Goal: Task Accomplishment & Management: Manage account settings

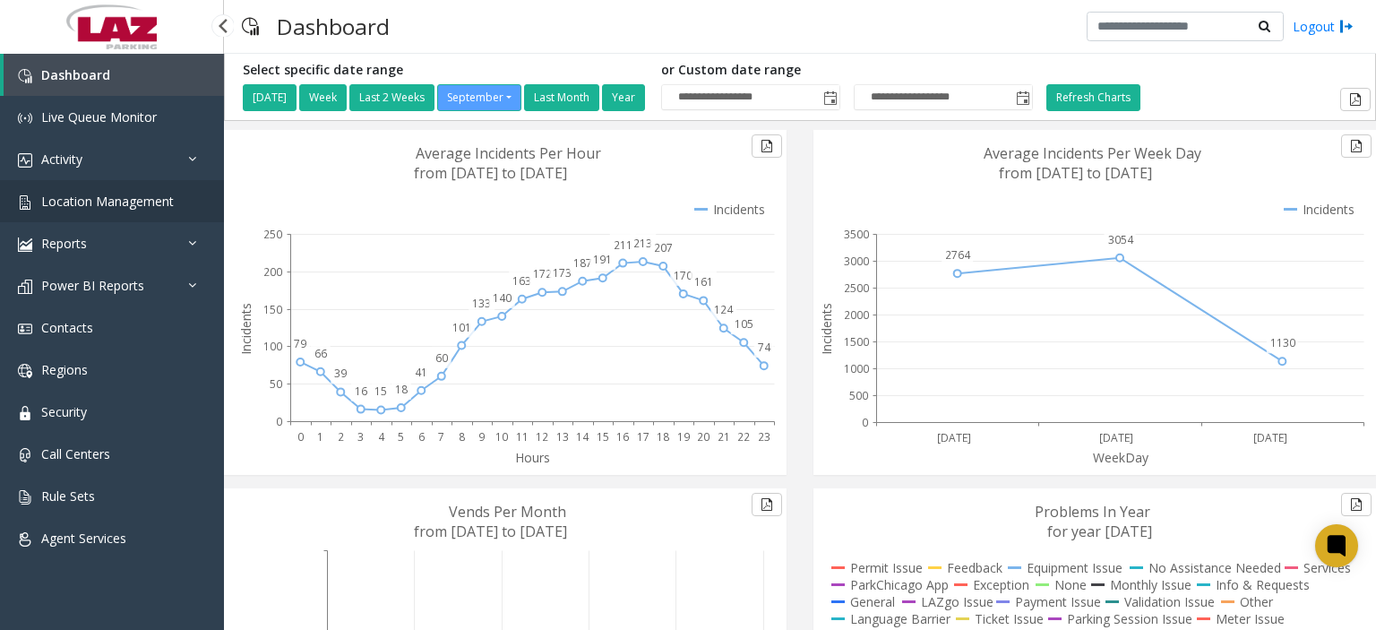
click at [38, 197] on link "Location Management" at bounding box center [112, 201] width 224 height 42
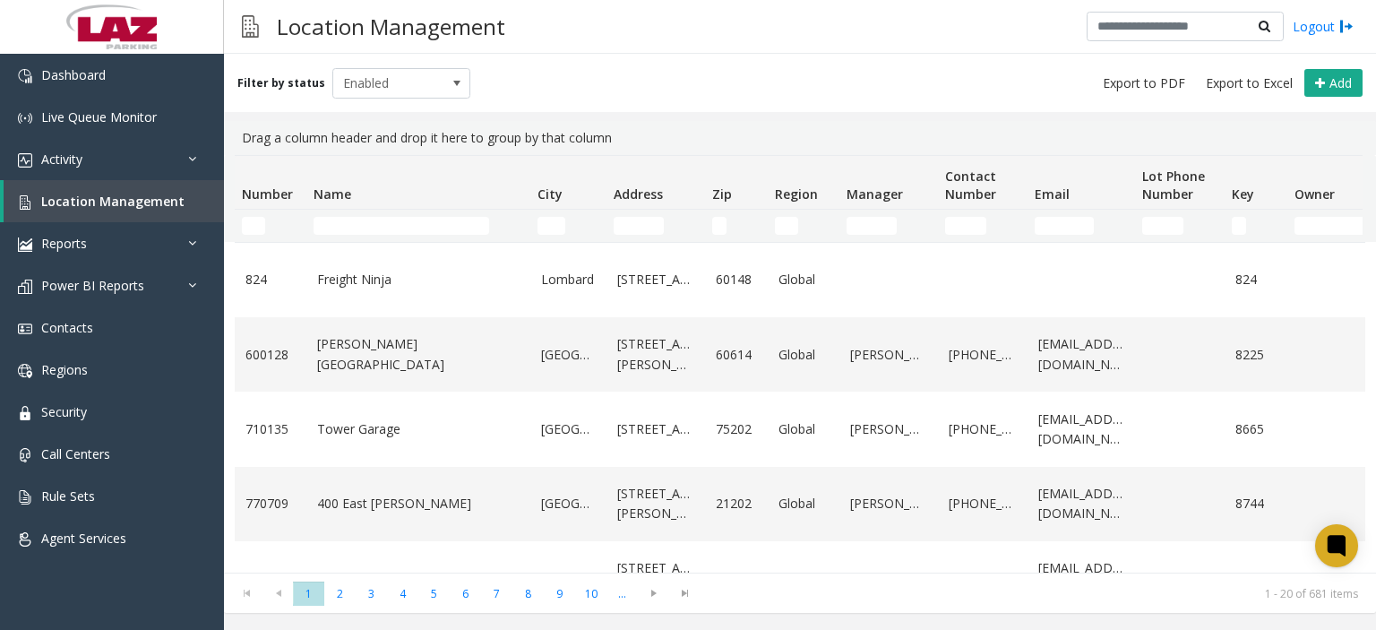
click at [411, 214] on td "Name Filter" at bounding box center [418, 226] width 224 height 32
click at [411, 221] on input "Name Filter" at bounding box center [402, 226] width 176 height 18
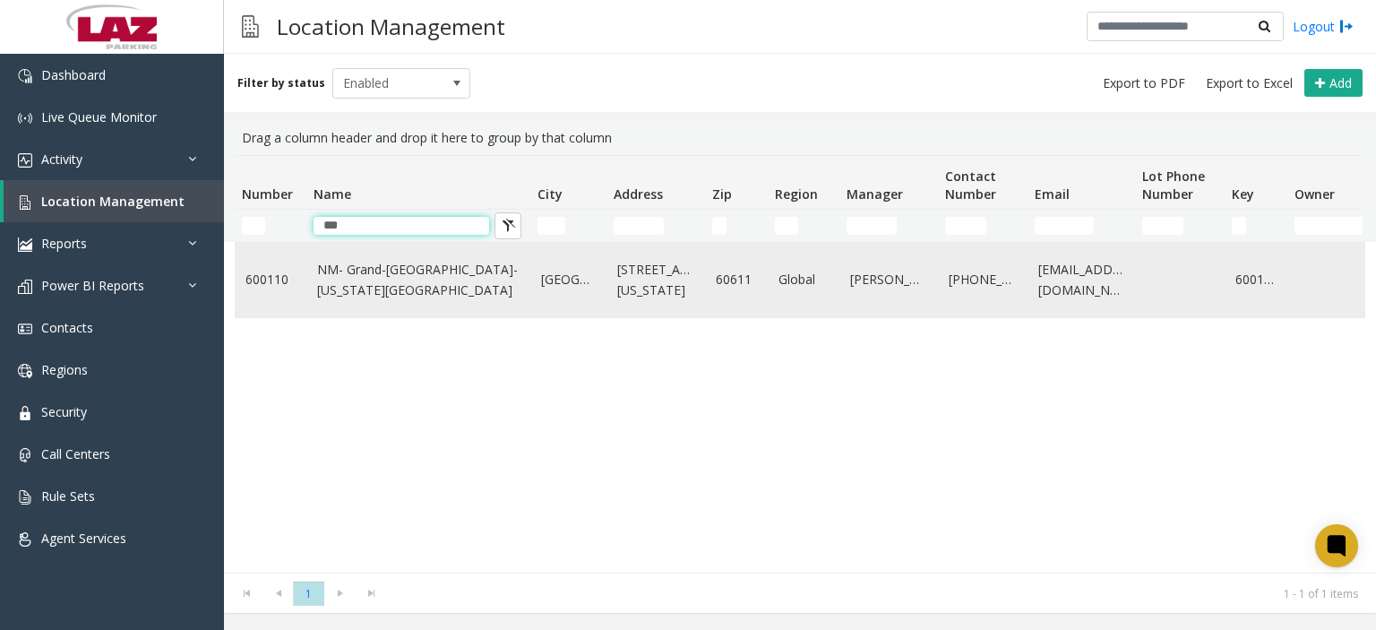
type input "***"
click at [410, 272] on link "NM- Grand-Columbus-Ohio Lot" at bounding box center [418, 280] width 203 height 40
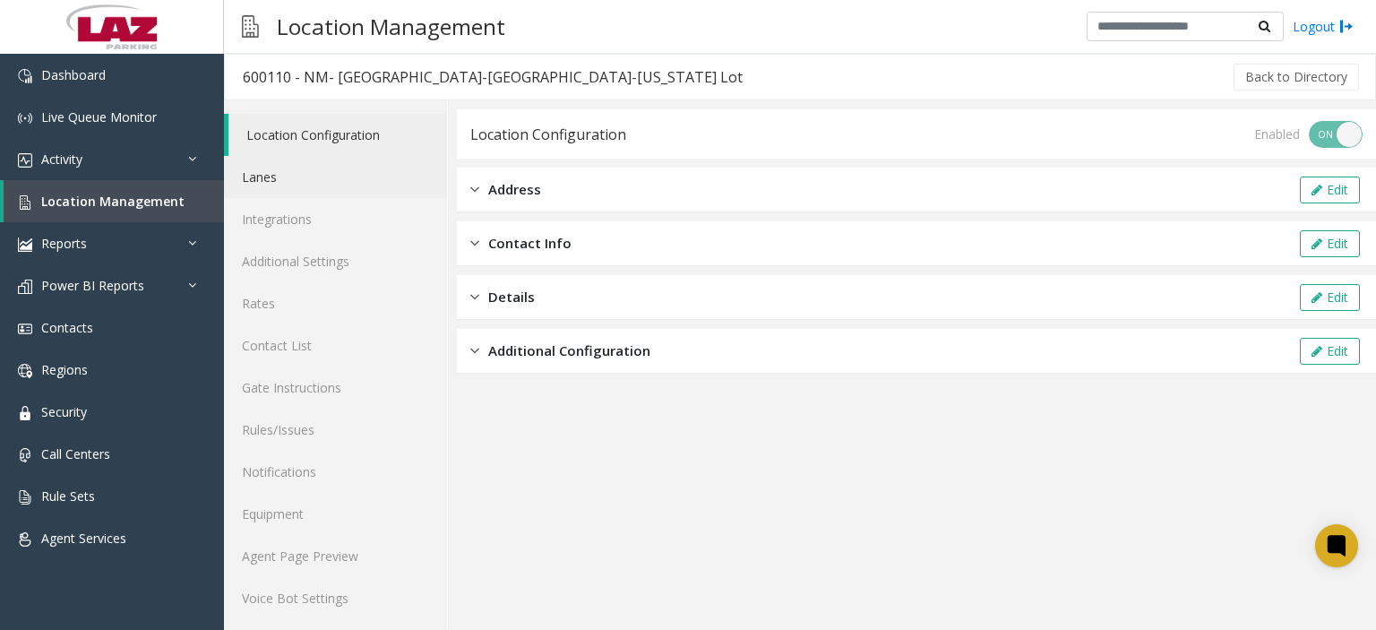
click at [272, 176] on link "Lanes" at bounding box center [335, 177] width 223 height 42
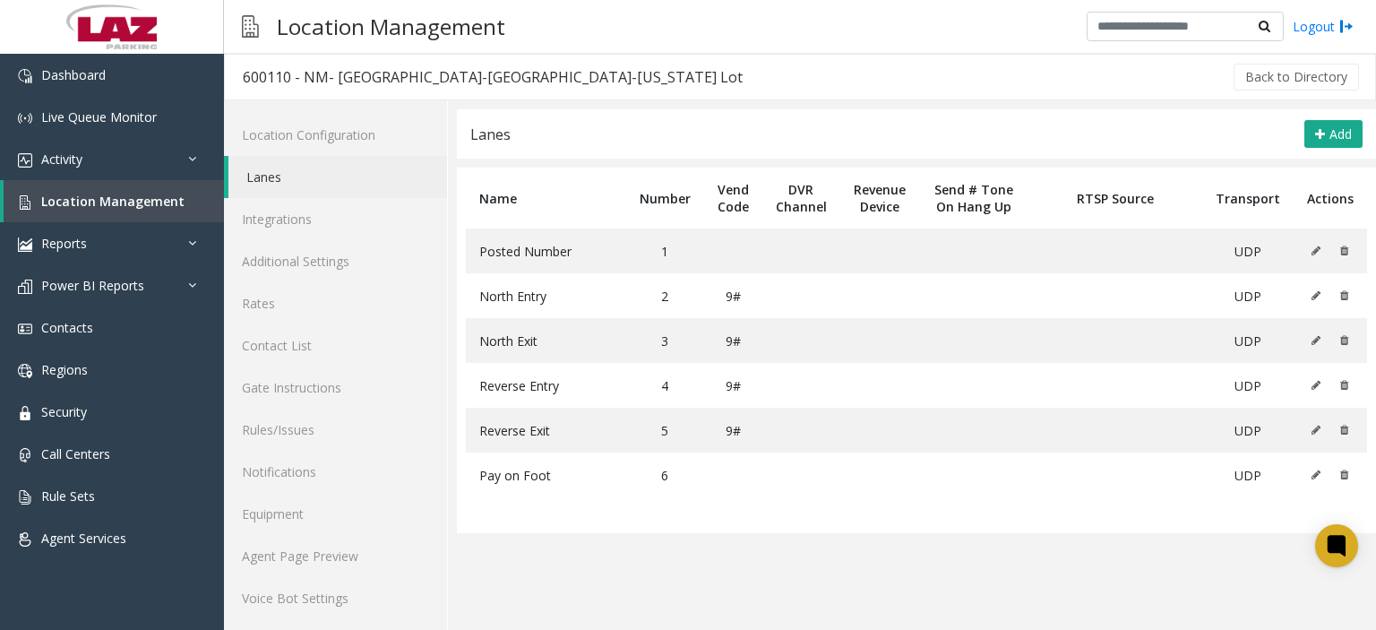
scroll to position [2, 0]
click at [1312, 291] on icon at bounding box center [1316, 294] width 9 height 11
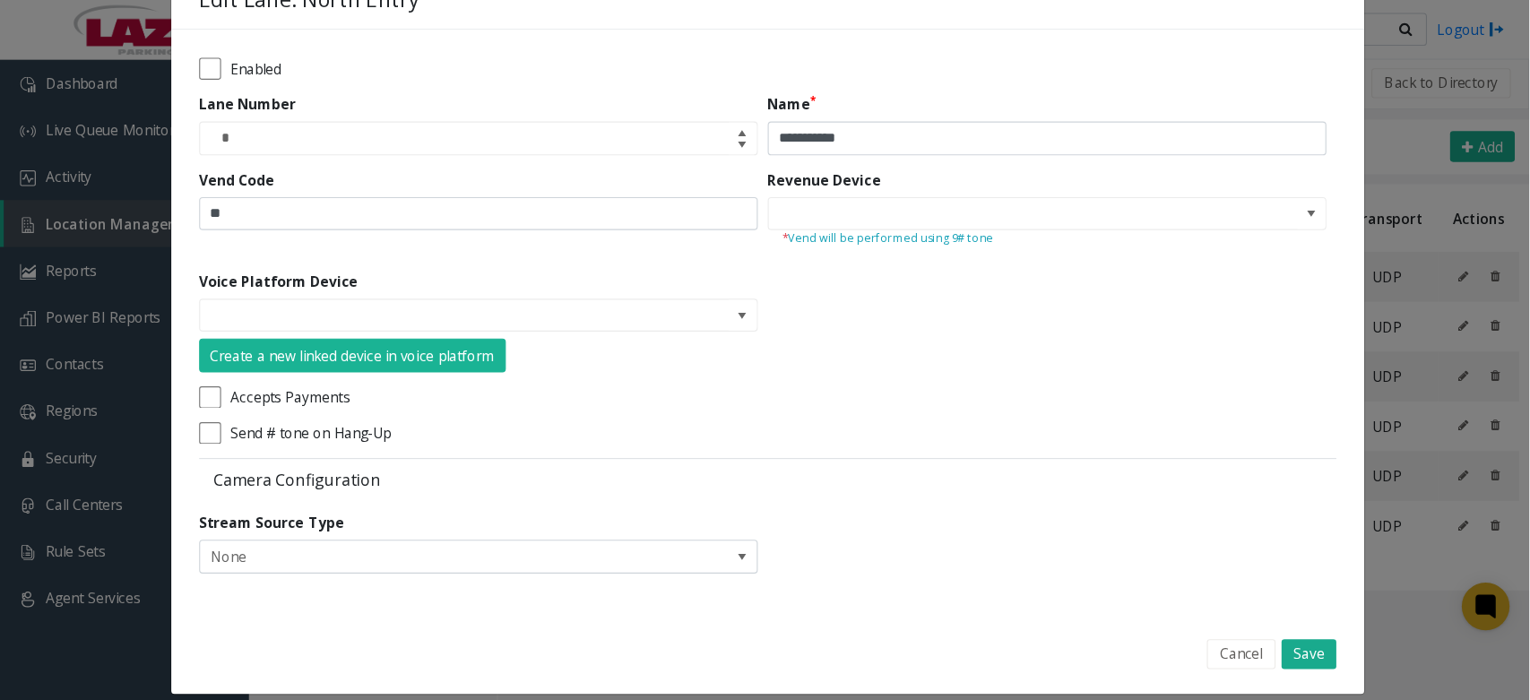
scroll to position [65, 0]
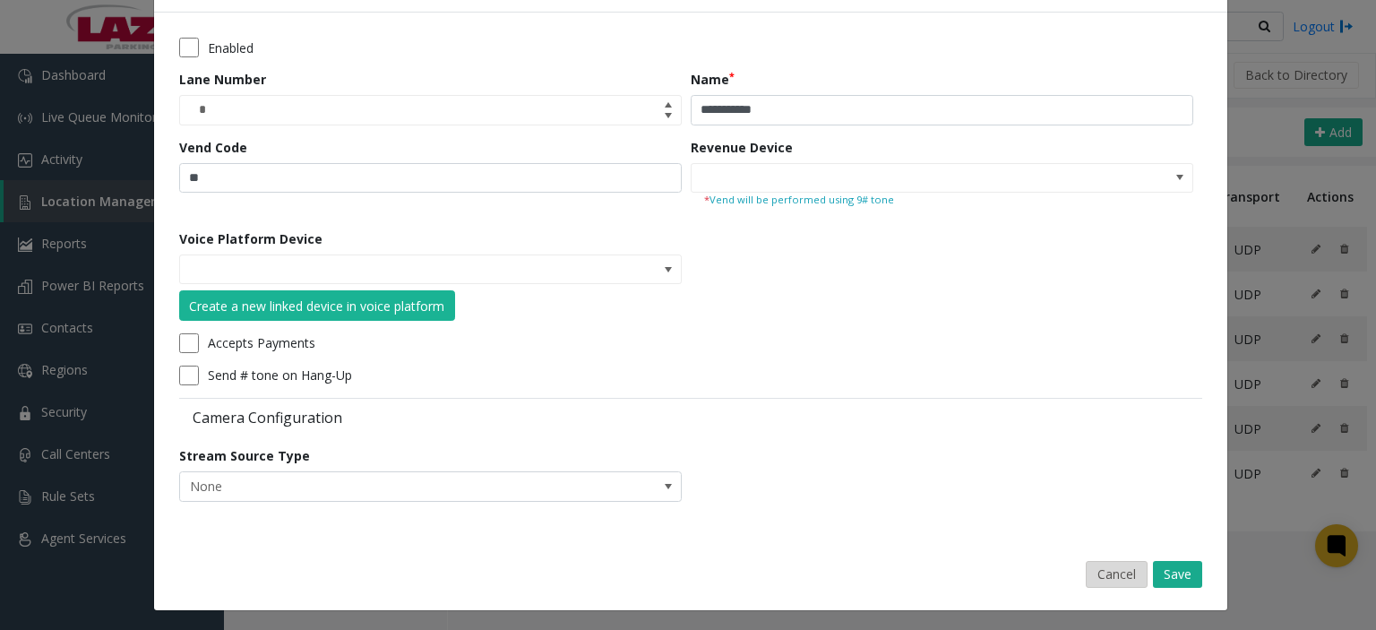
click at [1109, 574] on button "Cancel" at bounding box center [1117, 574] width 62 height 27
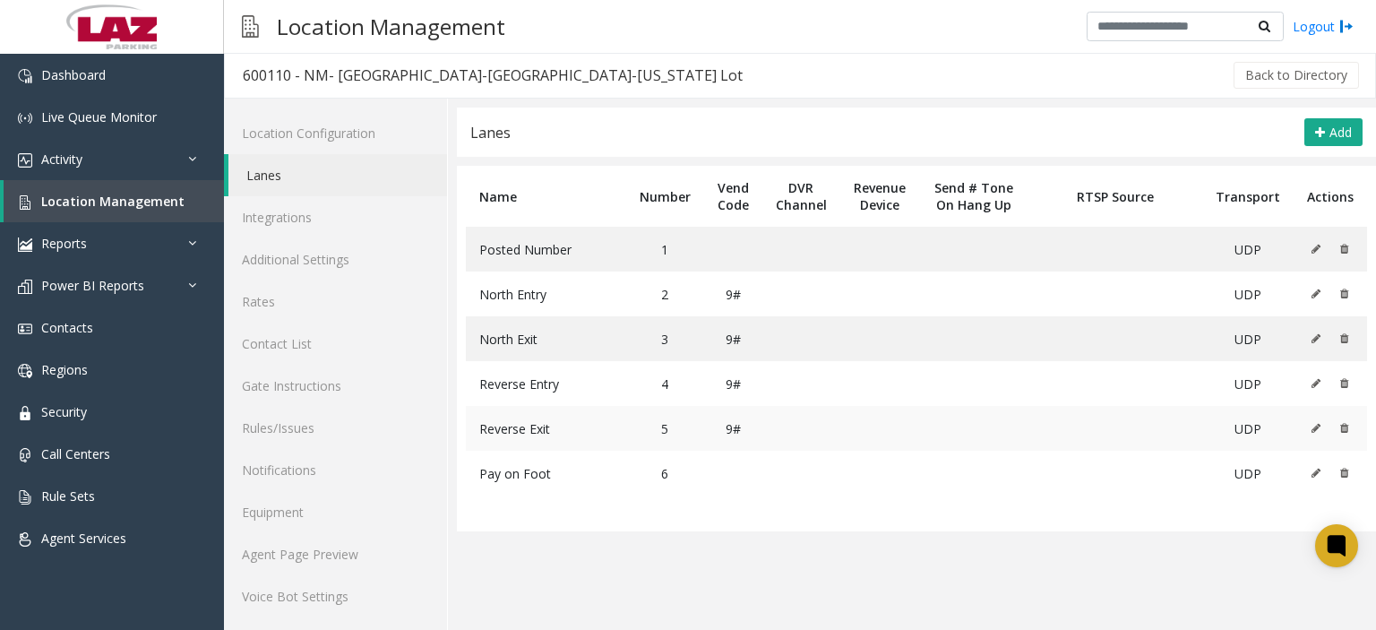
scroll to position [0, 0]
click at [316, 231] on link "Integrations" at bounding box center [335, 219] width 223 height 42
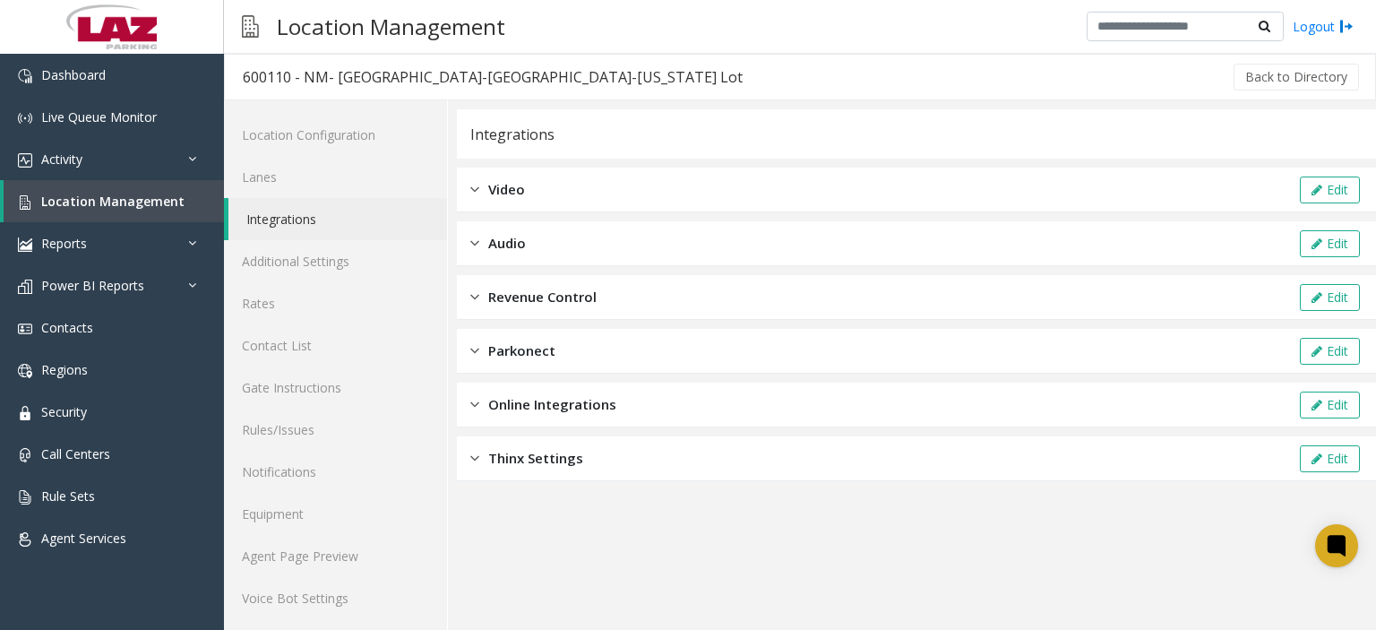
click at [816, 289] on div "Revenue Control Edit" at bounding box center [916, 297] width 919 height 45
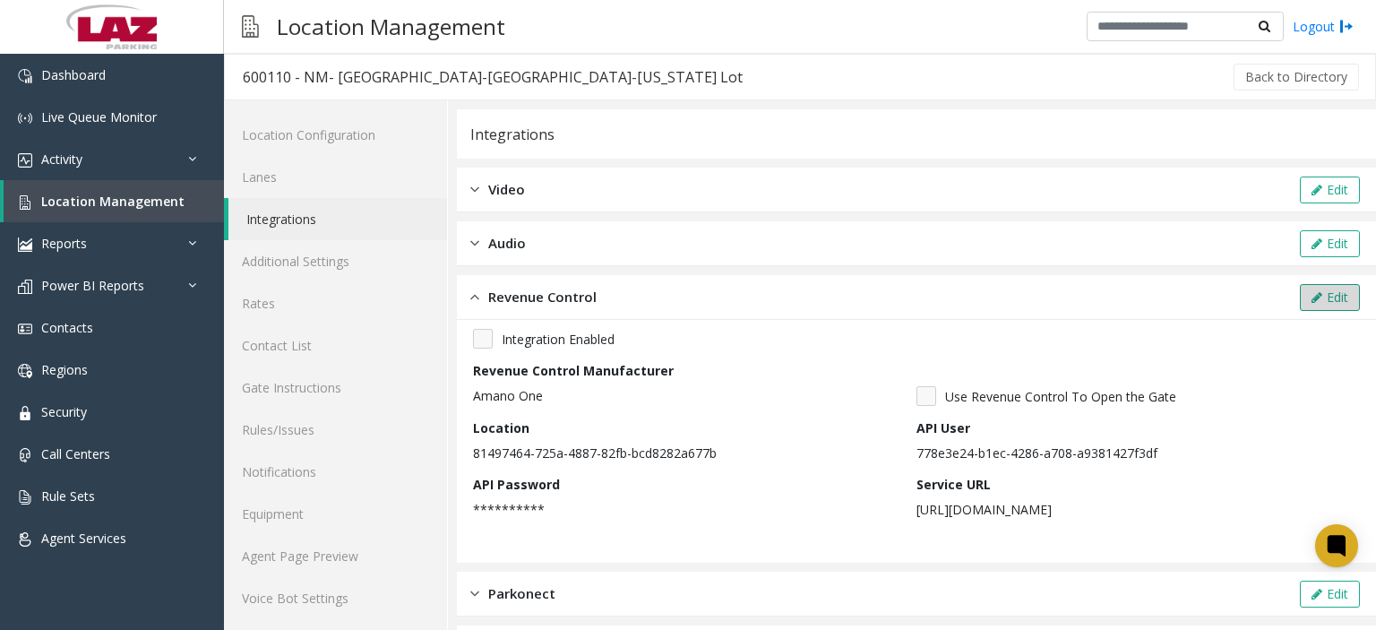
click at [1314, 300] on button "Edit" at bounding box center [1330, 297] width 60 height 27
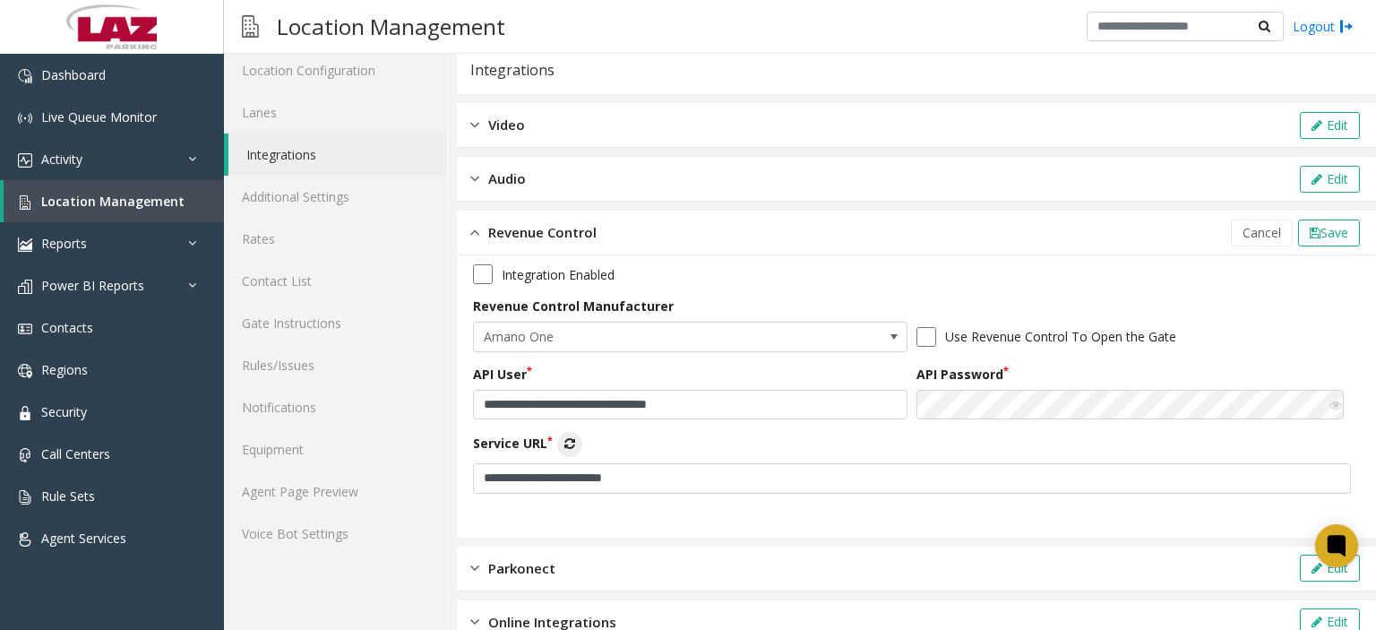
scroll to position [154, 0]
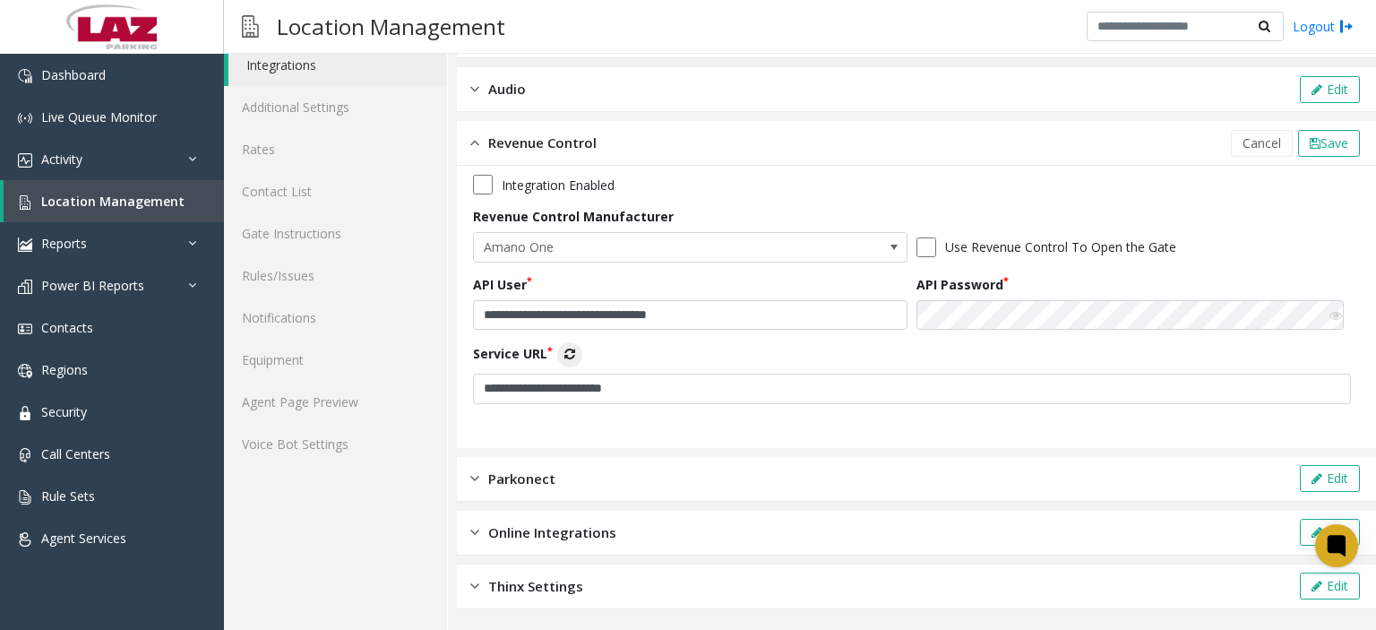
click at [1330, 318] on icon at bounding box center [1336, 315] width 13 height 13
click at [1201, 355] on div "**********" at bounding box center [916, 373] width 887 height 62
click at [484, 130] on div "Revenue Control Cancel Save" at bounding box center [916, 143] width 919 height 45
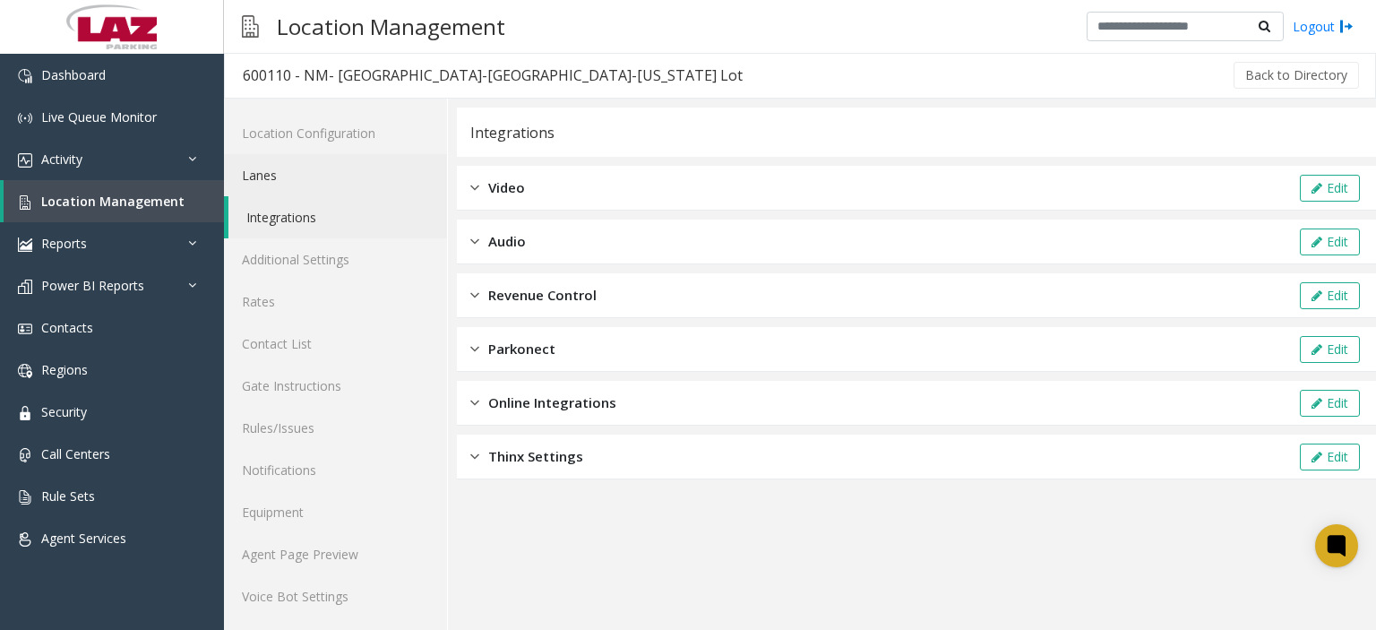
click at [340, 182] on link "Lanes" at bounding box center [335, 175] width 223 height 42
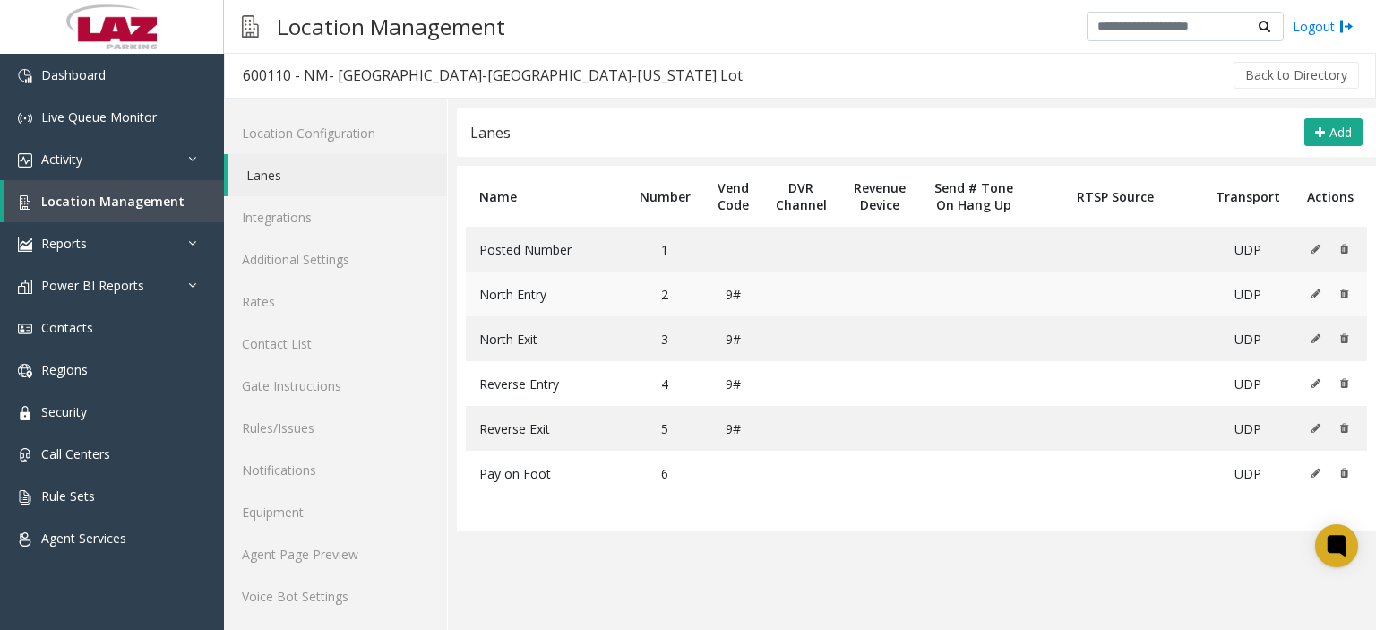
click at [1311, 292] on button at bounding box center [1321, 293] width 20 height 27
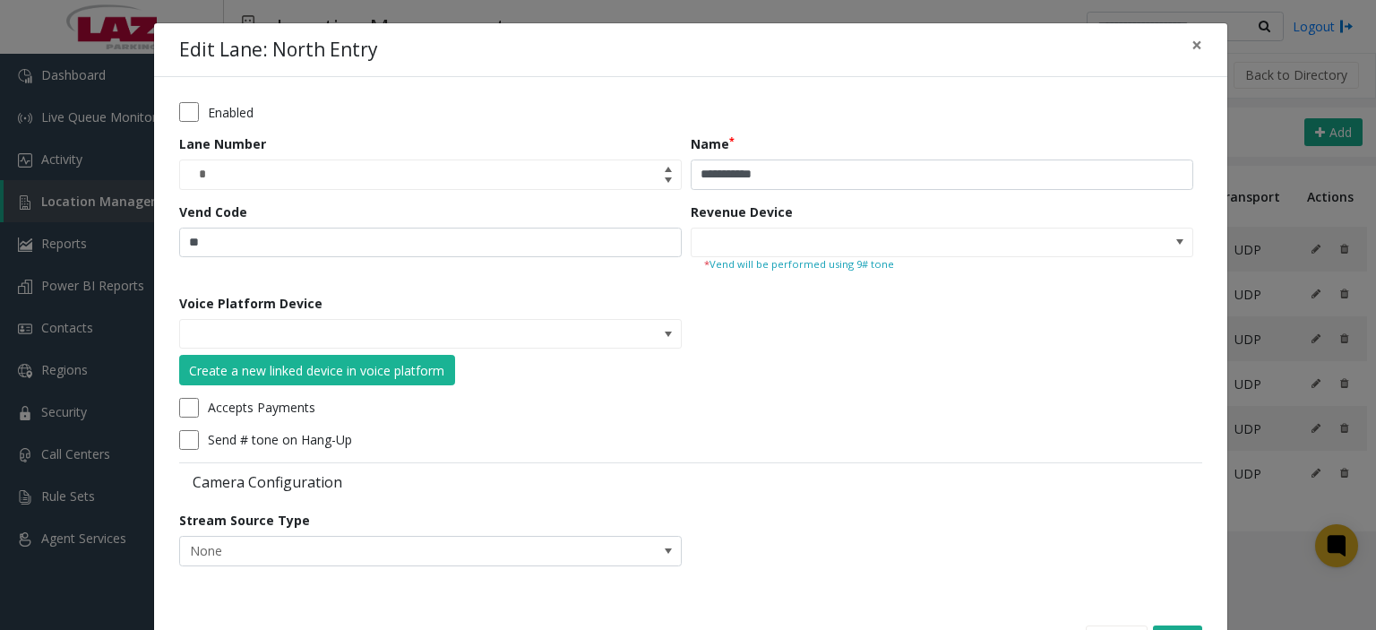
click at [881, 327] on form "**********" at bounding box center [690, 340] width 1023 height 477
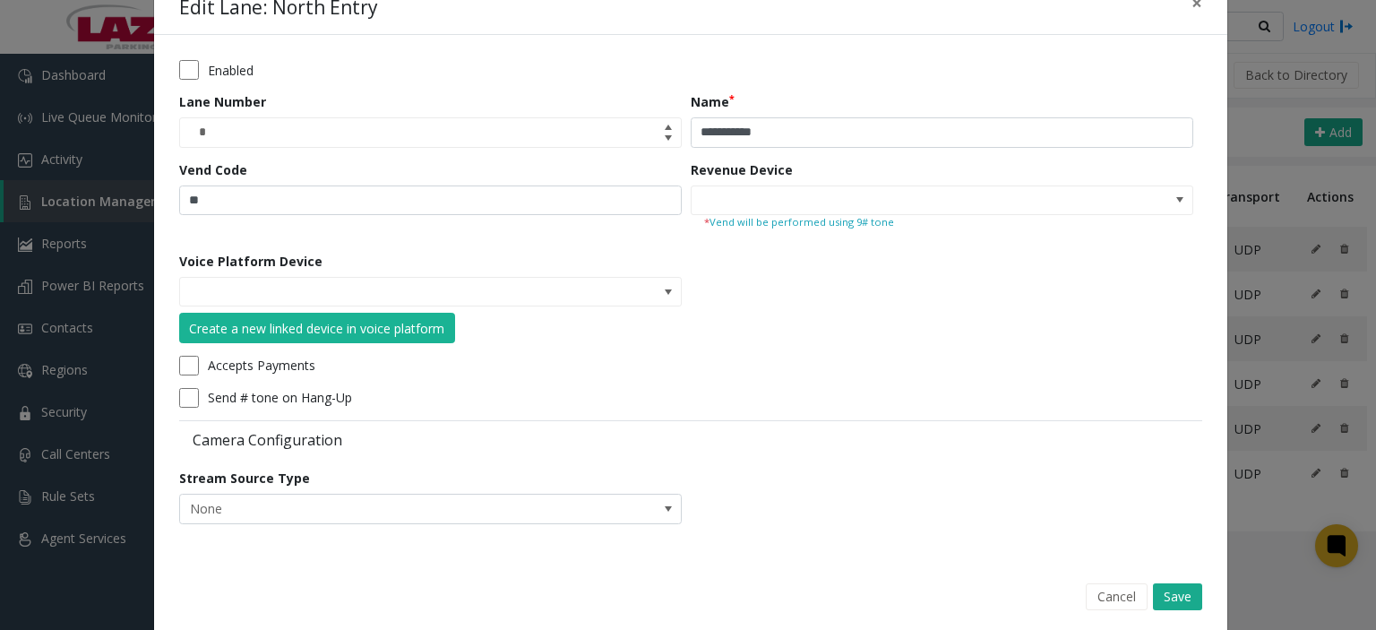
scroll to position [65, 0]
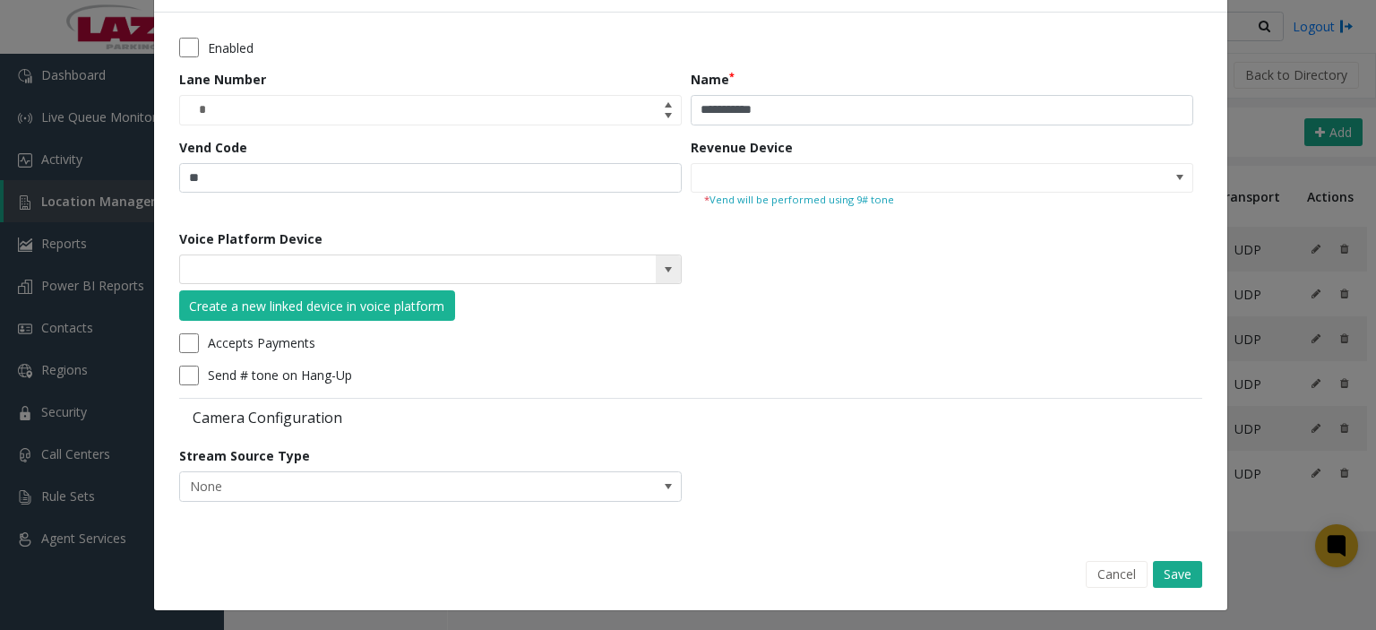
click at [659, 280] on span at bounding box center [668, 269] width 25 height 29
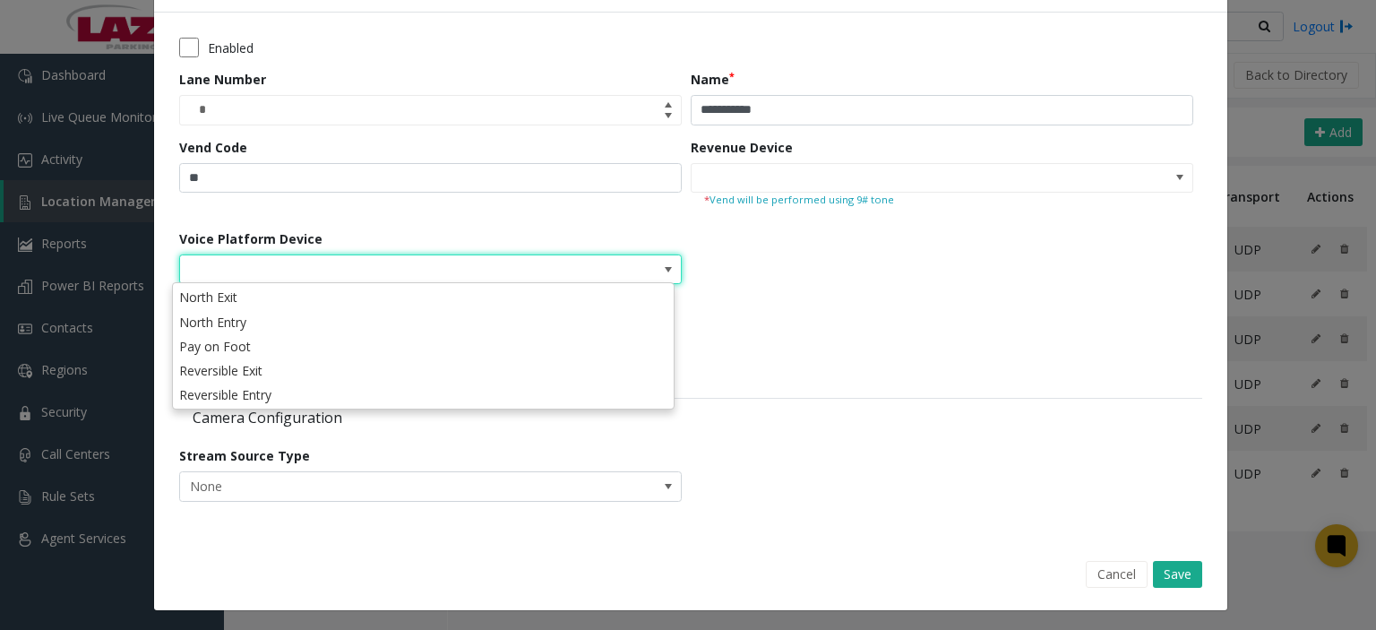
click at [799, 261] on form "**********" at bounding box center [690, 276] width 1023 height 477
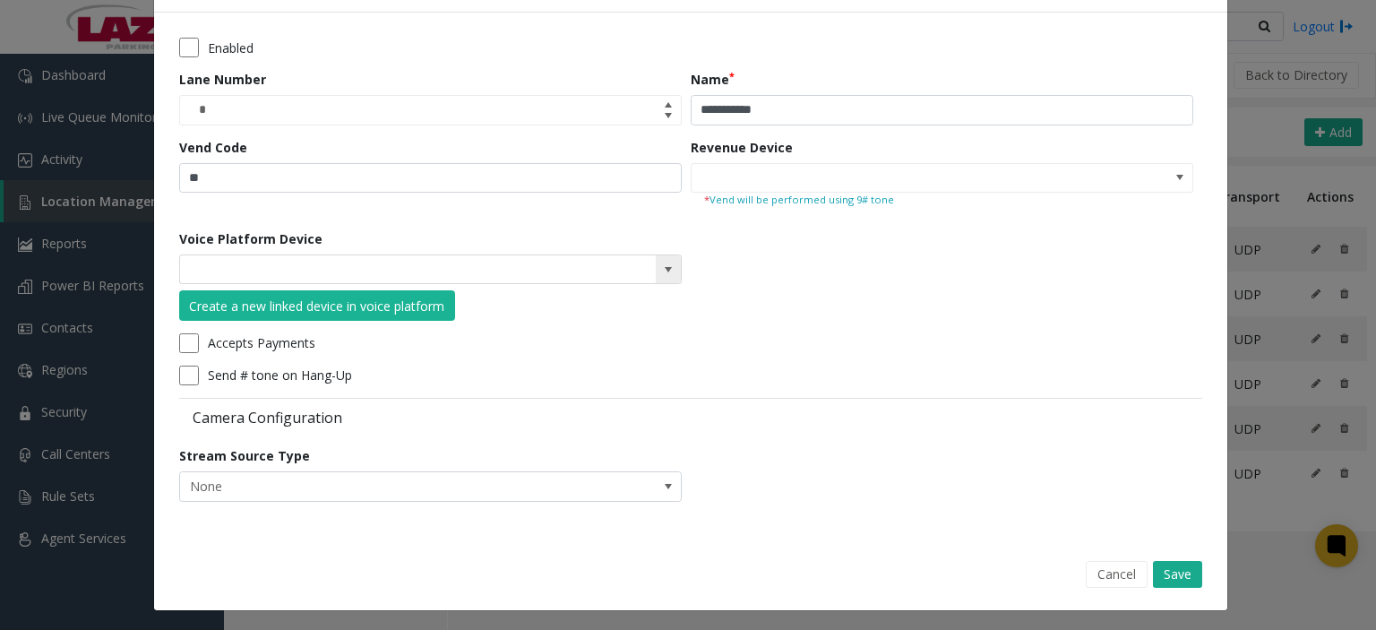
click at [642, 272] on kendo-searchbar at bounding box center [430, 269] width 501 height 29
click at [656, 272] on span at bounding box center [668, 269] width 25 height 29
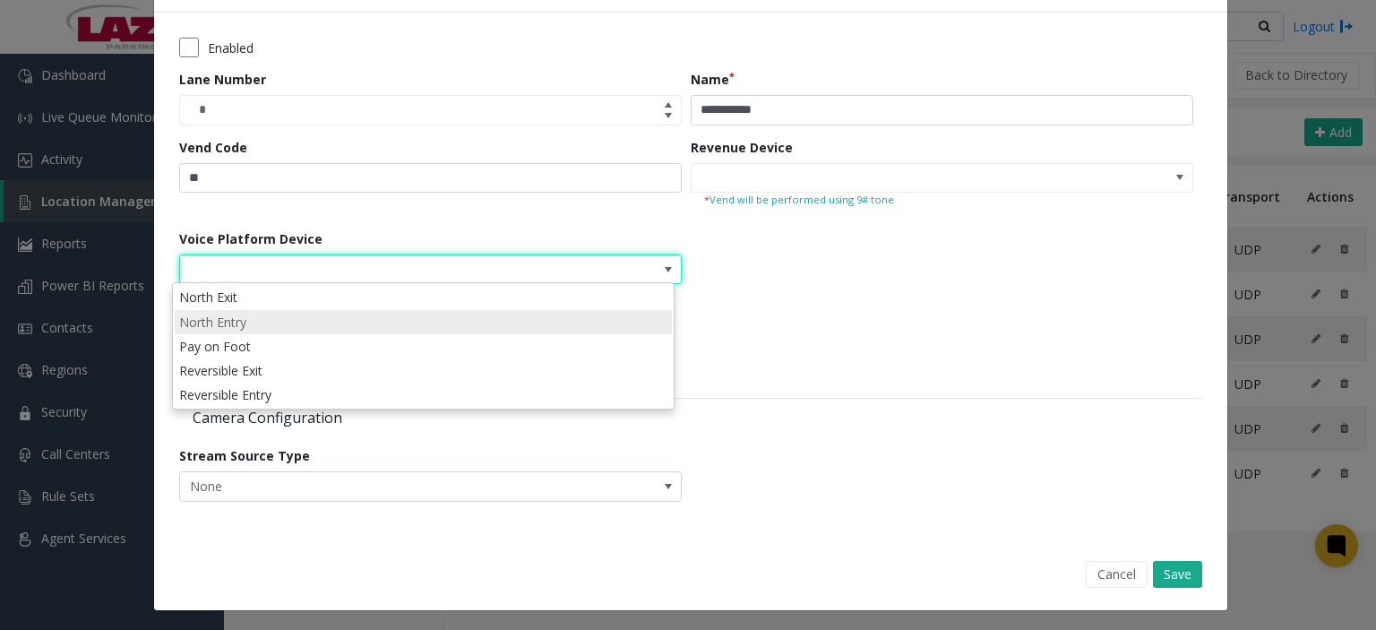
click at [437, 319] on li "North Entry" at bounding box center [423, 322] width 497 height 24
type input "**********"
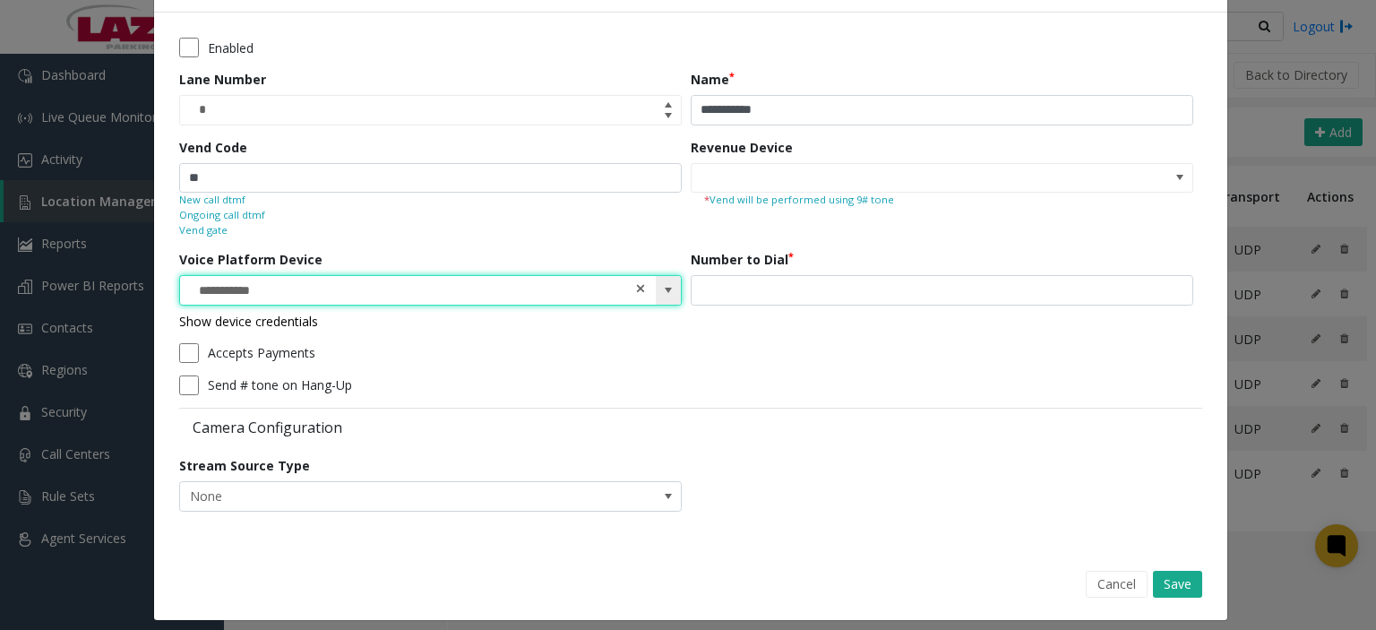
click at [634, 286] on span at bounding box center [640, 288] width 13 height 19
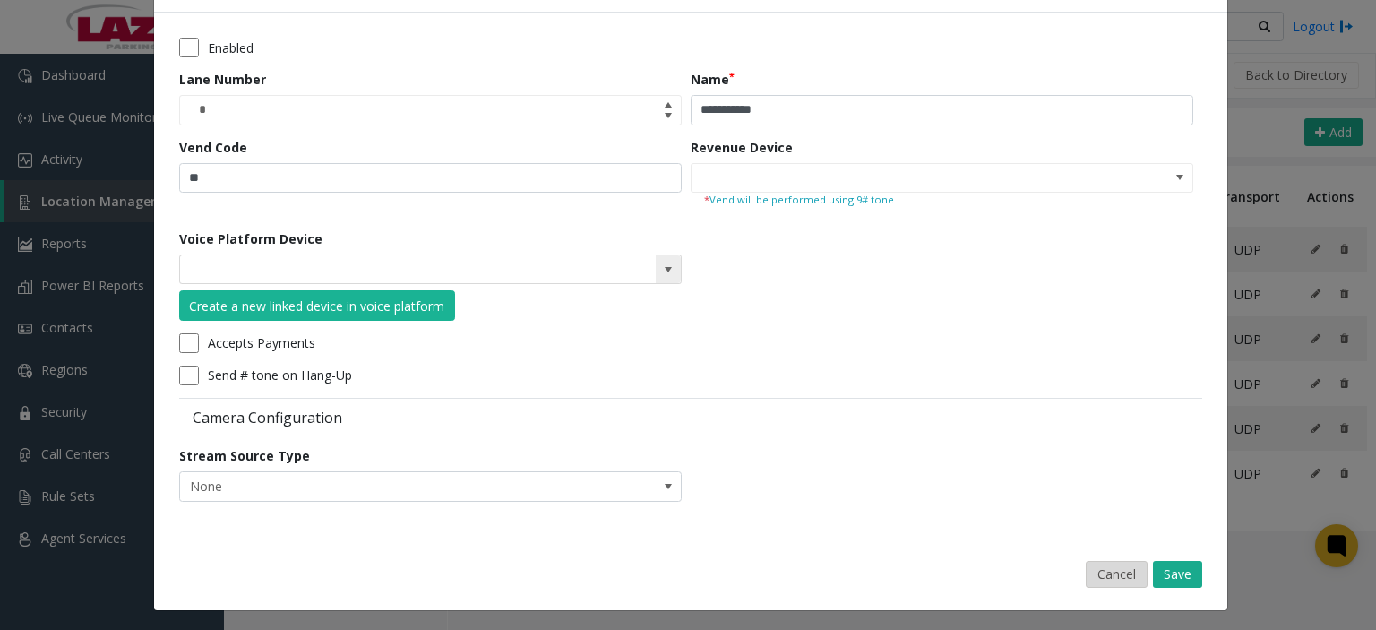
click at [1121, 570] on button "Cancel" at bounding box center [1117, 574] width 62 height 27
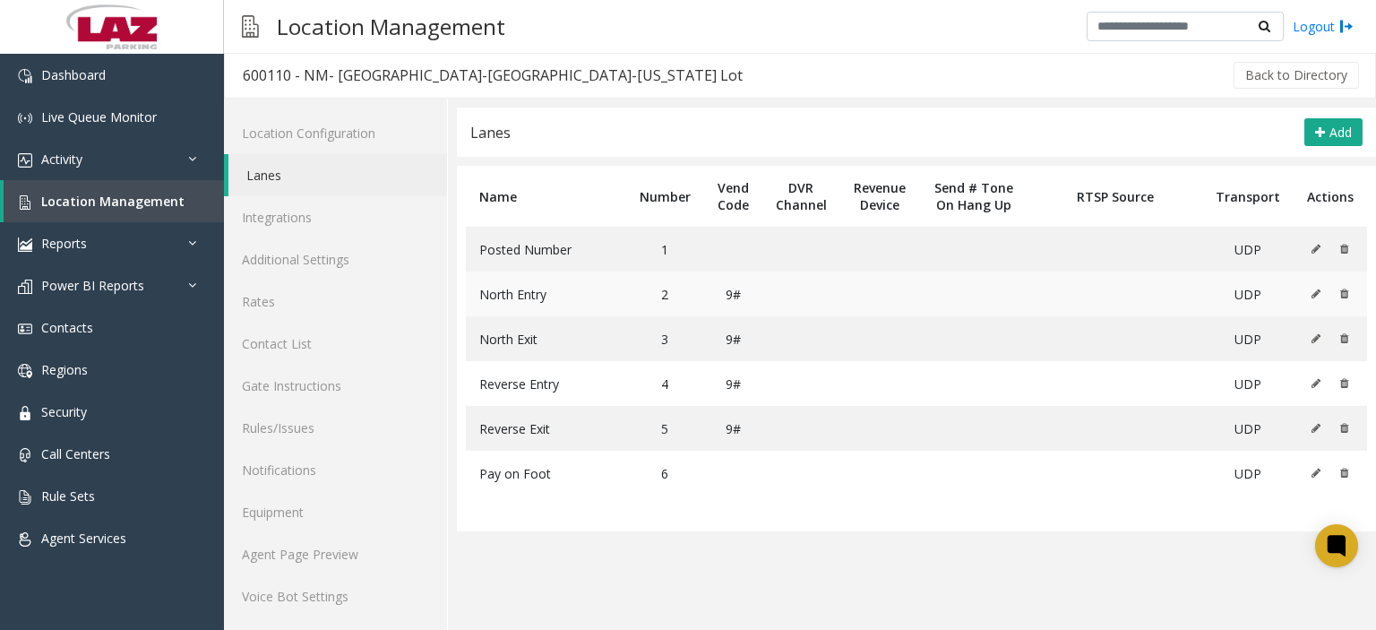
click at [1297, 298] on td at bounding box center [1330, 294] width 73 height 45
click at [1311, 286] on button at bounding box center [1321, 293] width 20 height 27
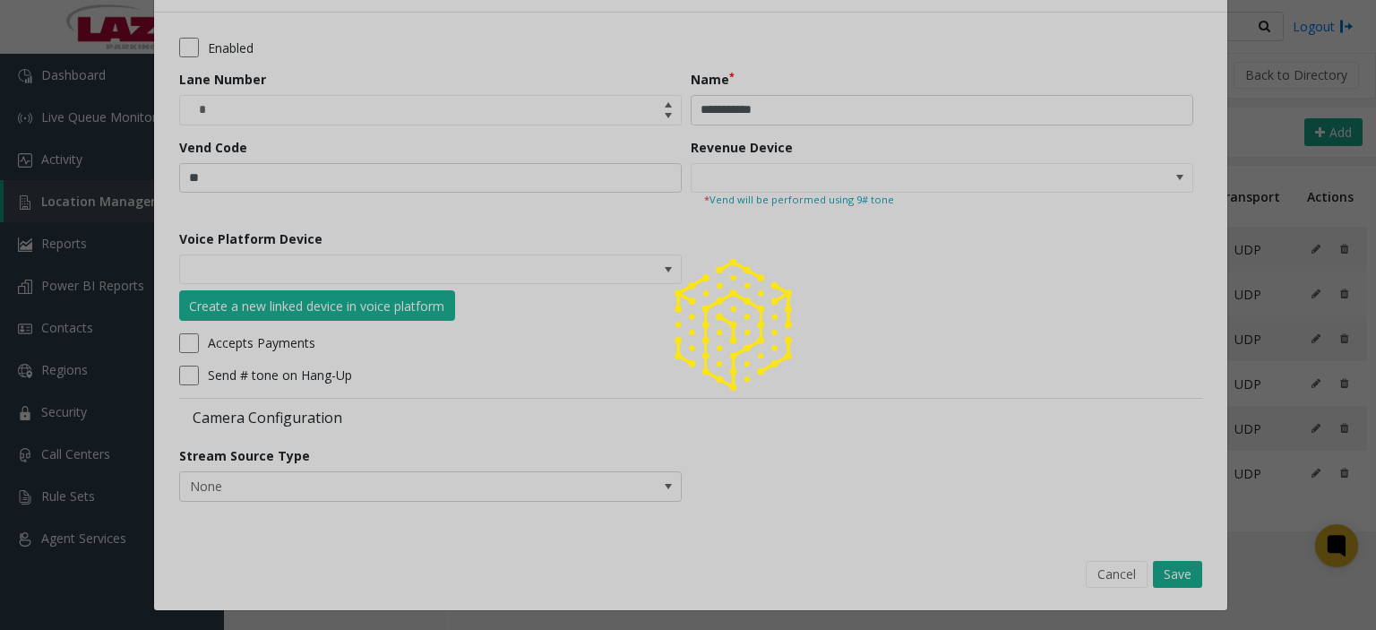
scroll to position [0, 0]
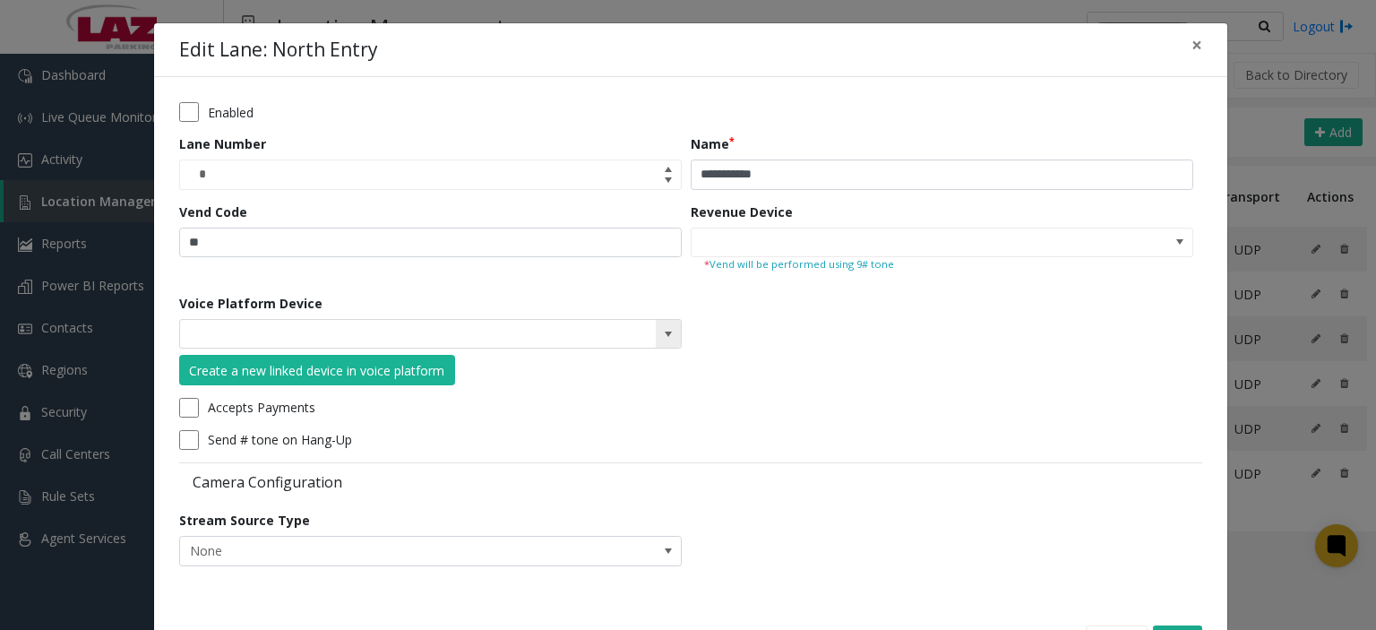
click at [656, 326] on span at bounding box center [668, 334] width 25 height 29
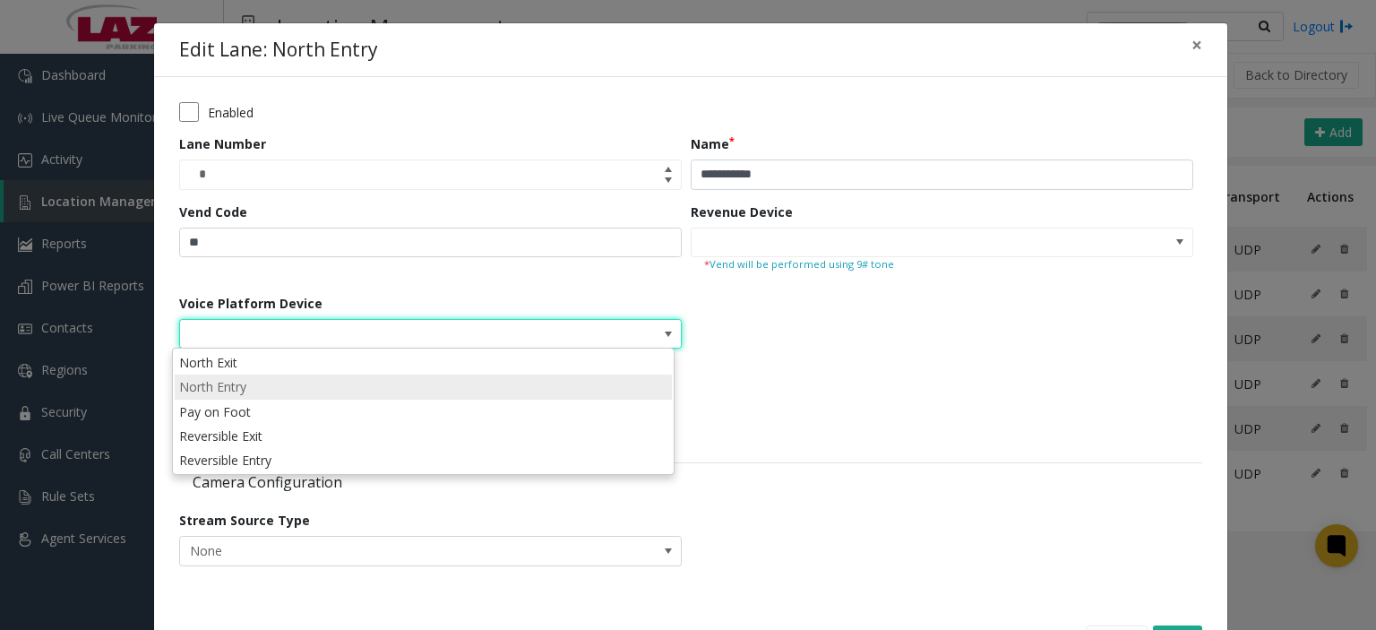
click at [385, 388] on li "North Entry" at bounding box center [423, 387] width 497 height 24
type input "**********"
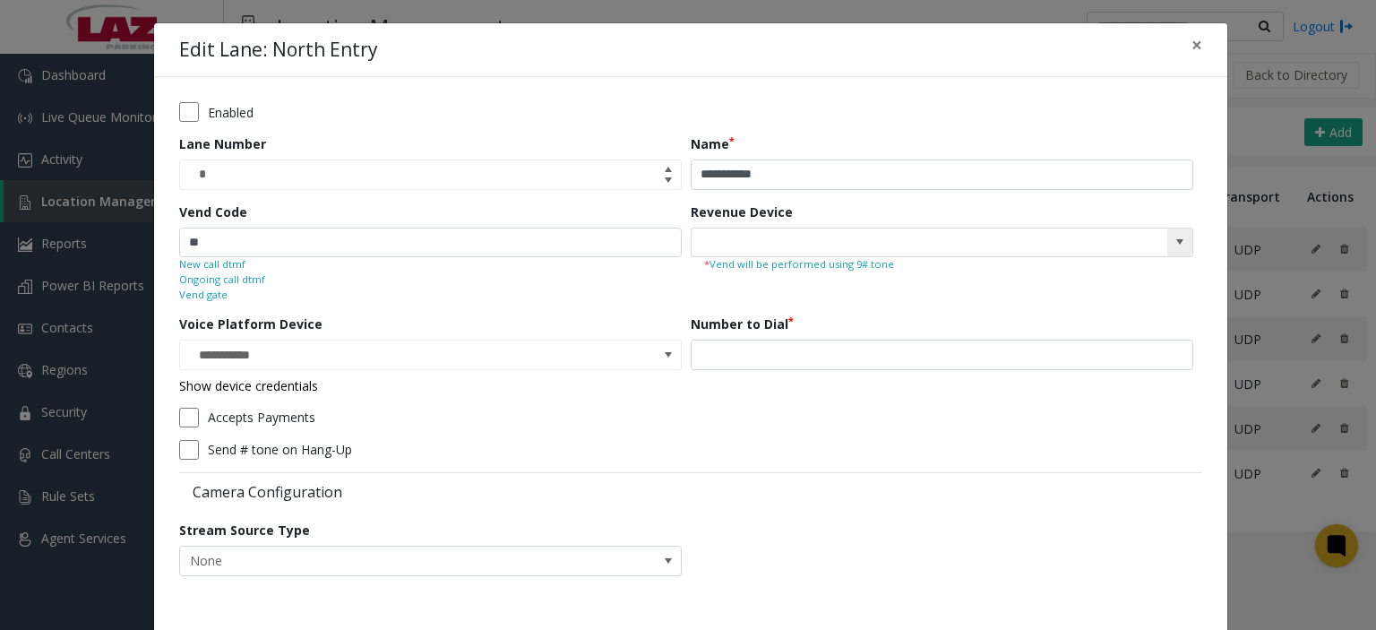
click at [1161, 246] on span at bounding box center [942, 243] width 503 height 30
click at [1158, 241] on kendo-searchbar at bounding box center [942, 243] width 501 height 29
click at [1156, 234] on kendo-searchbar at bounding box center [942, 243] width 501 height 29
click at [1173, 243] on span at bounding box center [1180, 242] width 14 height 14
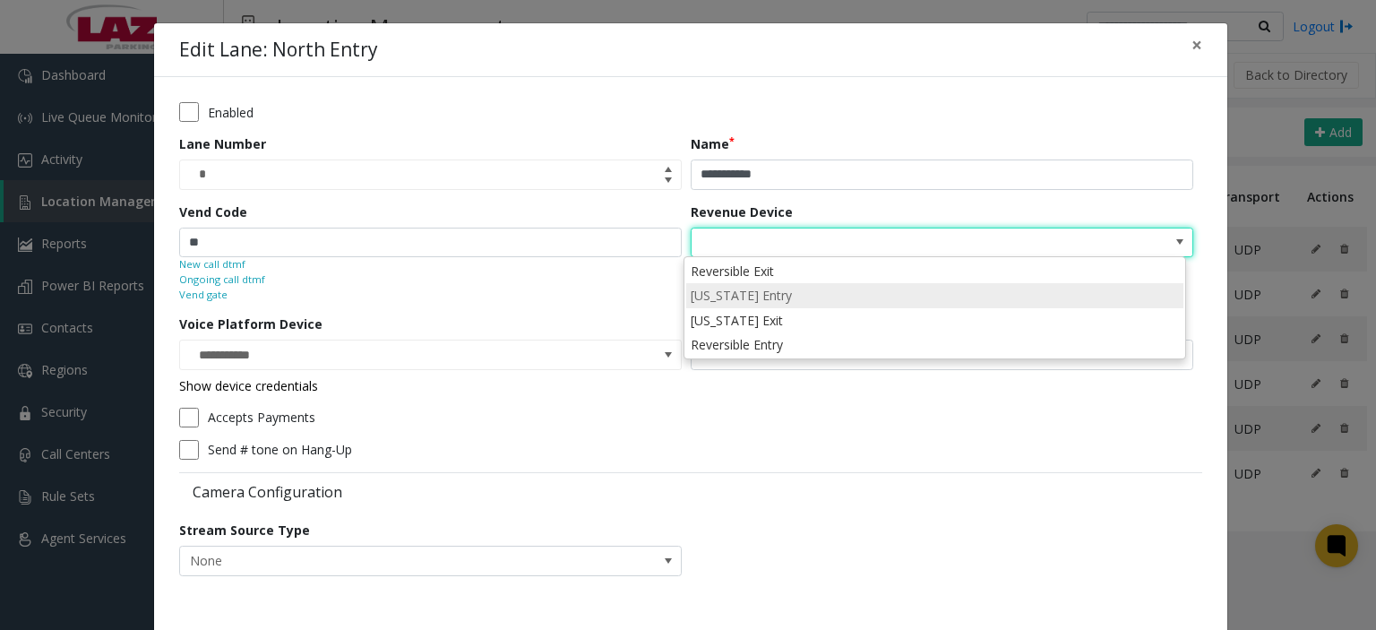
click at [821, 296] on li "Ohio Entry" at bounding box center [934, 295] width 497 height 24
type input "**********"
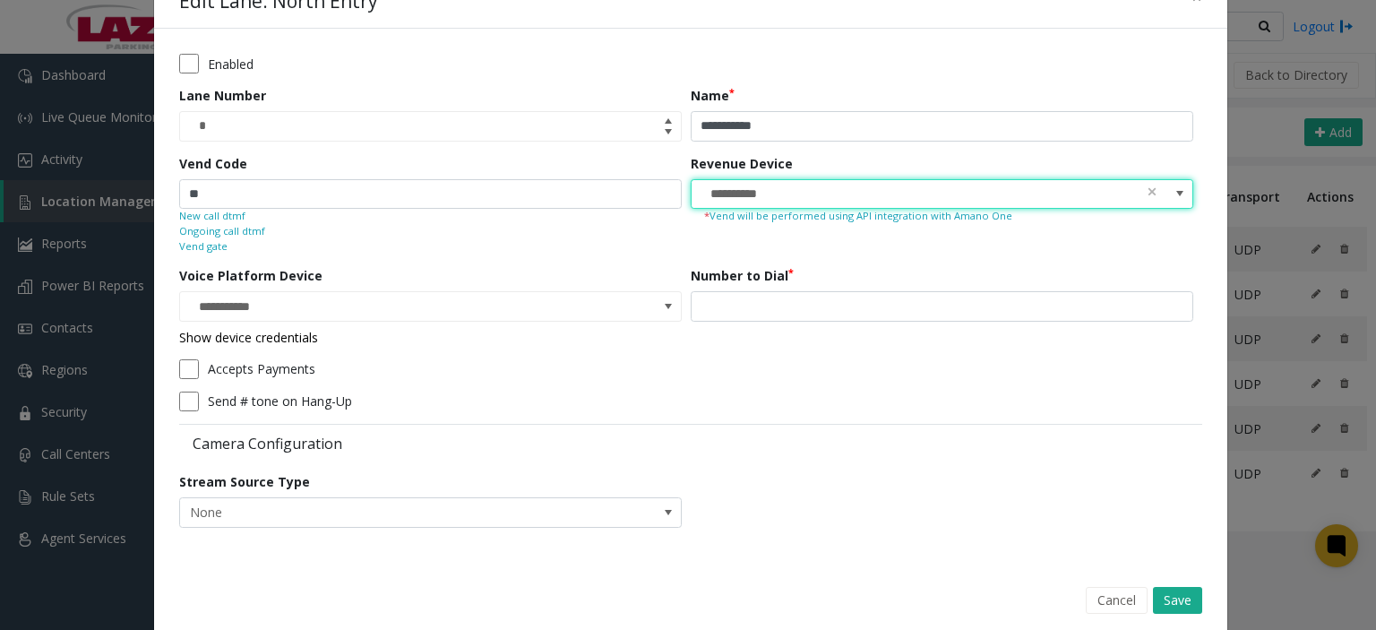
scroll to position [75, 0]
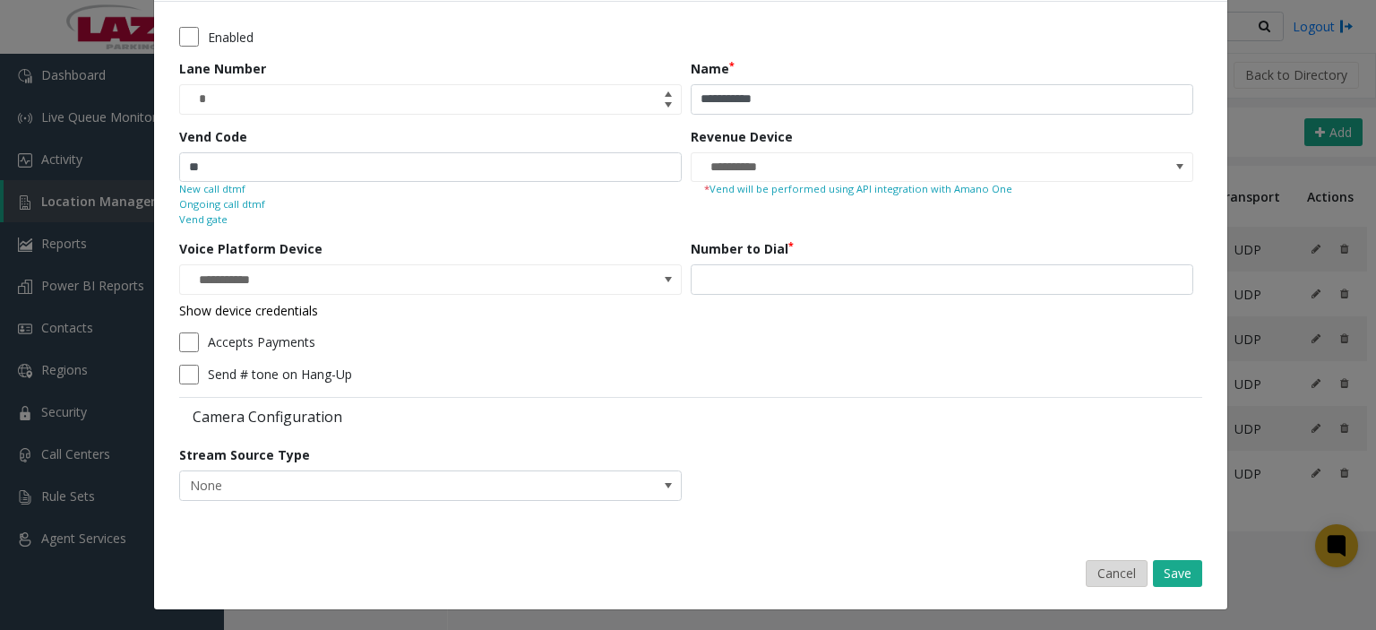
click at [1100, 573] on button "Cancel" at bounding box center [1117, 573] width 62 height 27
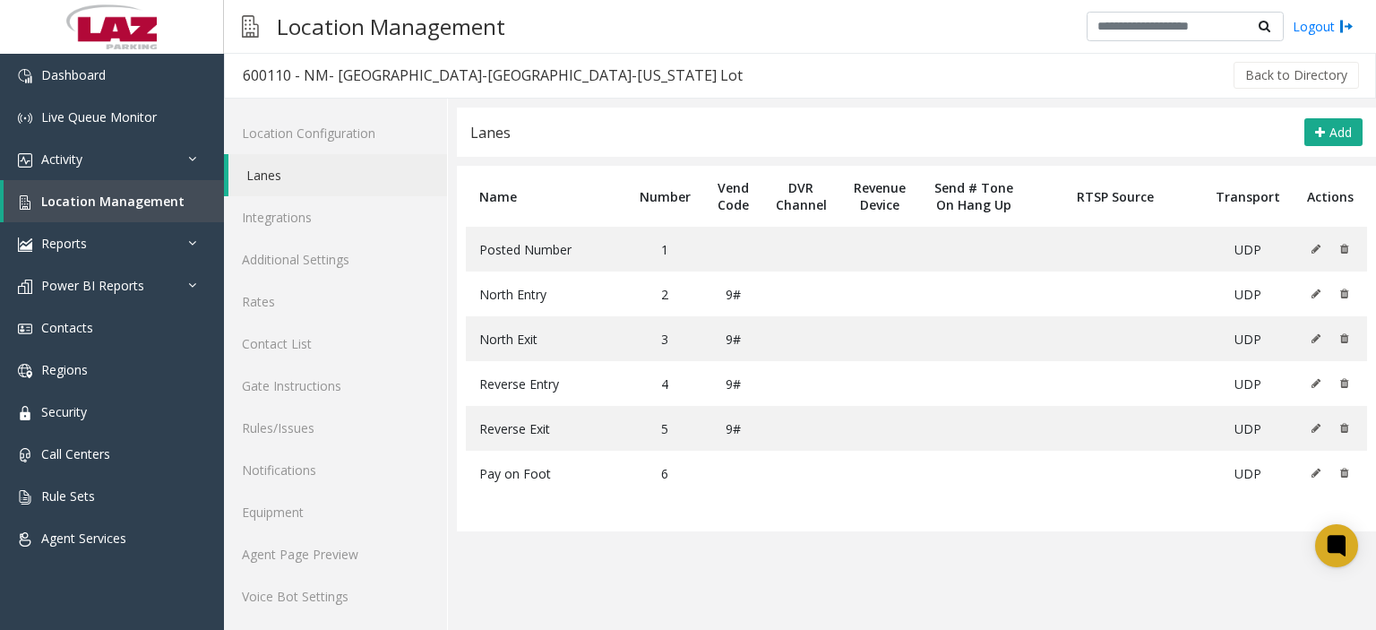
click at [609, 548] on app-lanes "**********" at bounding box center [916, 369] width 919 height 523
click at [320, 537] on link "Agent Page Preview" at bounding box center [335, 554] width 223 height 42
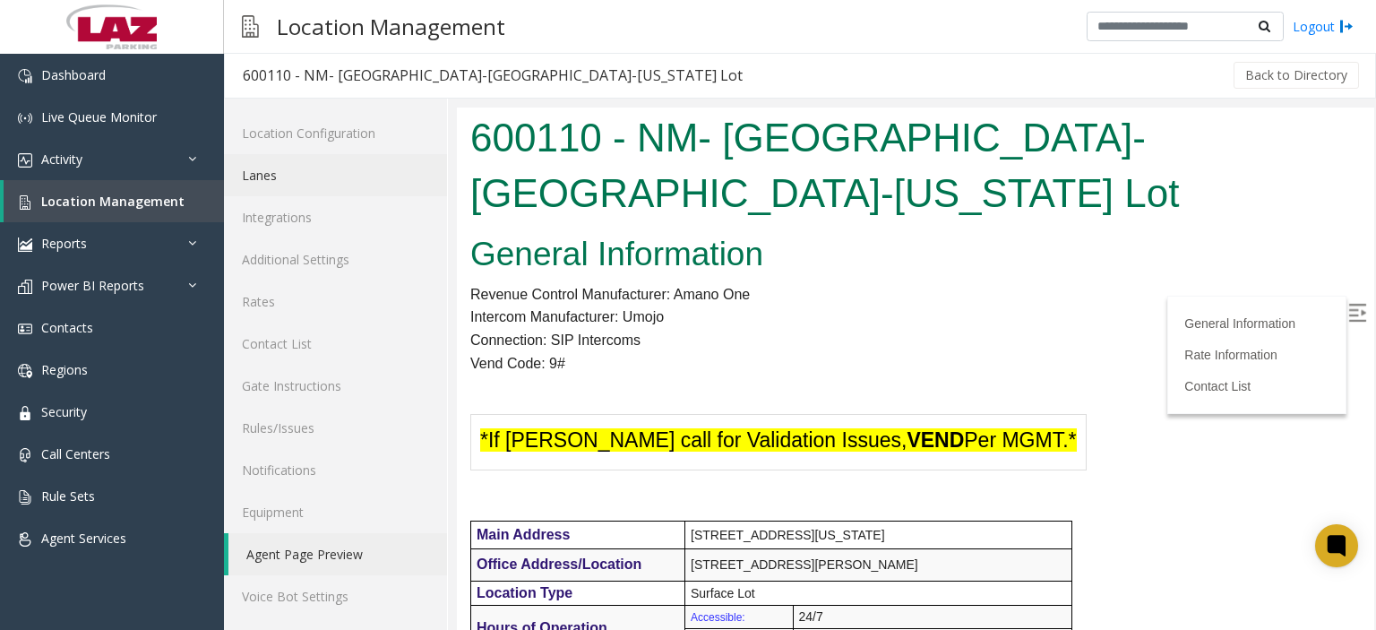
click at [280, 182] on link "Lanes" at bounding box center [335, 175] width 223 height 42
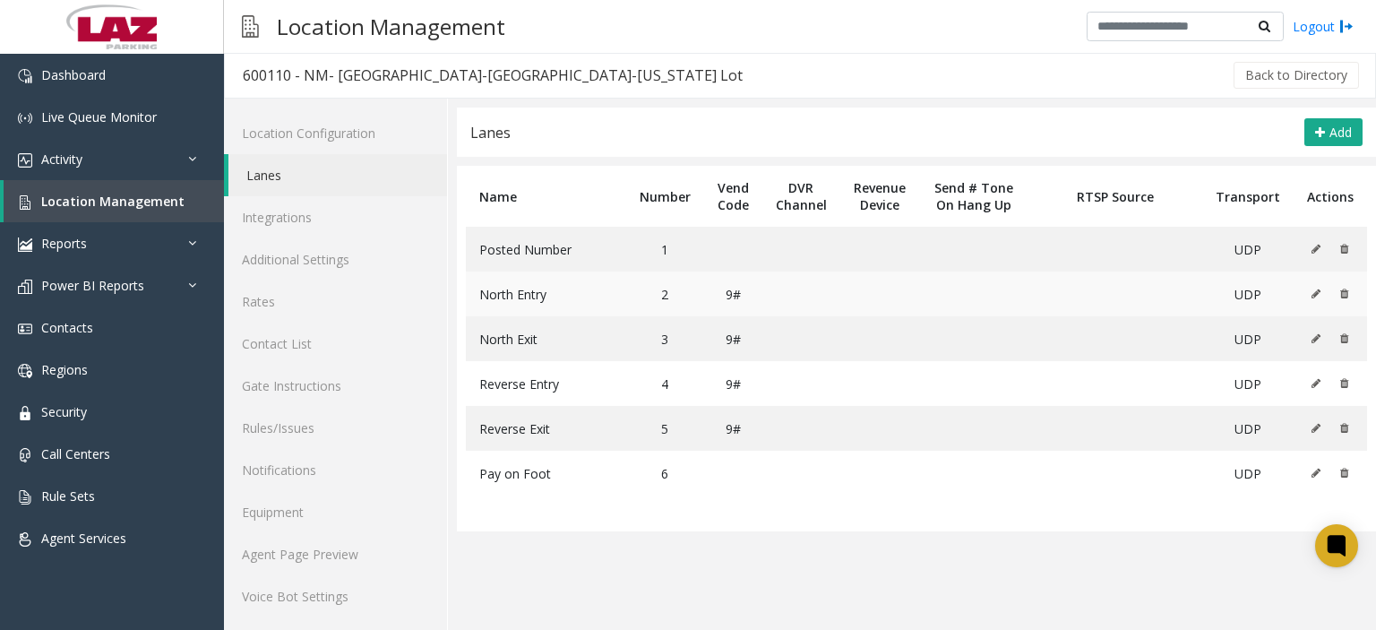
click at [1312, 289] on icon at bounding box center [1316, 294] width 9 height 11
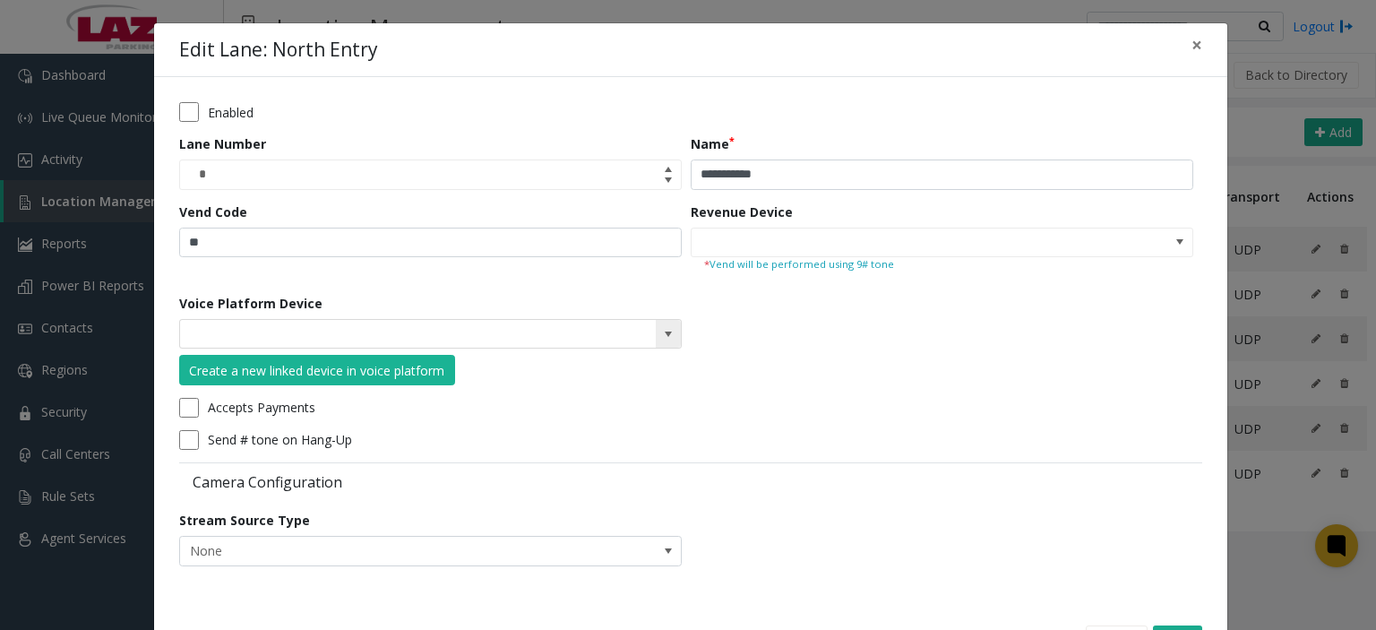
click at [660, 344] on span at bounding box center [668, 334] width 25 height 29
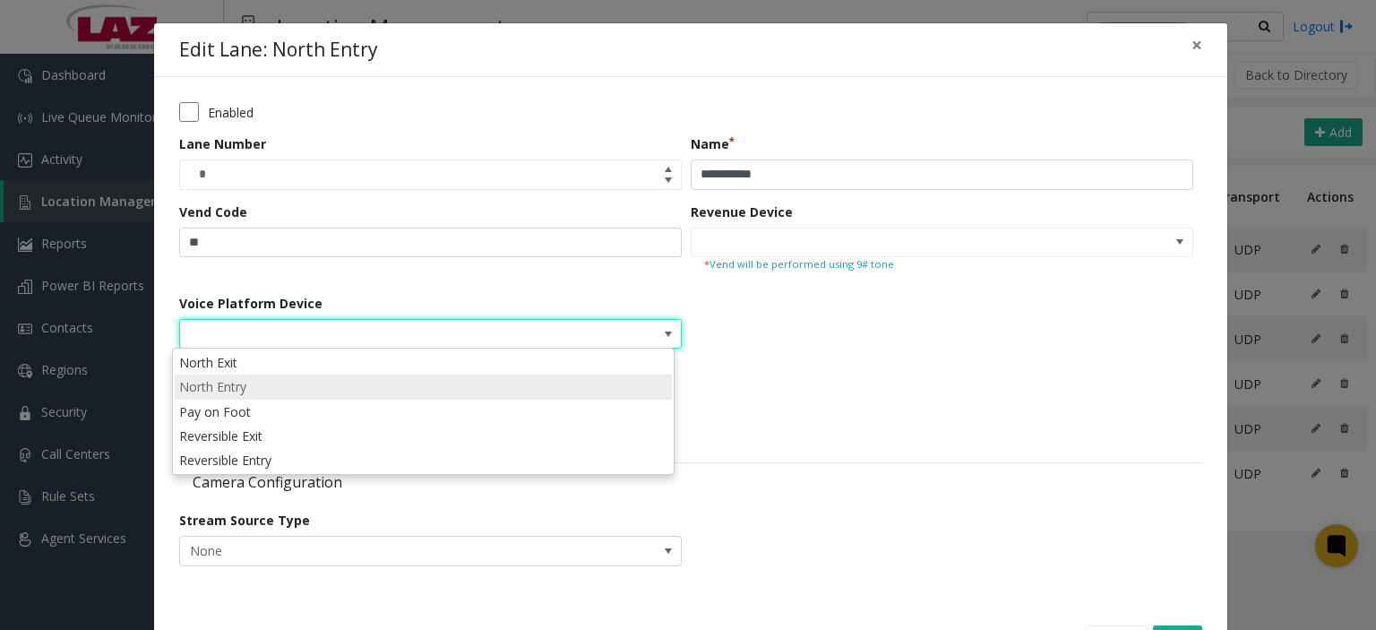
click at [259, 382] on li "North Entry" at bounding box center [423, 387] width 497 height 24
type input "**********"
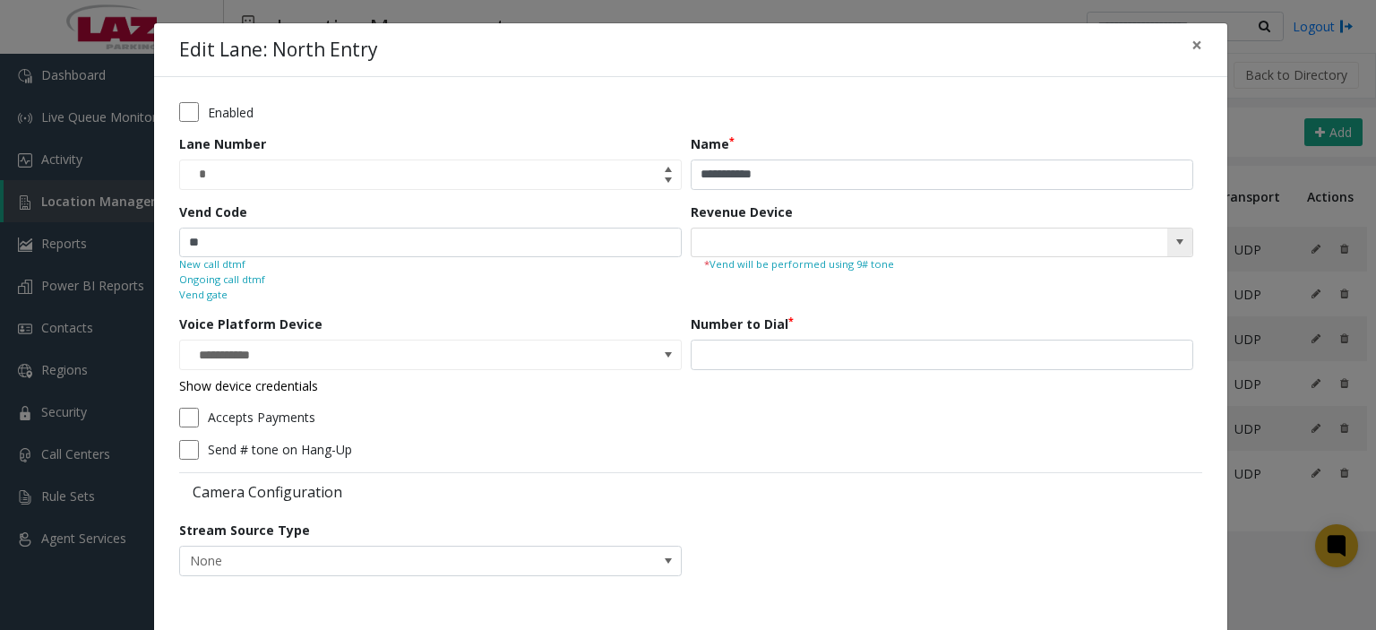
click at [1188, 237] on div "Revenue Device * Vend will be performed using 9# tone" at bounding box center [947, 253] width 512 height 100
click at [1183, 233] on span at bounding box center [1180, 243] width 25 height 29
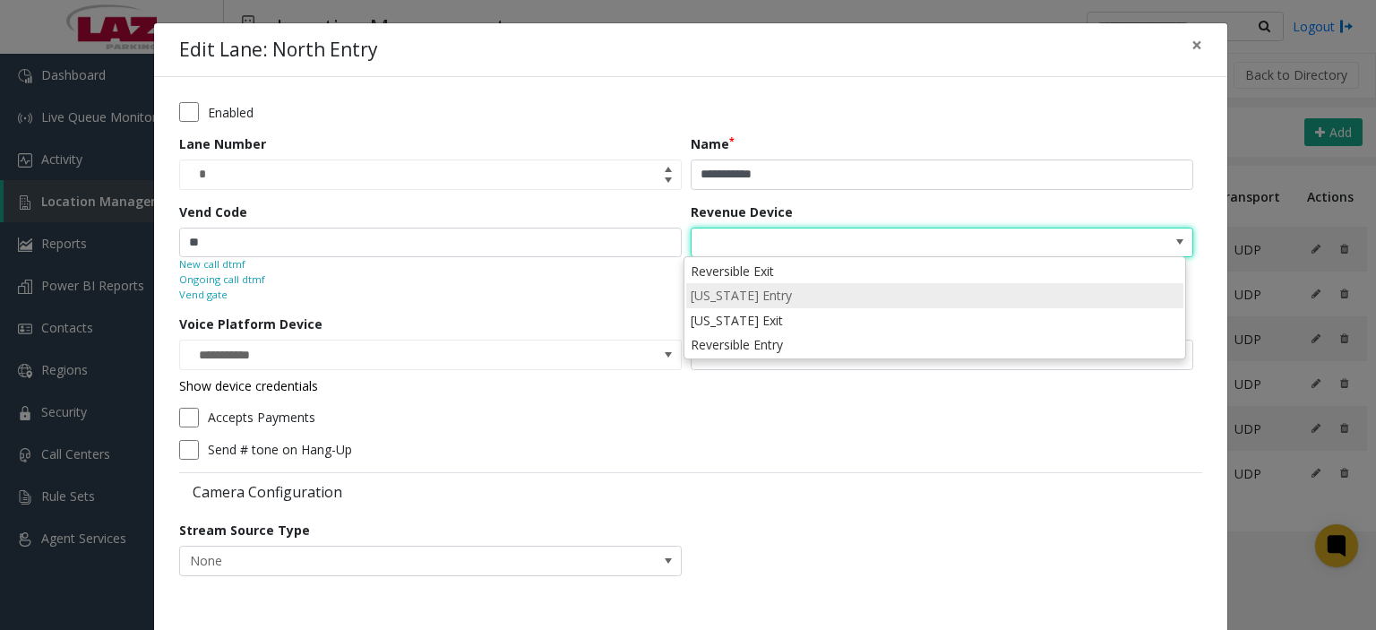
click at [735, 298] on li "Ohio Entry" at bounding box center [934, 295] width 497 height 24
type input "**********"
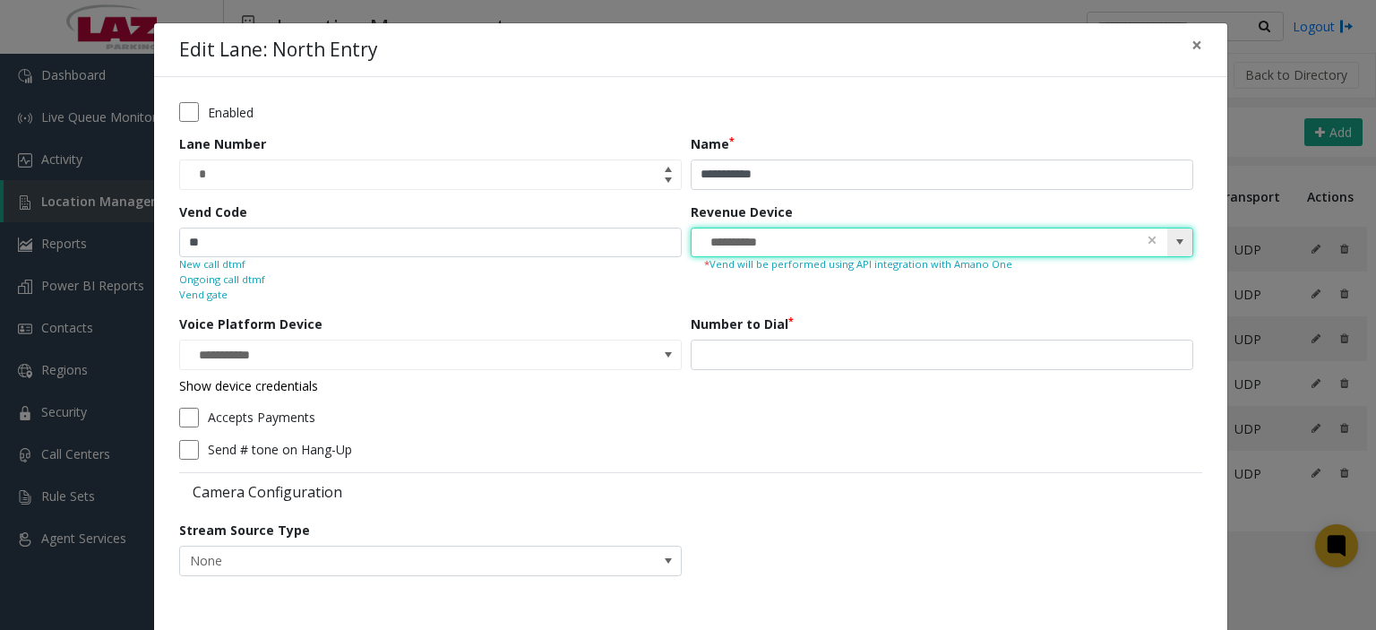
click at [756, 255] on input "**********" at bounding box center [892, 243] width 401 height 29
click at [763, 248] on input "**********" at bounding box center [892, 243] width 401 height 29
click at [1190, 246] on div "**********" at bounding box center [947, 253] width 512 height 100
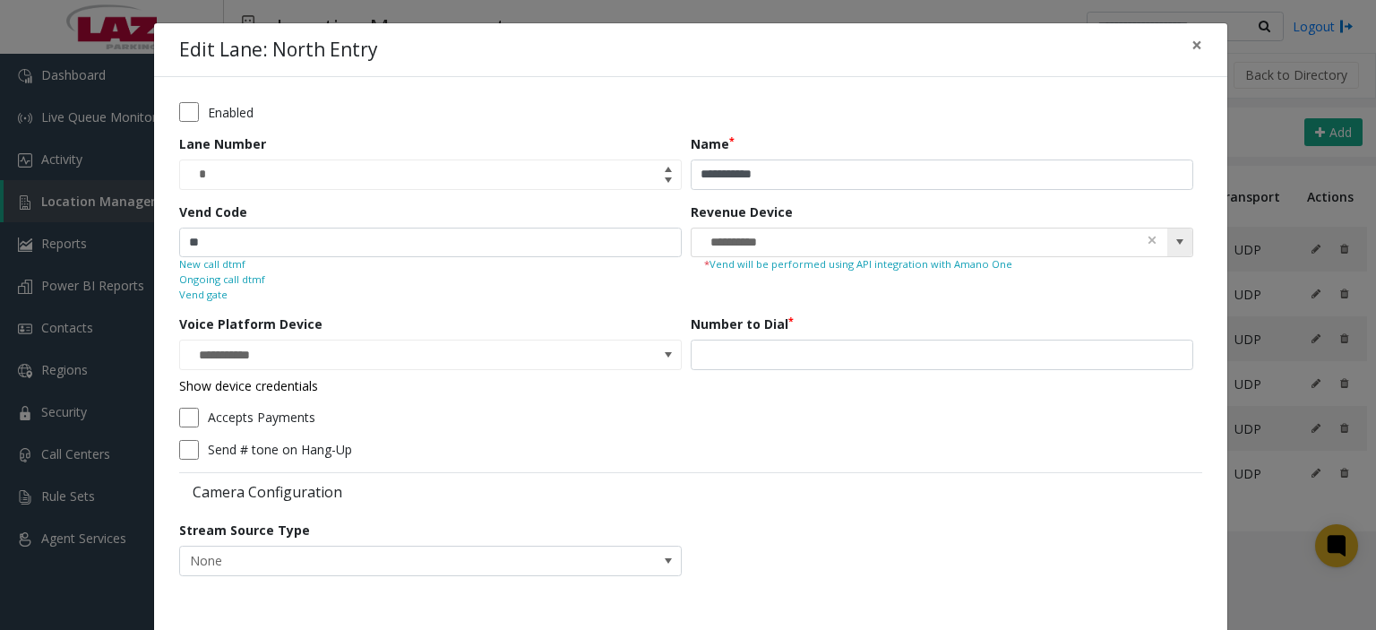
click at [1175, 245] on span at bounding box center [1180, 242] width 14 height 14
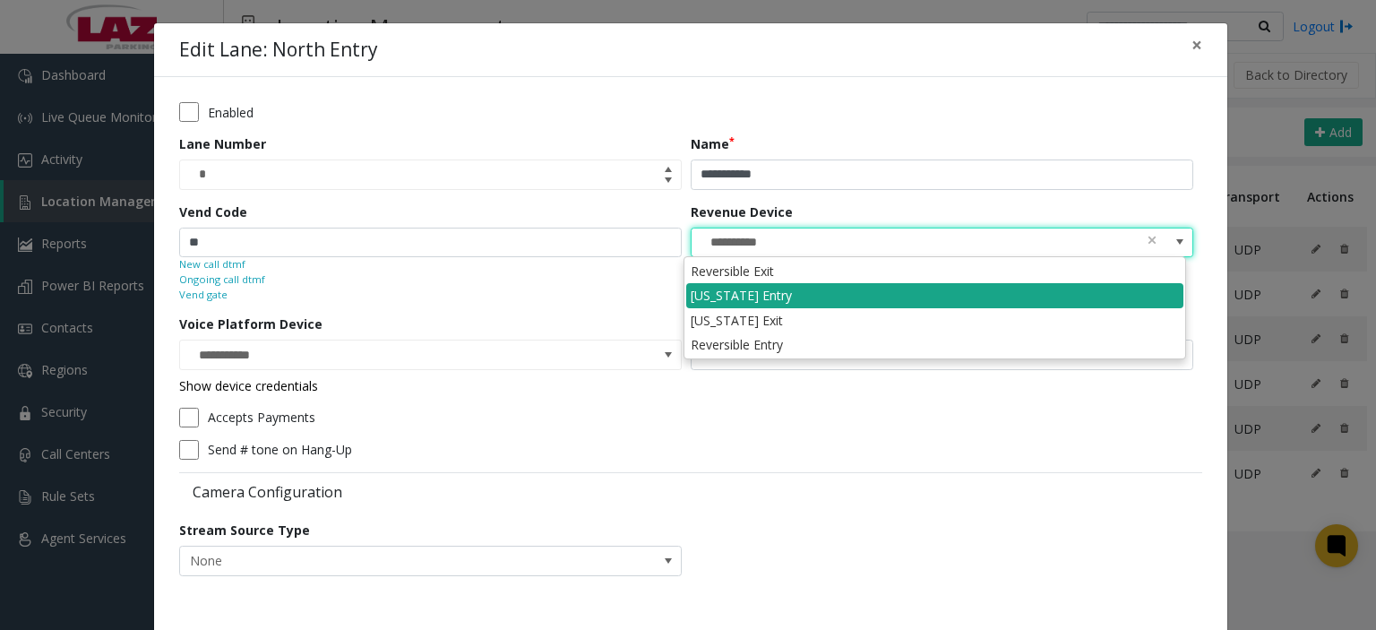
click at [746, 299] on li "Ohio Entry" at bounding box center [934, 295] width 497 height 24
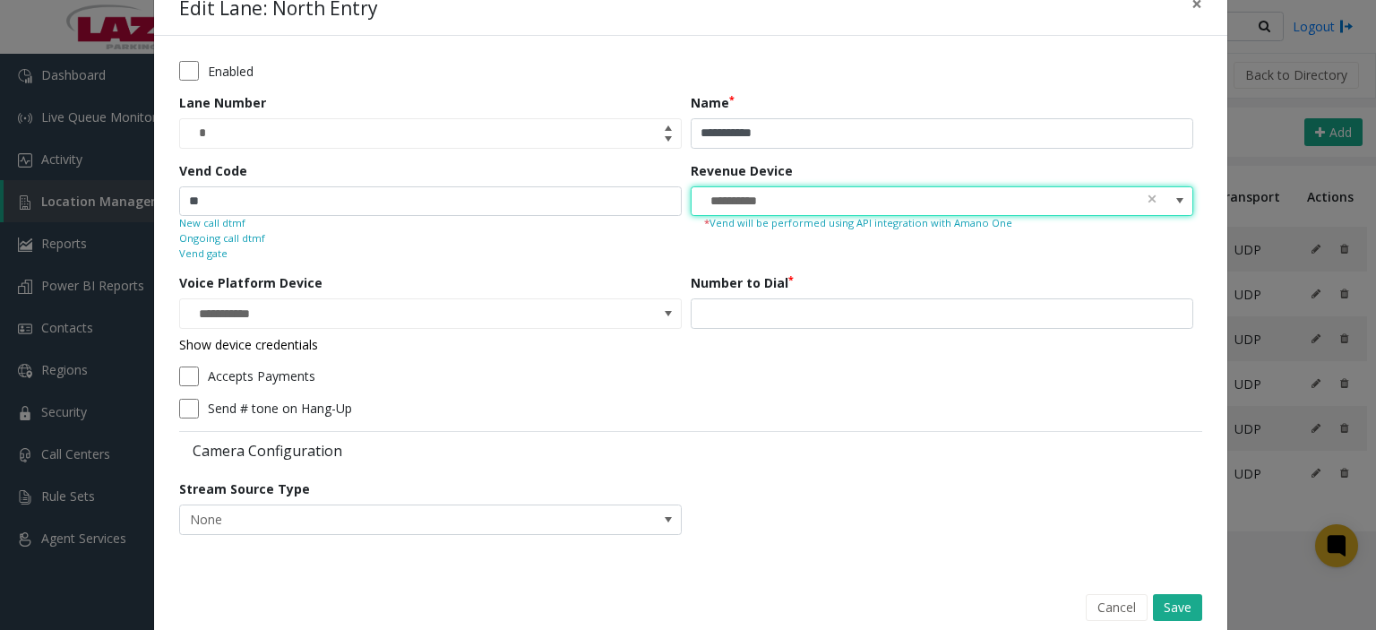
scroll to position [75, 0]
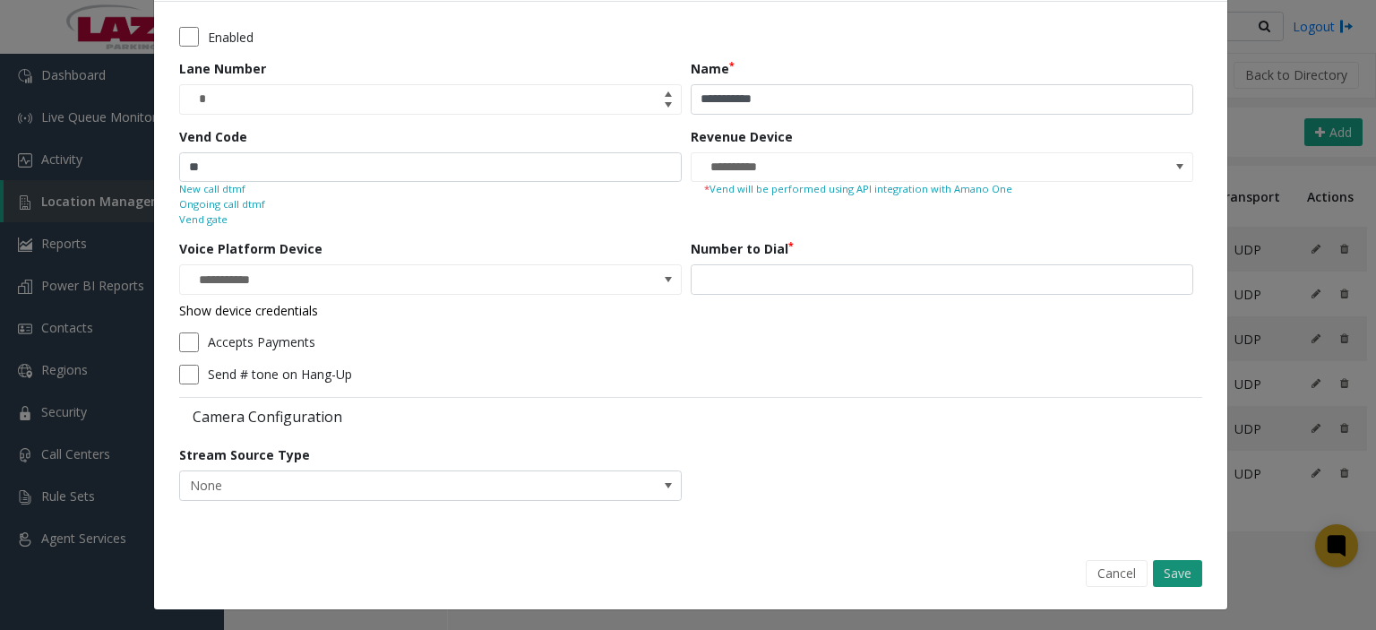
click at [1169, 582] on button "Save" at bounding box center [1177, 573] width 49 height 27
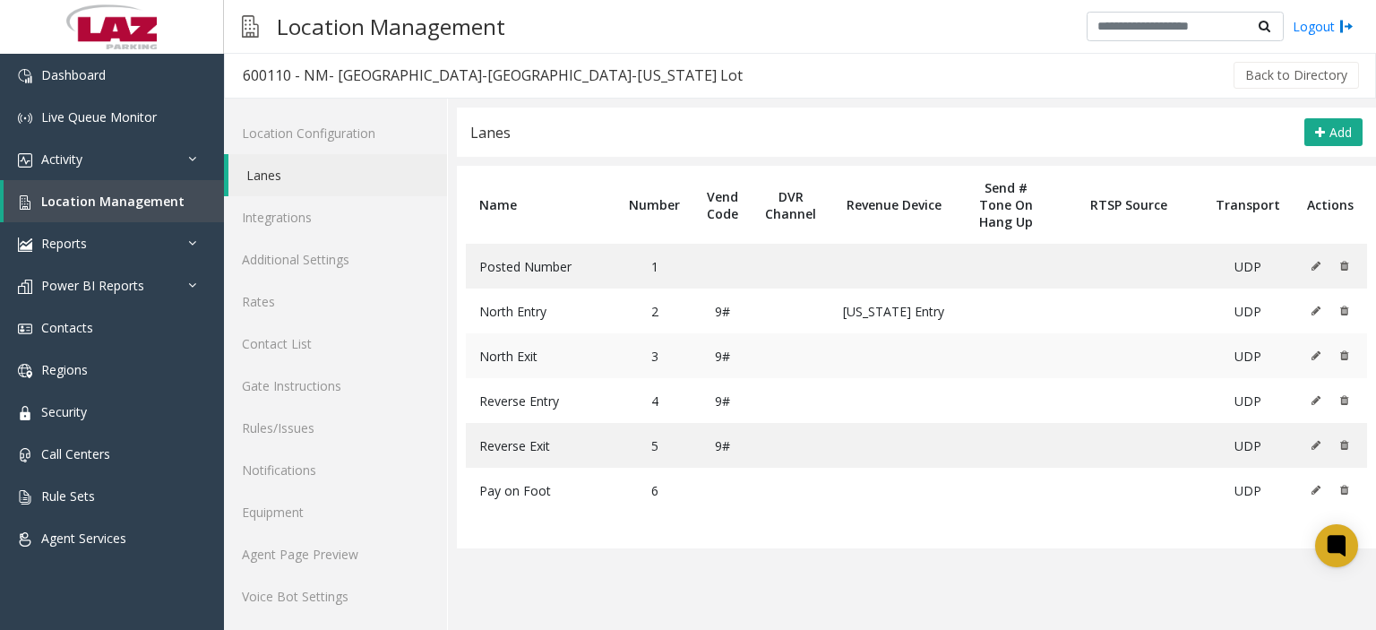
click at [1311, 343] on button at bounding box center [1321, 355] width 20 height 27
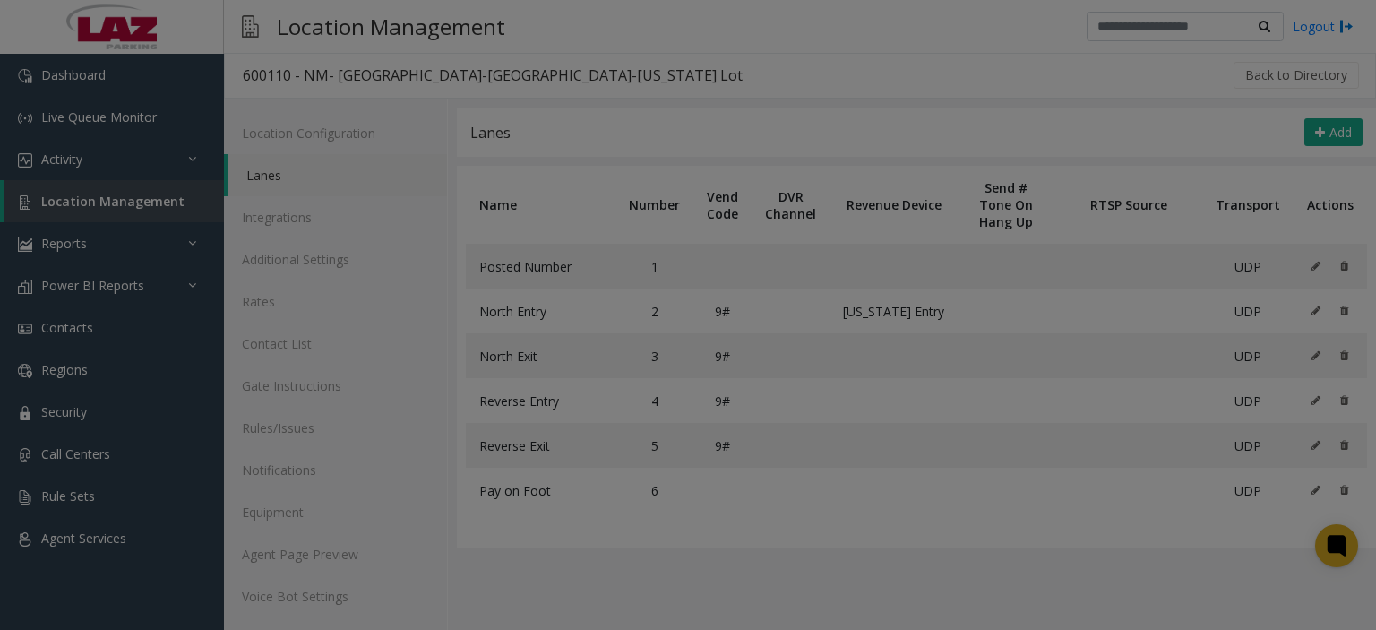
scroll to position [0, 0]
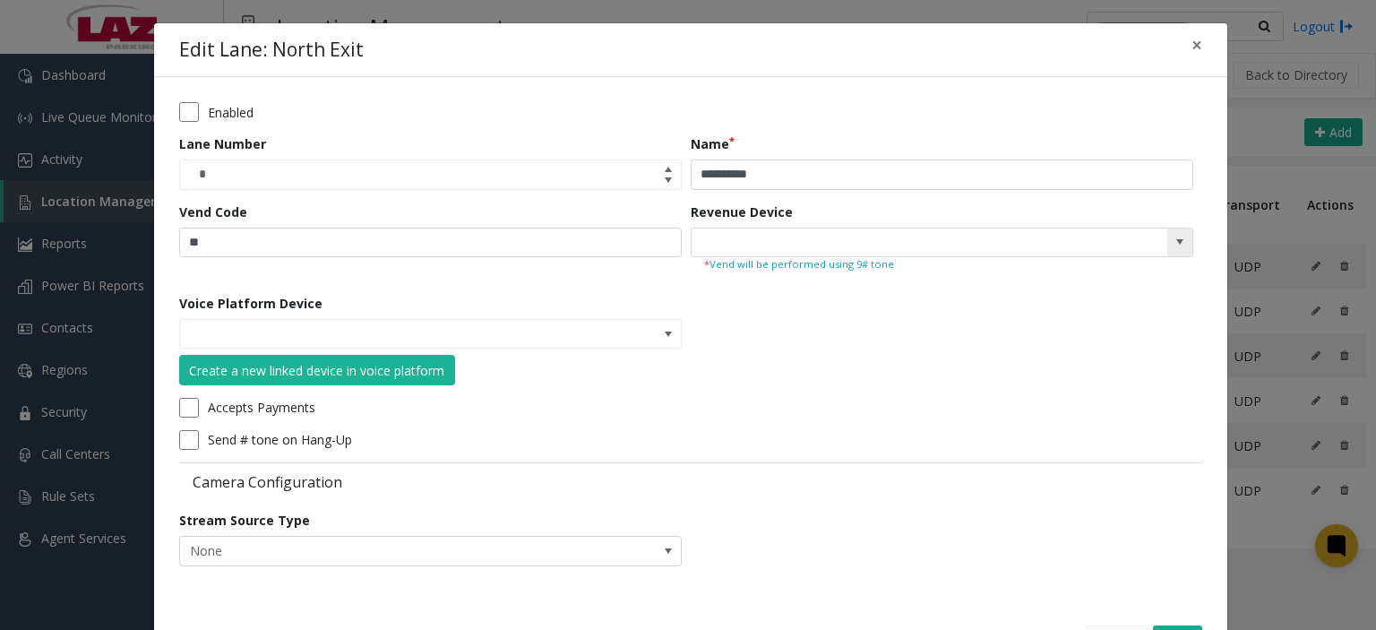
click at [1168, 235] on span at bounding box center [1180, 243] width 25 height 29
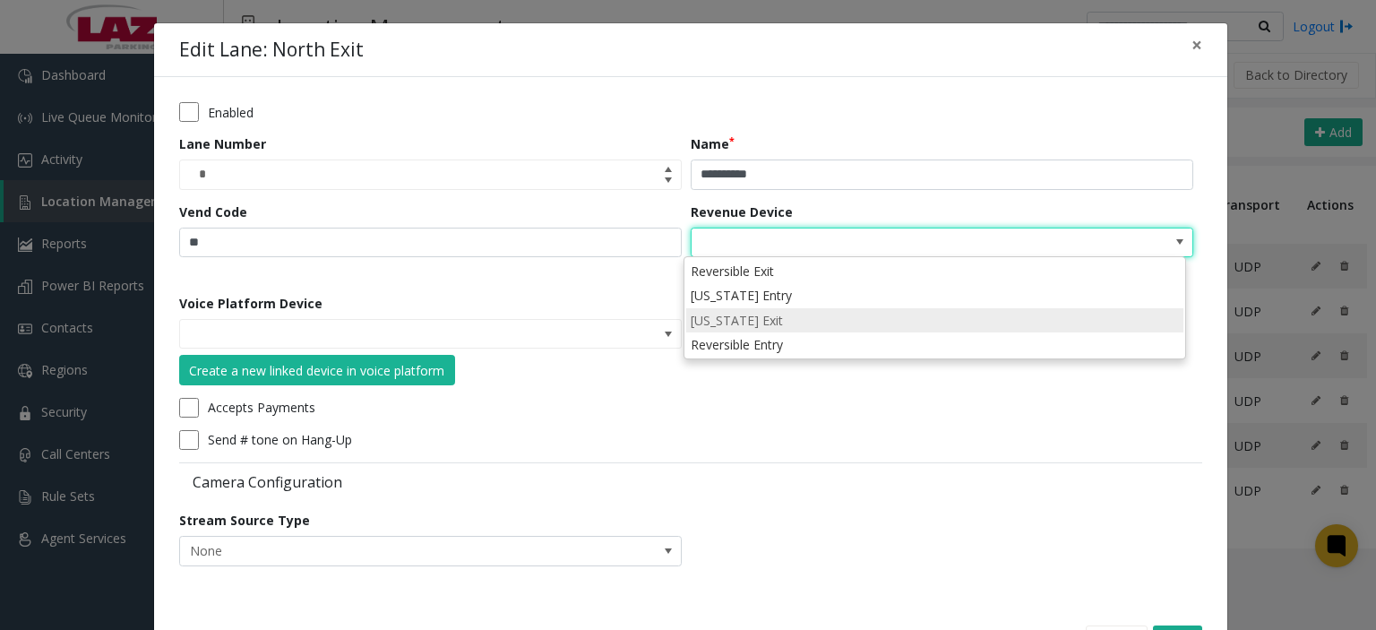
click at [749, 316] on li "Ohio Exit" at bounding box center [934, 320] width 497 height 24
type input "*********"
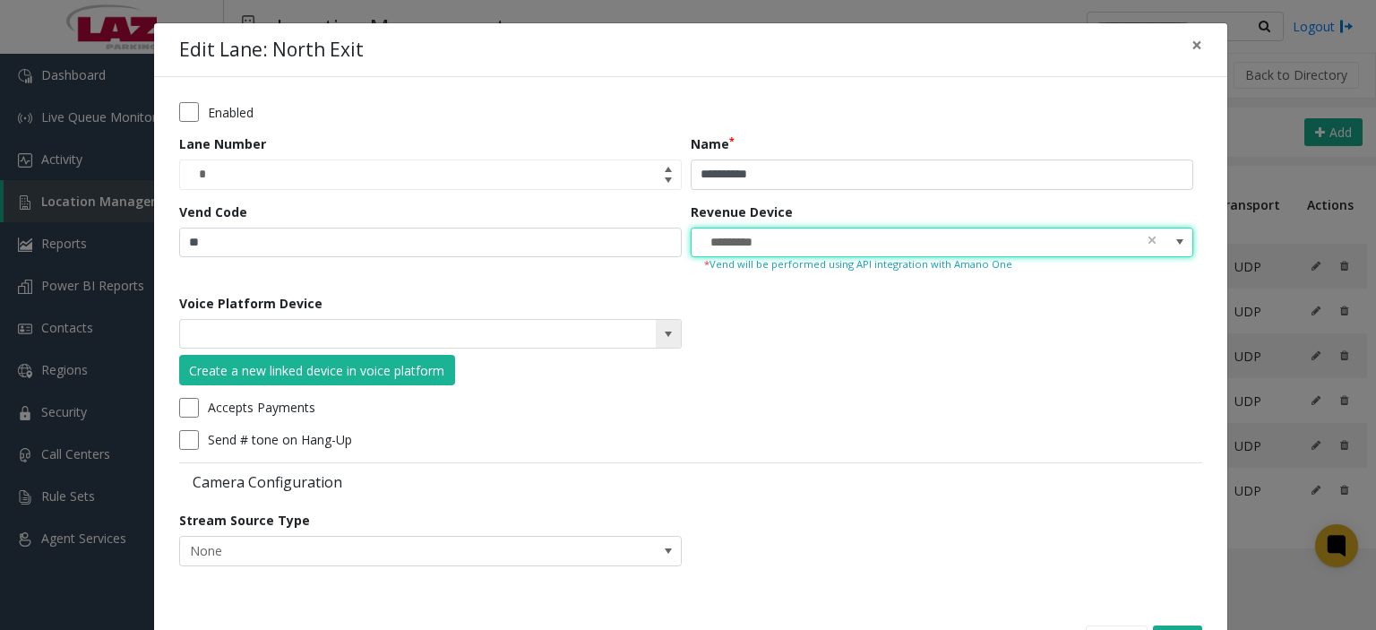
click at [661, 337] on span at bounding box center [668, 334] width 14 height 14
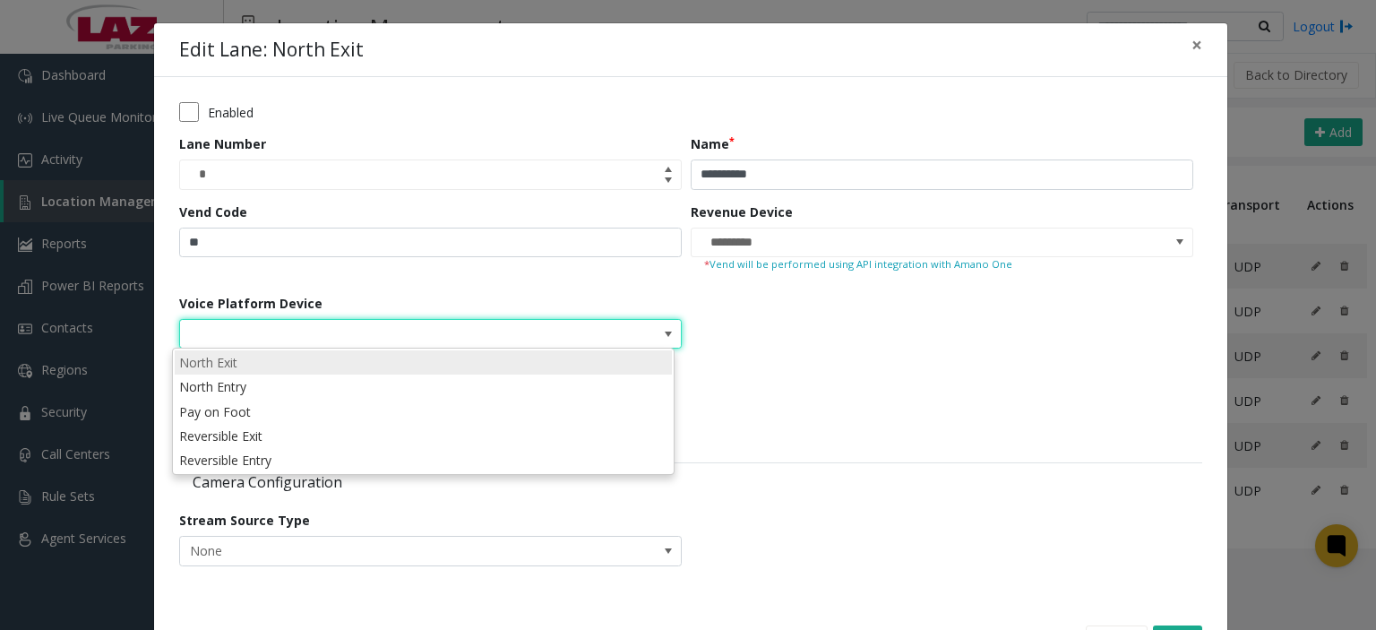
click at [339, 365] on li "North Exit" at bounding box center [423, 362] width 497 height 24
type input "**********"
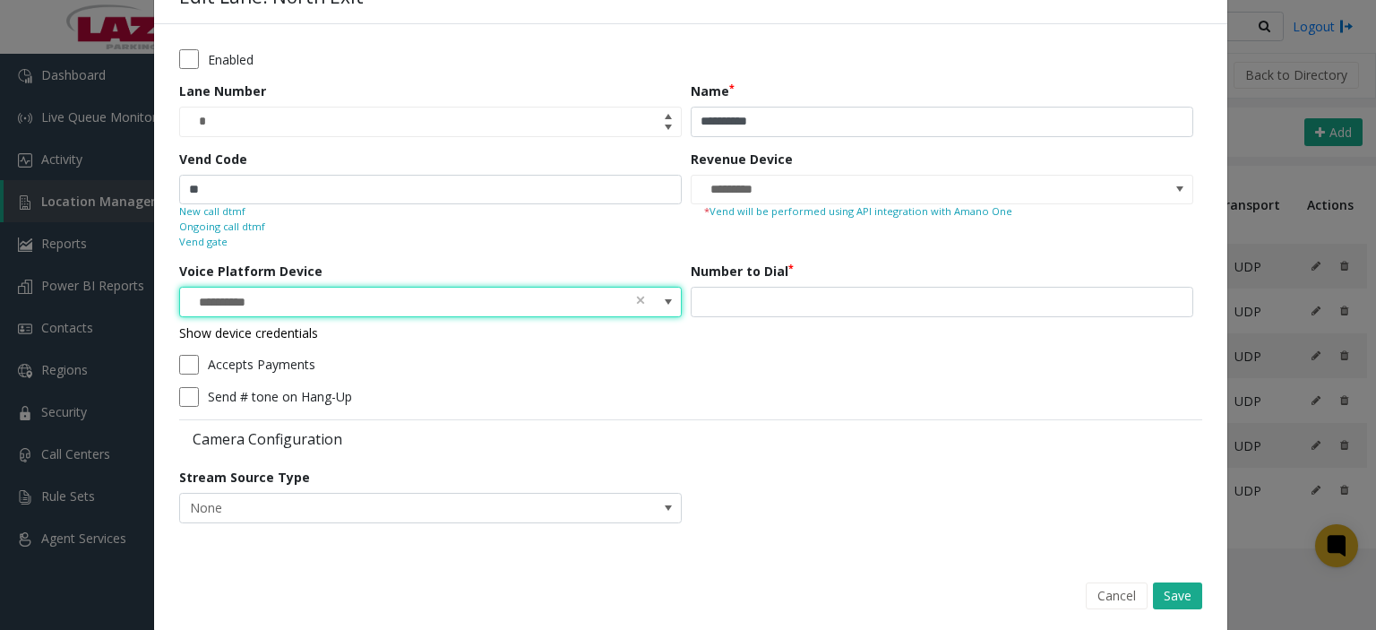
scroll to position [75, 0]
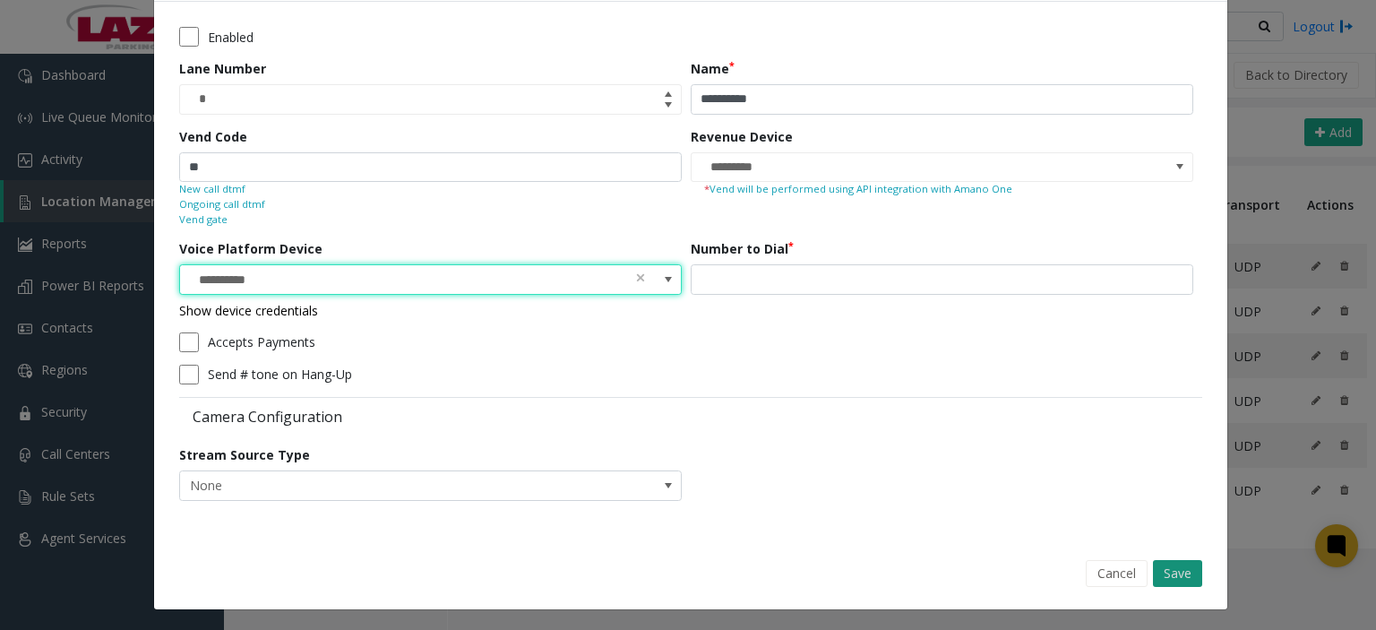
click at [1169, 565] on button "Save" at bounding box center [1177, 573] width 49 height 27
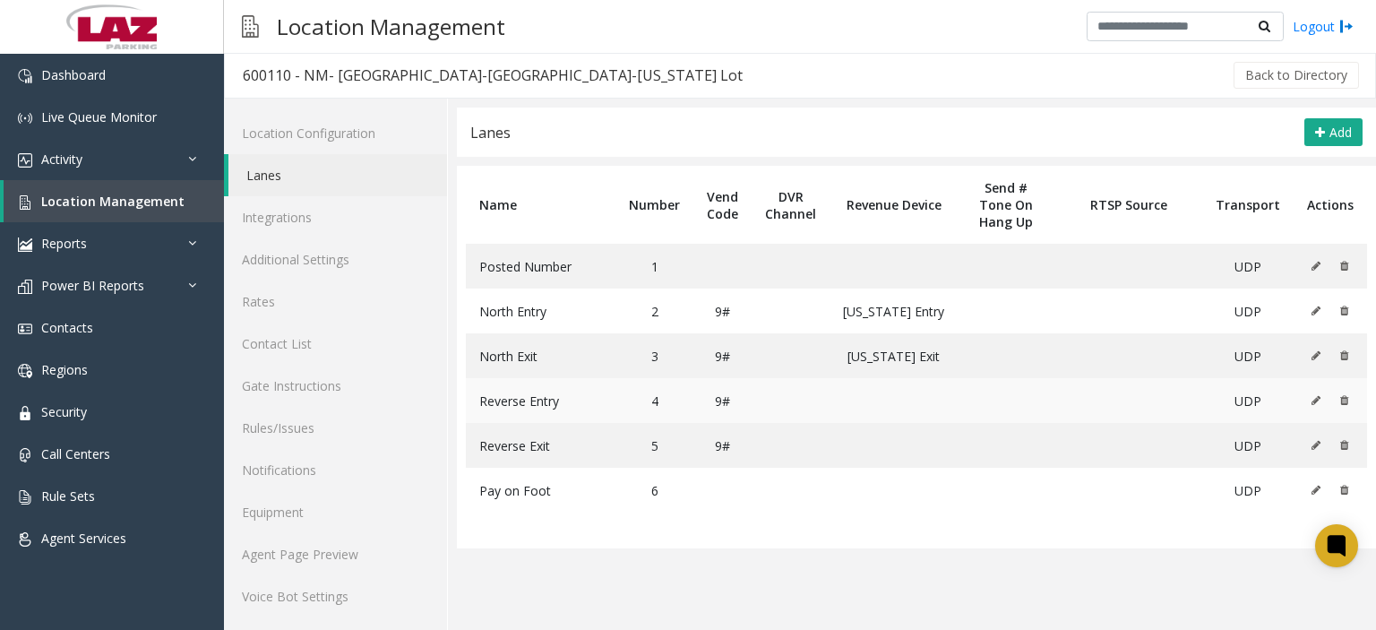
click at [1312, 395] on icon at bounding box center [1316, 400] width 9 height 11
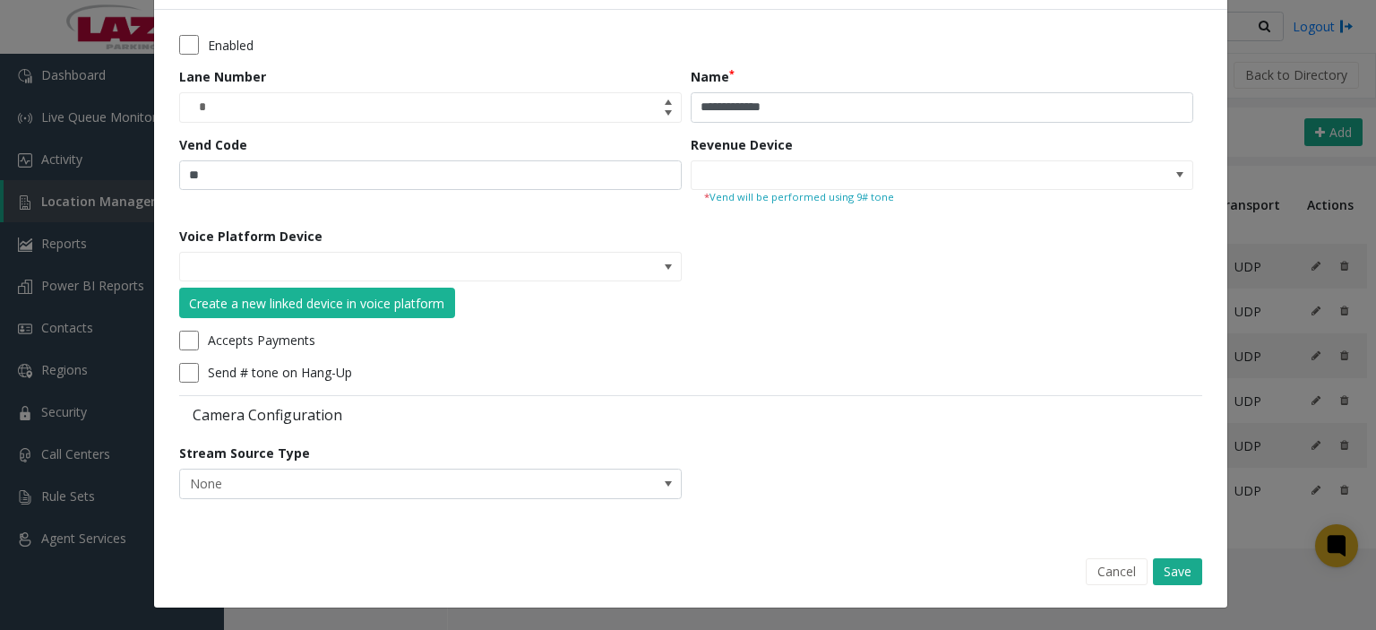
scroll to position [0, 0]
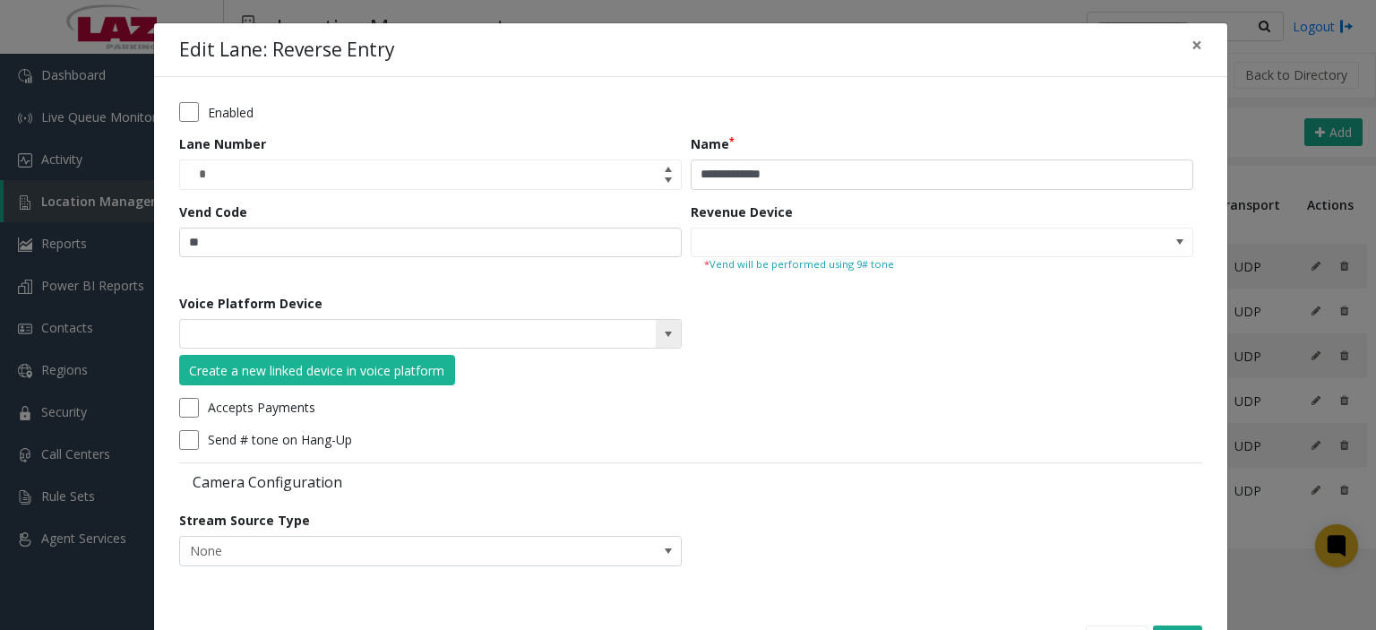
click at [661, 332] on span at bounding box center [668, 334] width 14 height 14
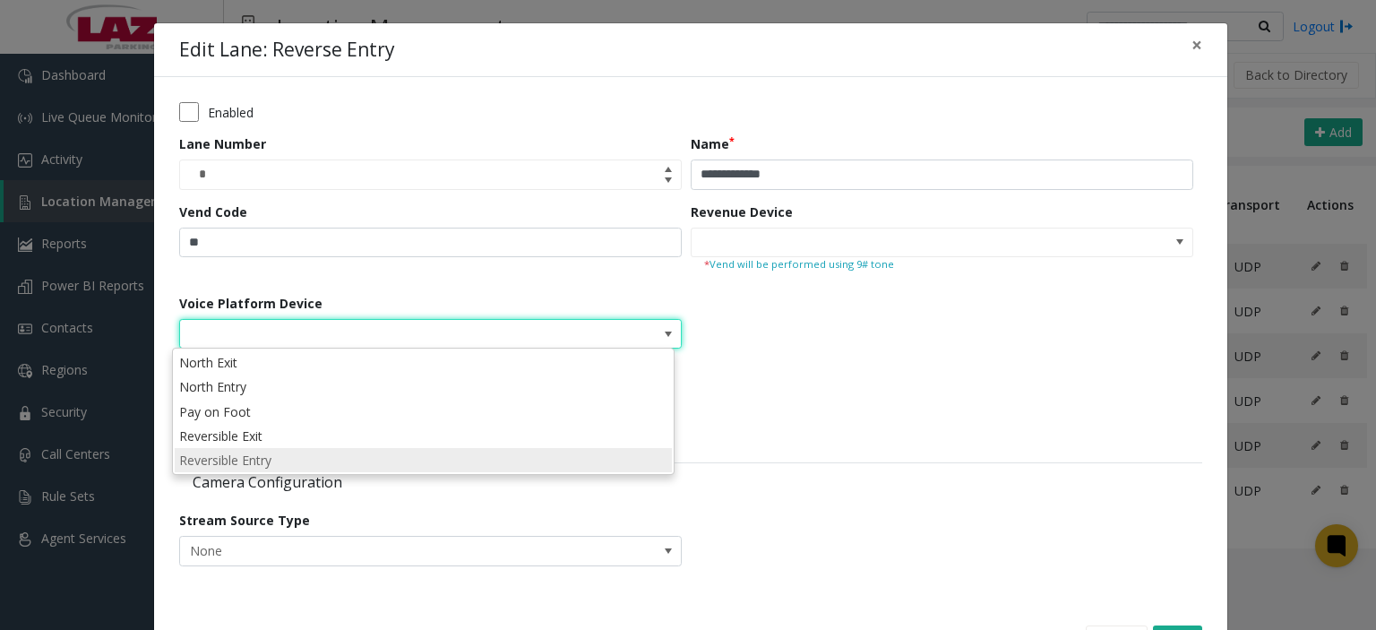
click at [301, 455] on li "Reversible Entry" at bounding box center [423, 460] width 497 height 24
type input "**********"
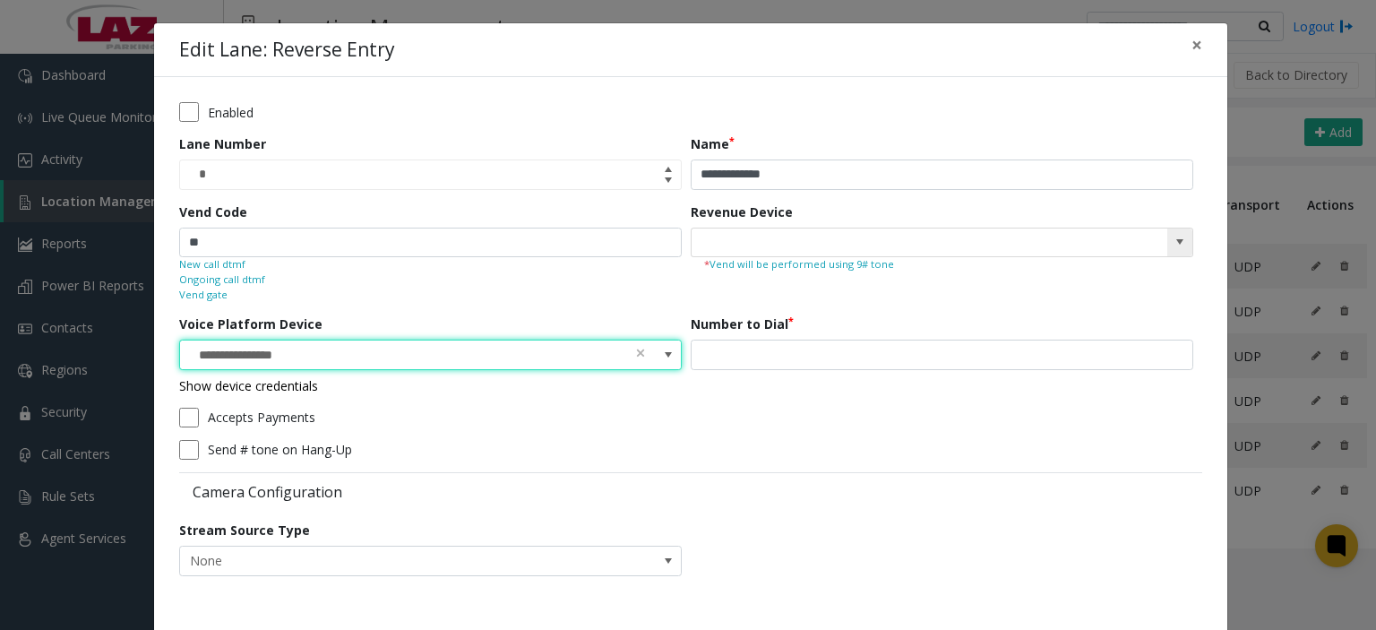
click at [1168, 237] on span at bounding box center [1180, 243] width 25 height 29
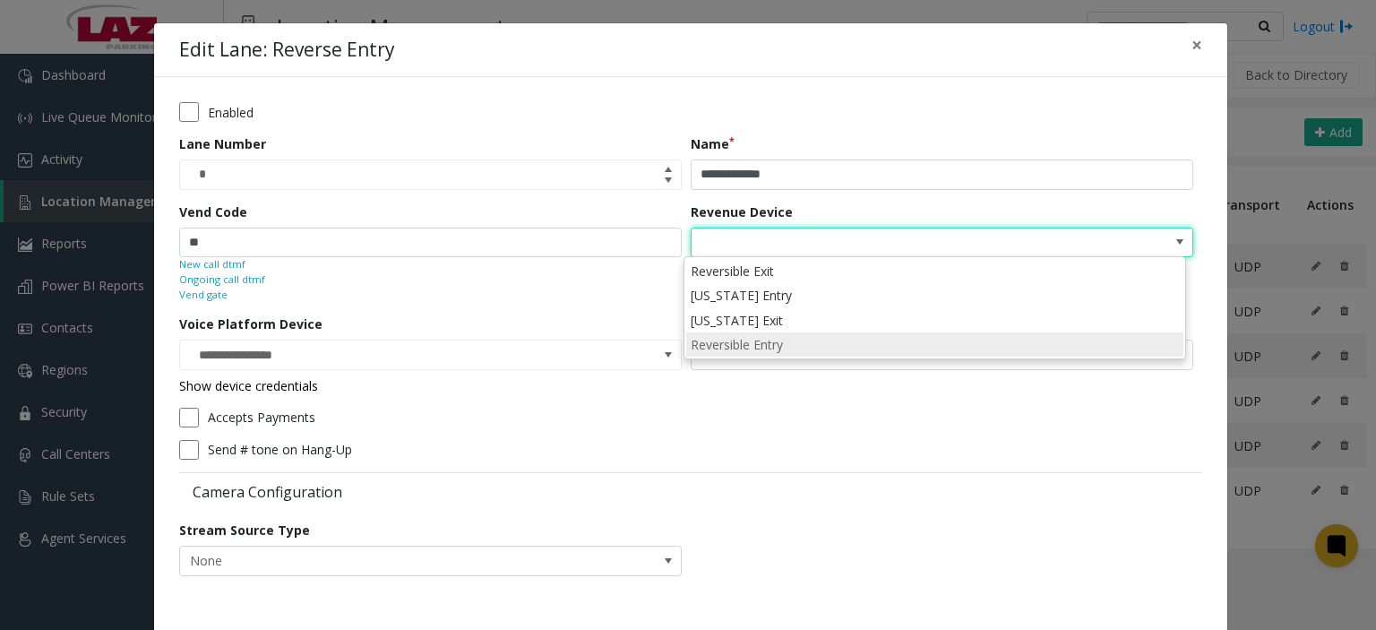
click at [808, 341] on li "Reversible Entry" at bounding box center [934, 344] width 497 height 24
type input "**********"
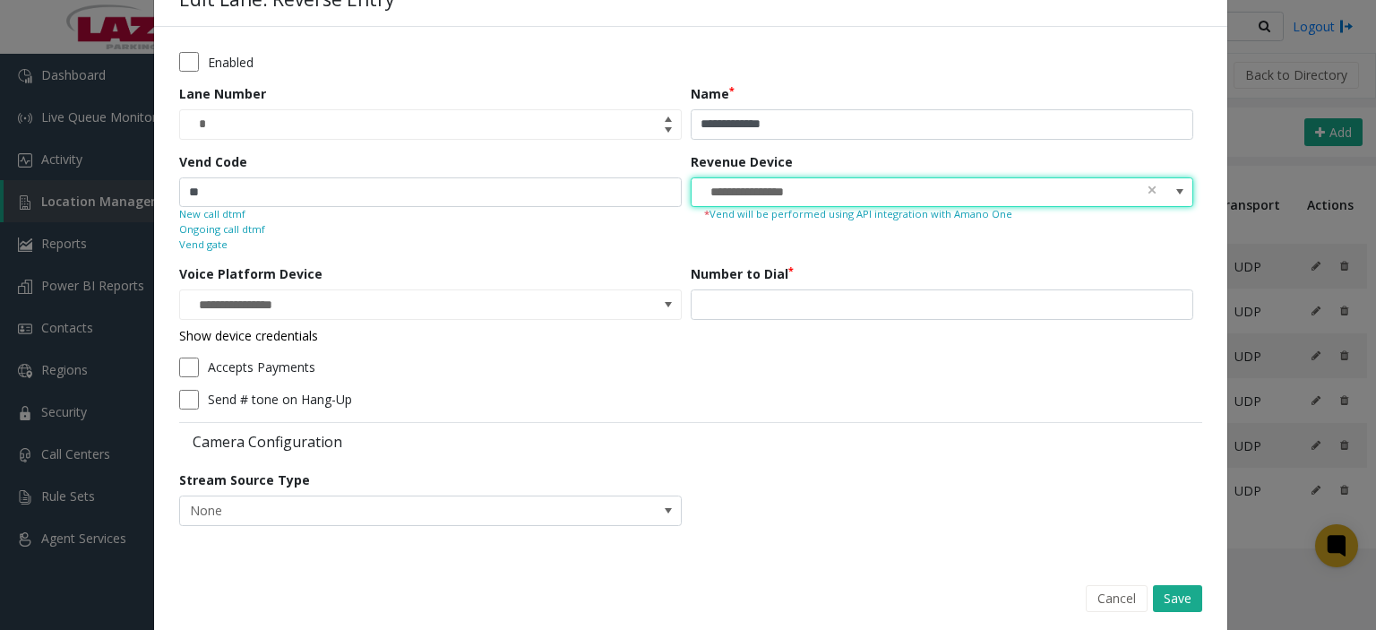
scroll to position [75, 0]
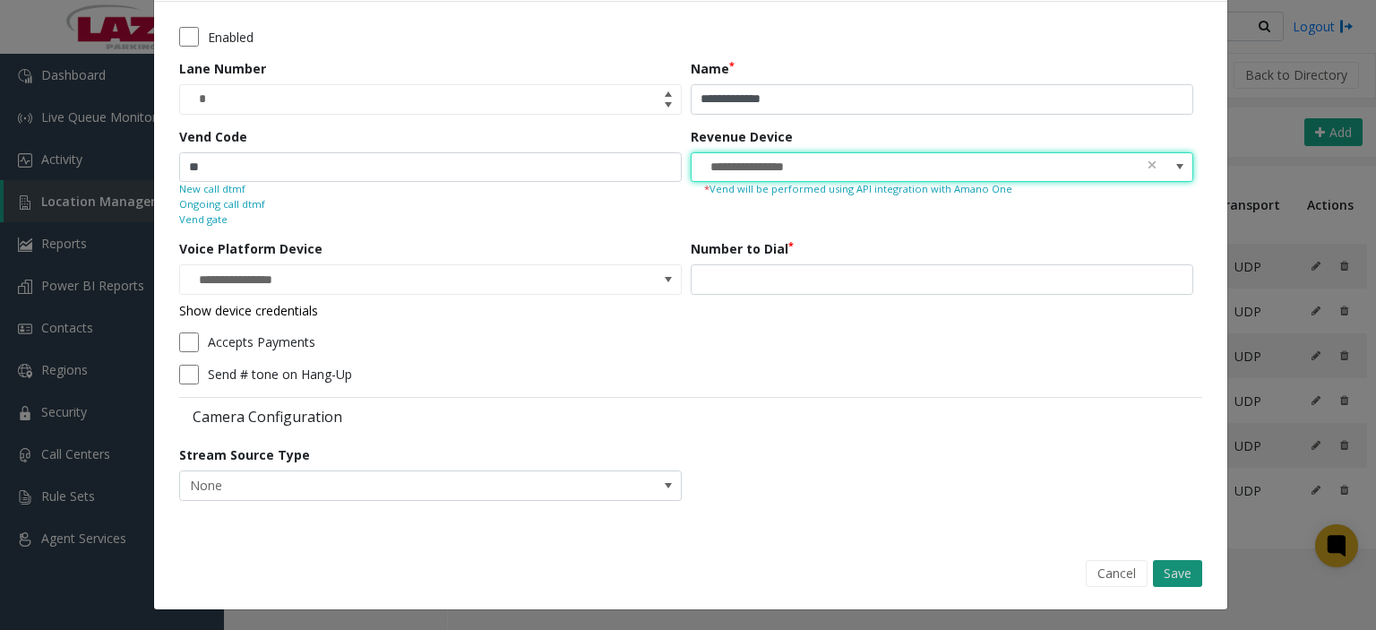
click at [1183, 578] on button "Save" at bounding box center [1177, 573] width 49 height 27
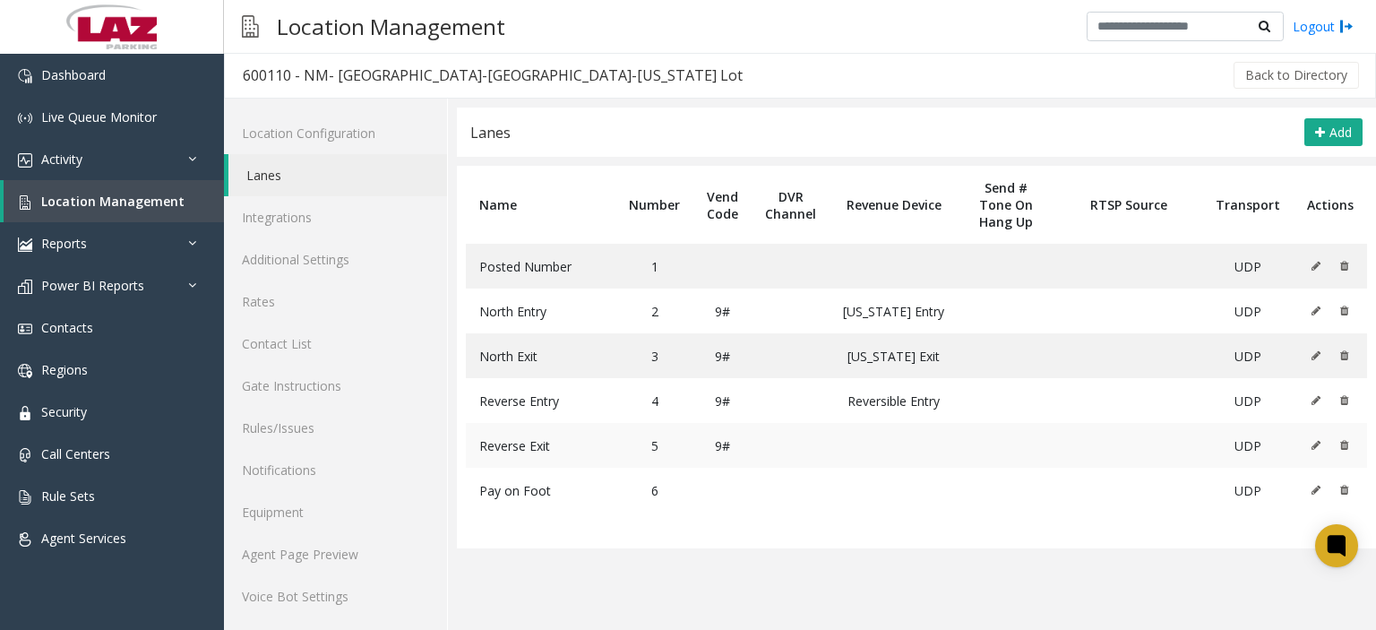
click at [1295, 452] on td at bounding box center [1330, 445] width 73 height 45
click at [1312, 447] on icon at bounding box center [1316, 445] width 9 height 11
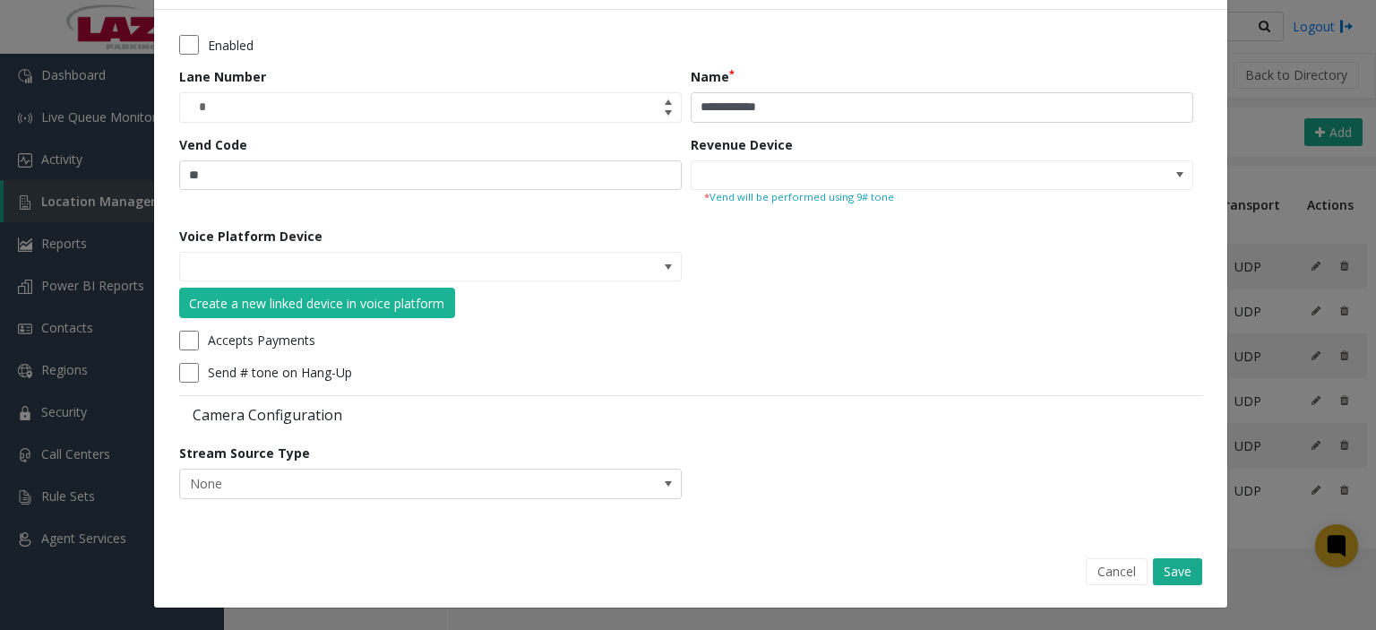
scroll to position [0, 0]
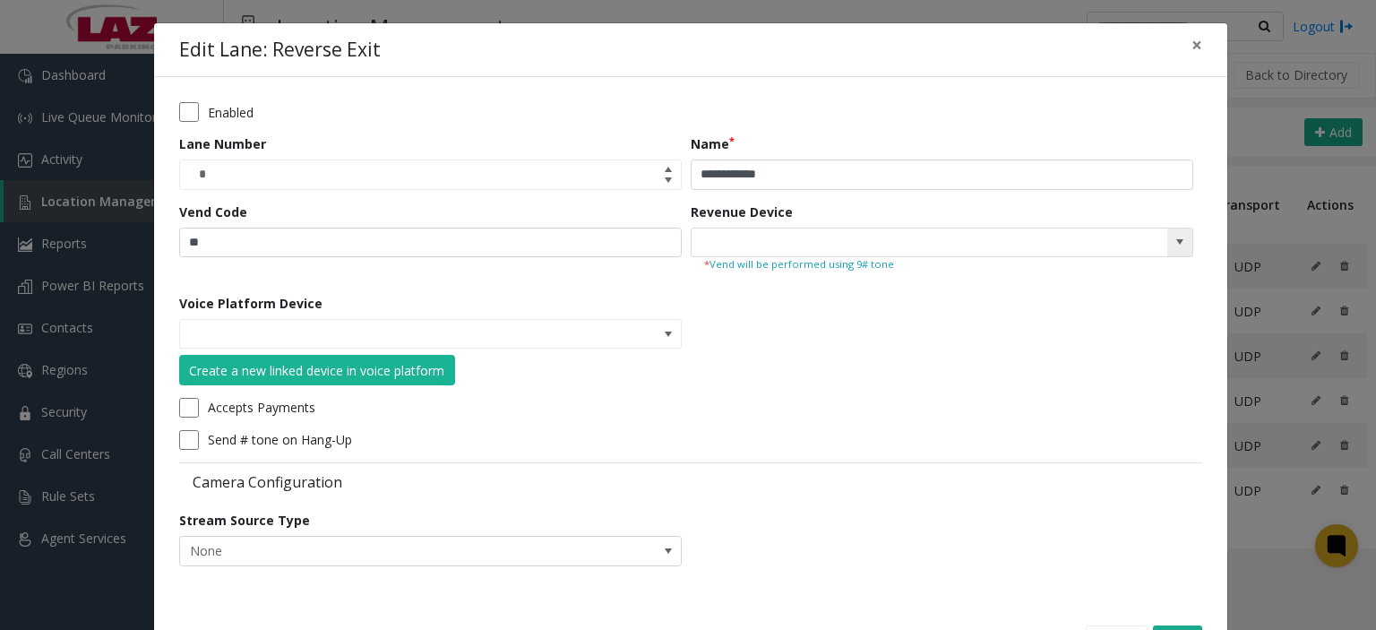
click at [1174, 244] on span at bounding box center [1180, 242] width 14 height 14
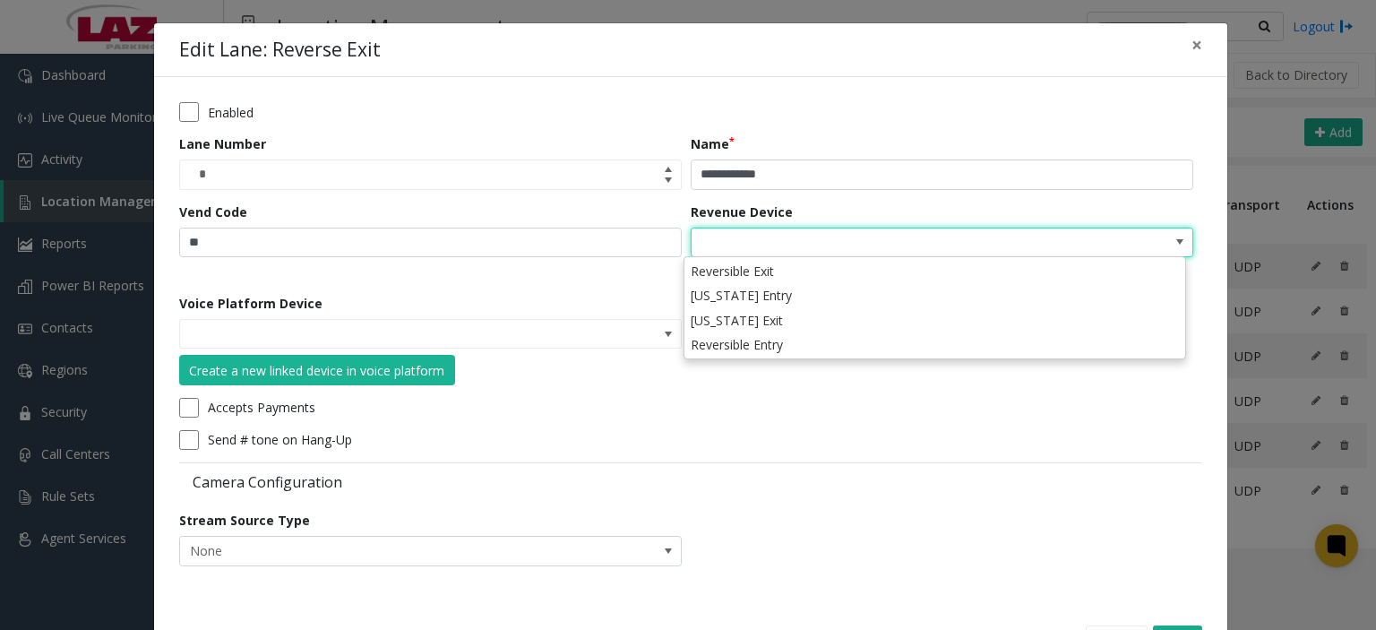
click at [773, 275] on li "Reversible Exit" at bounding box center [934, 271] width 497 height 24
type input "**********"
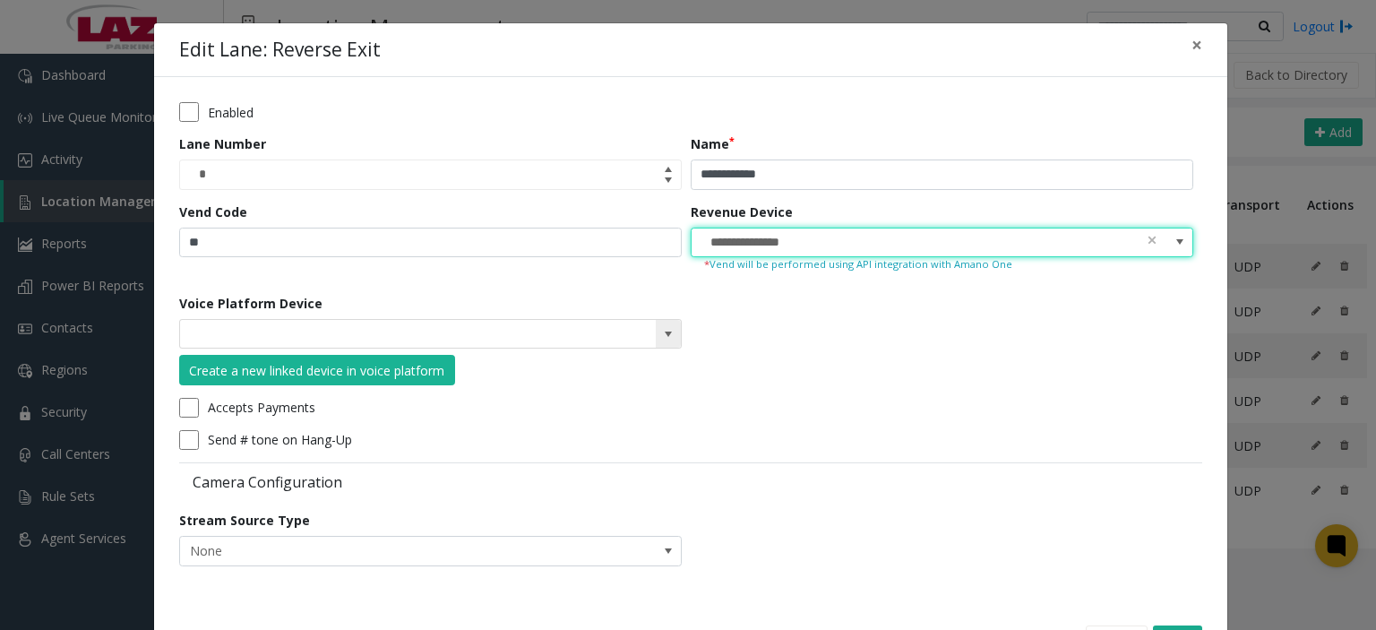
click at [668, 324] on span at bounding box center [668, 334] width 25 height 29
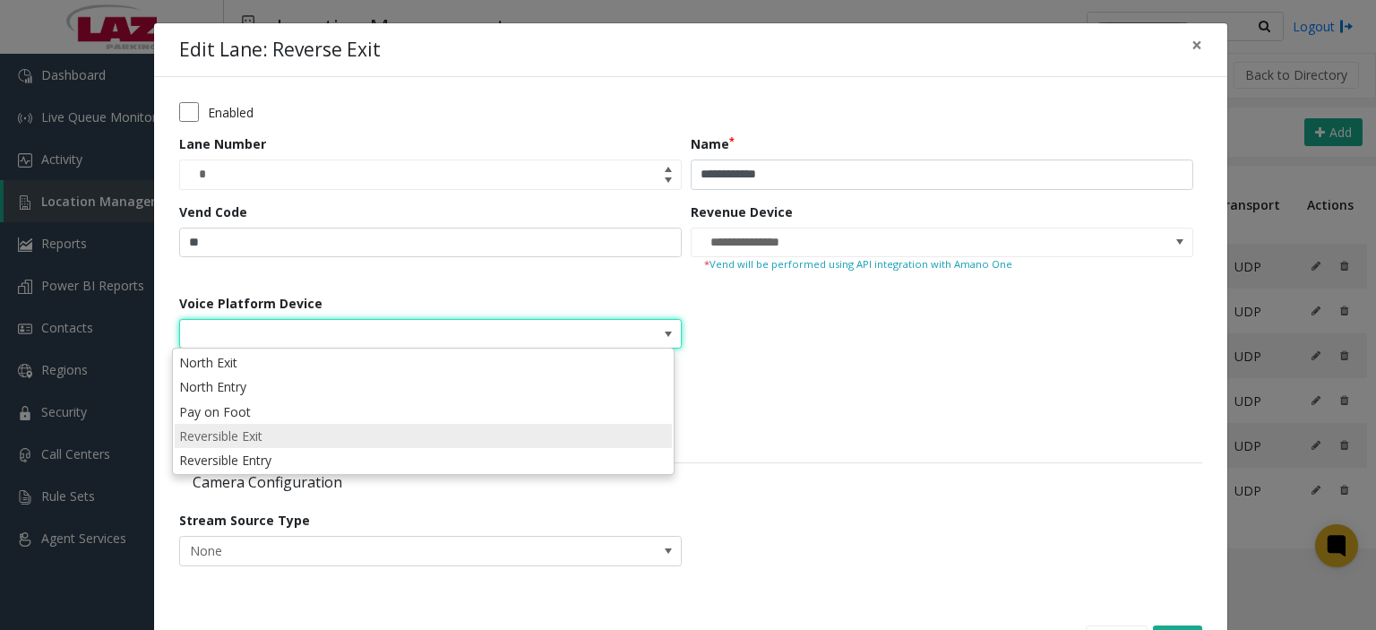
click at [288, 438] on li "Reversible Exit" at bounding box center [423, 436] width 497 height 24
type input "**********"
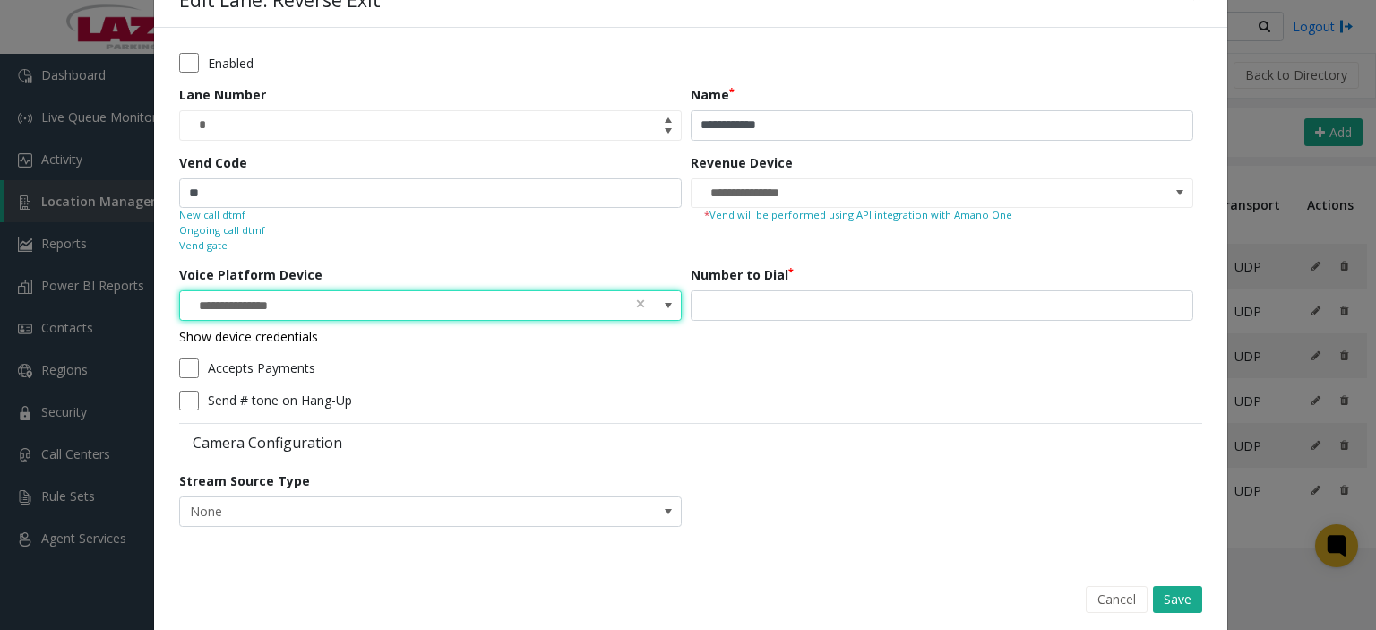
scroll to position [75, 0]
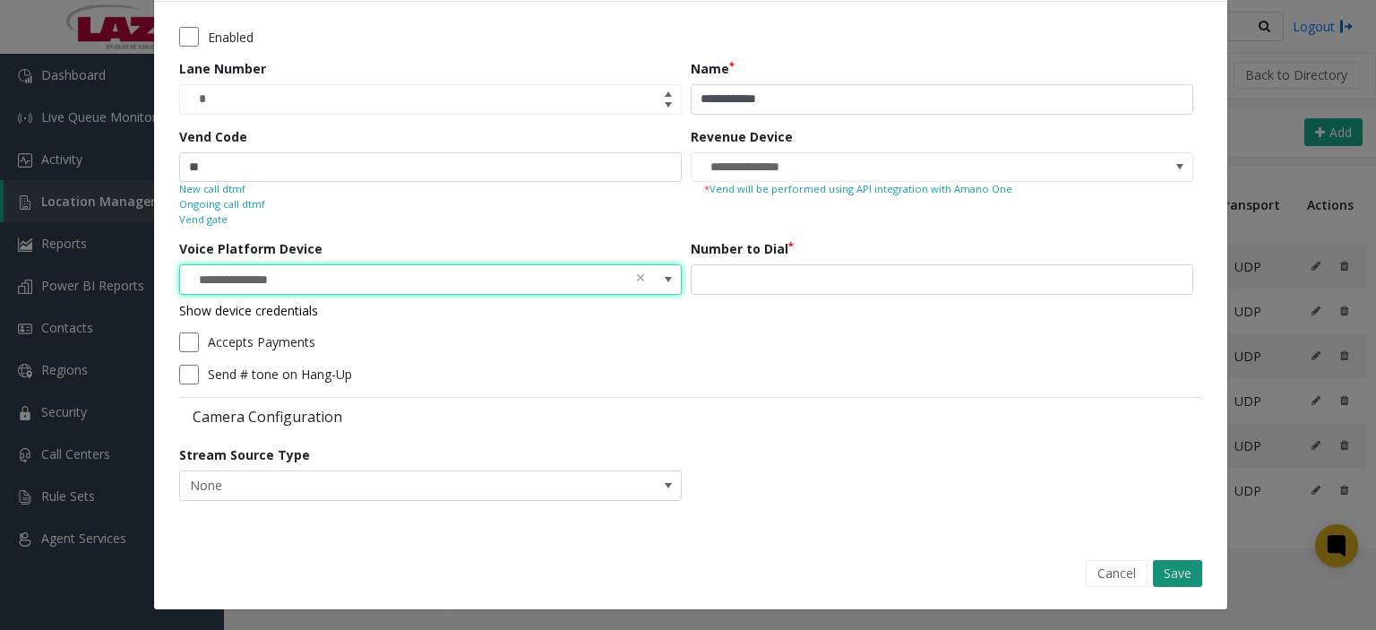
click at [1176, 569] on button "Save" at bounding box center [1177, 573] width 49 height 27
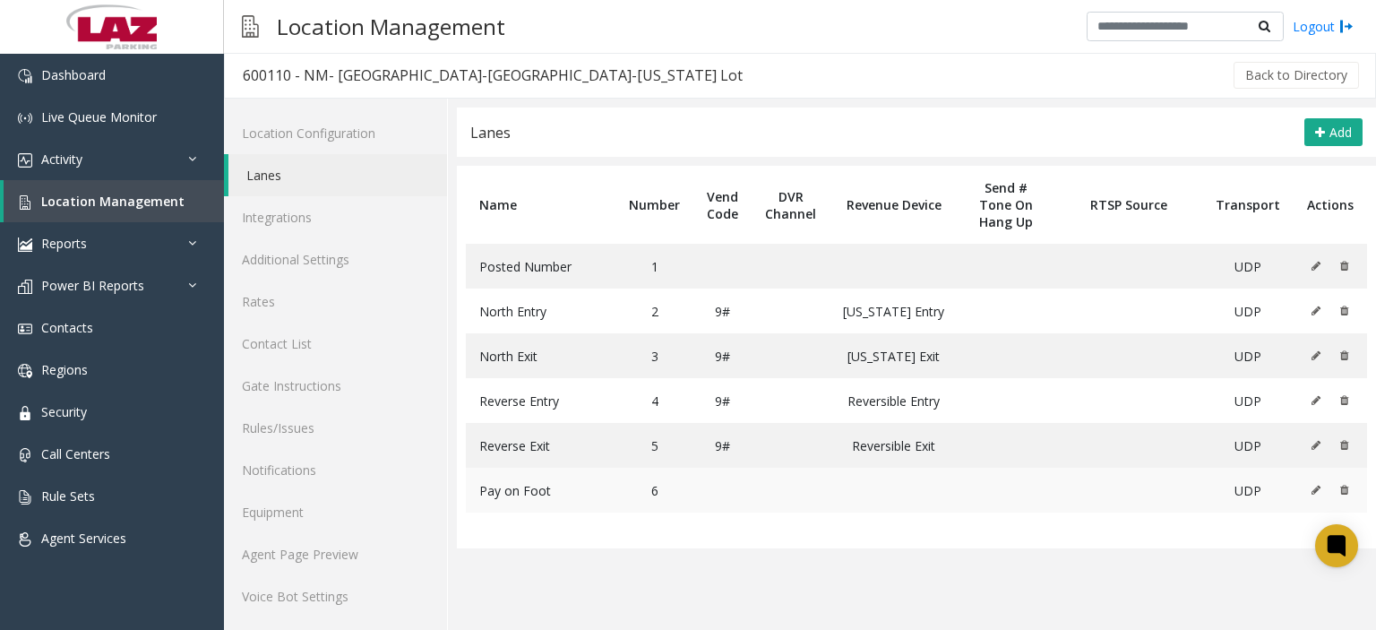
click at [1312, 490] on icon at bounding box center [1316, 490] width 9 height 11
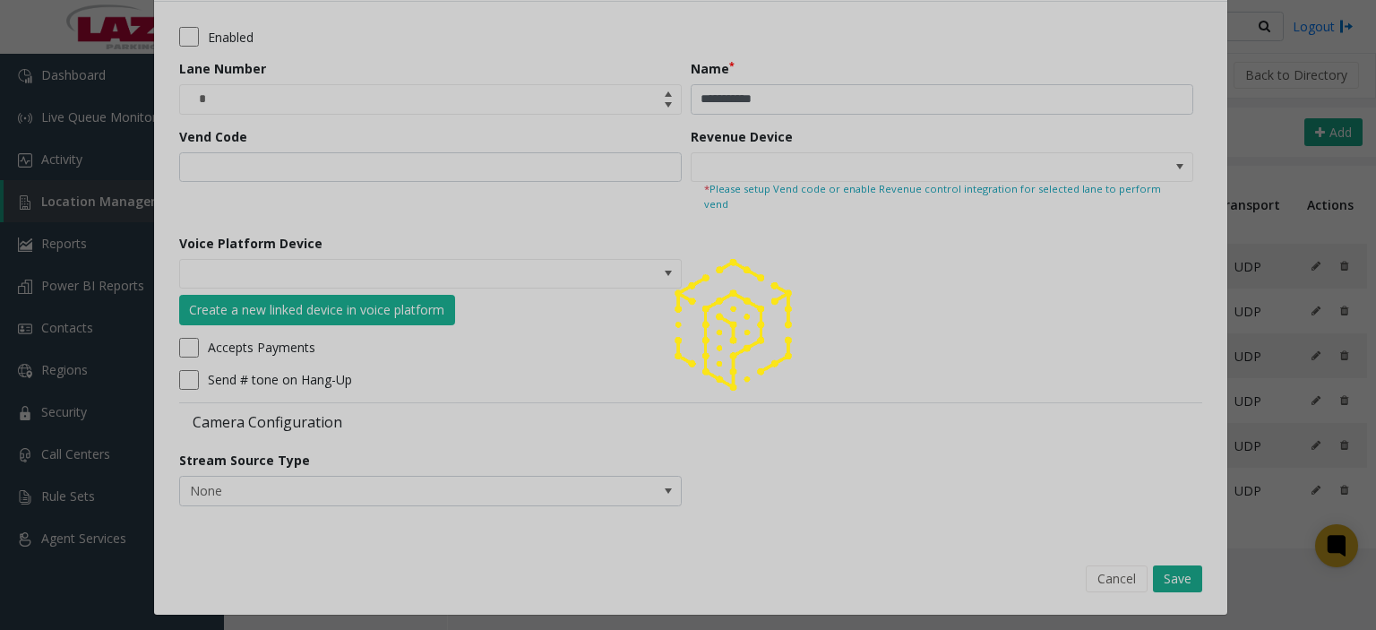
scroll to position [0, 0]
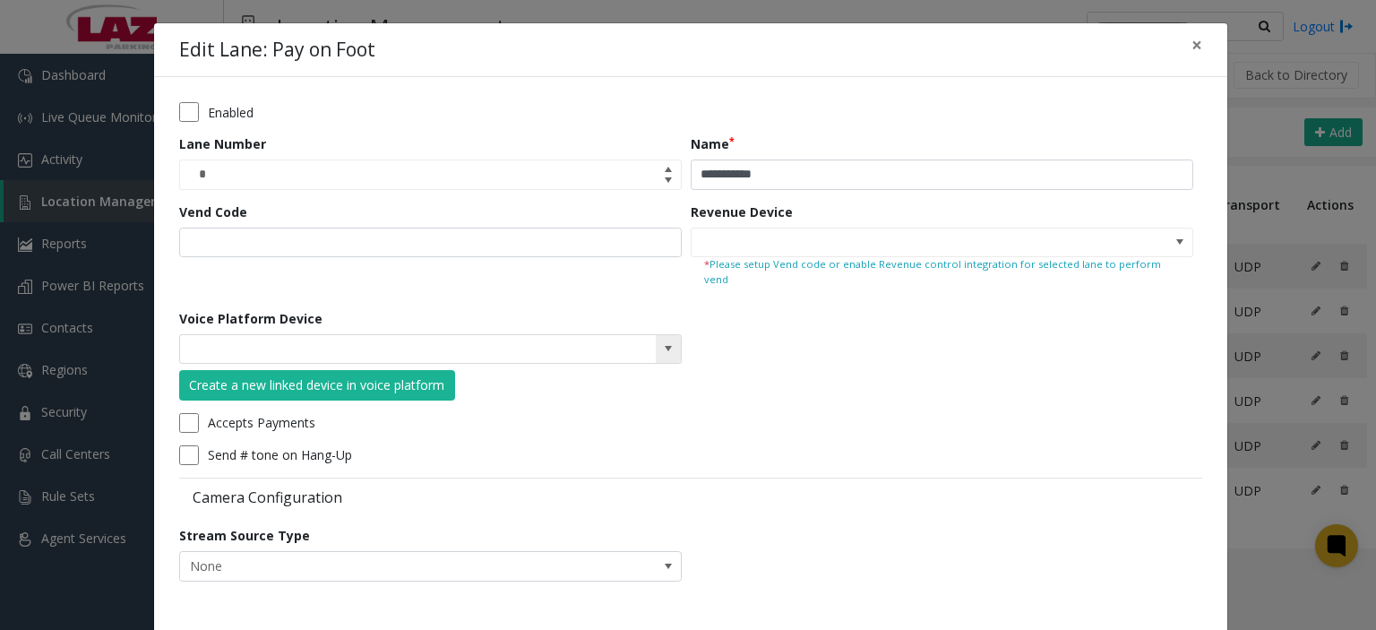
click at [663, 342] on span at bounding box center [668, 349] width 25 height 29
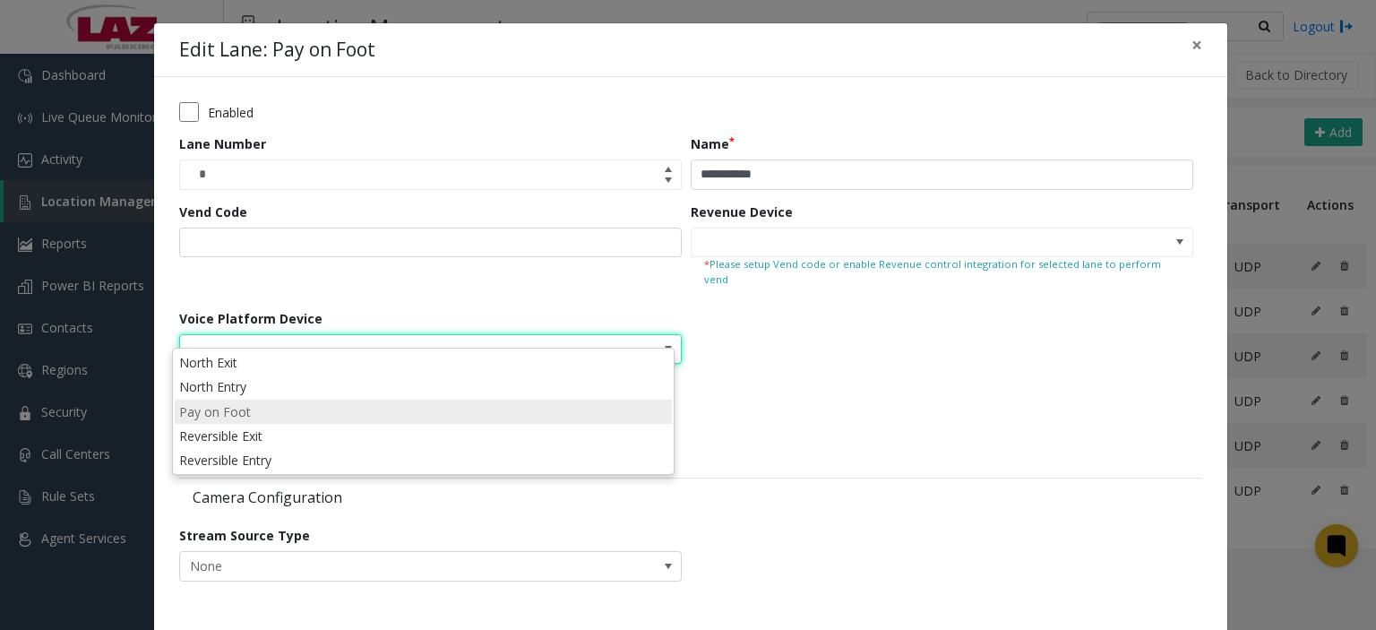
click at [292, 416] on li "Pay on Foot" at bounding box center [423, 412] width 497 height 24
type input "**********"
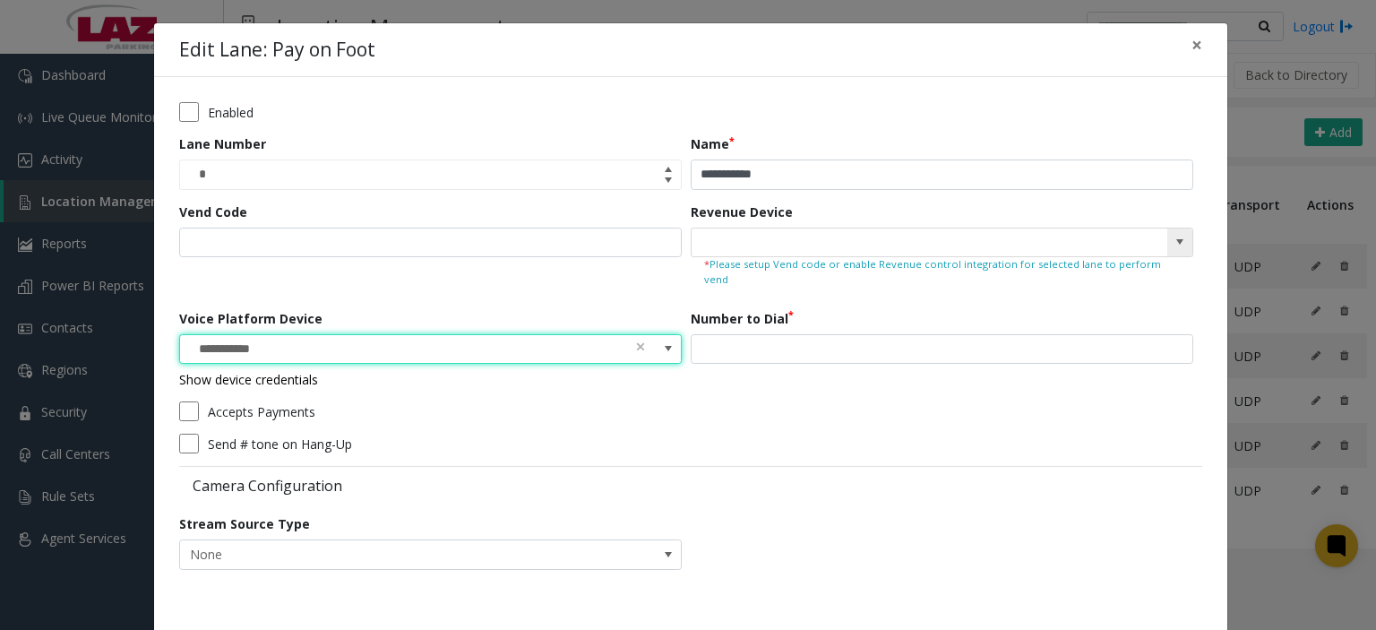
click at [1173, 251] on span at bounding box center [1180, 243] width 25 height 29
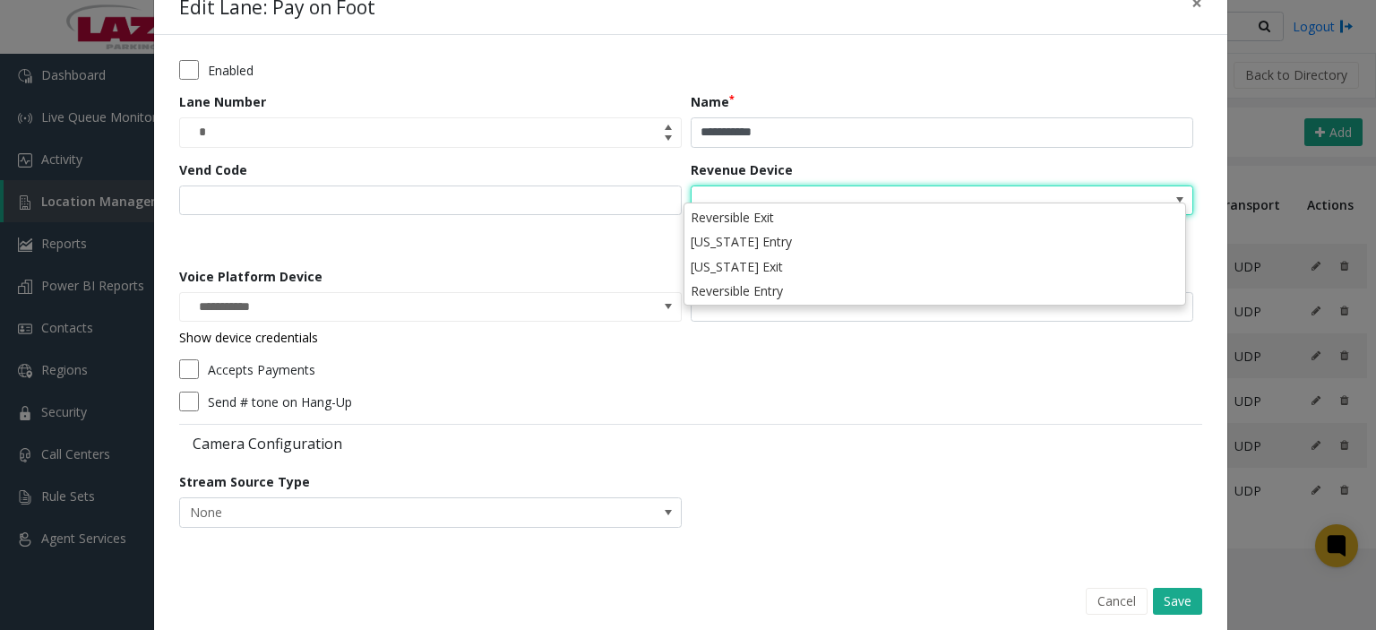
scroll to position [54, 0]
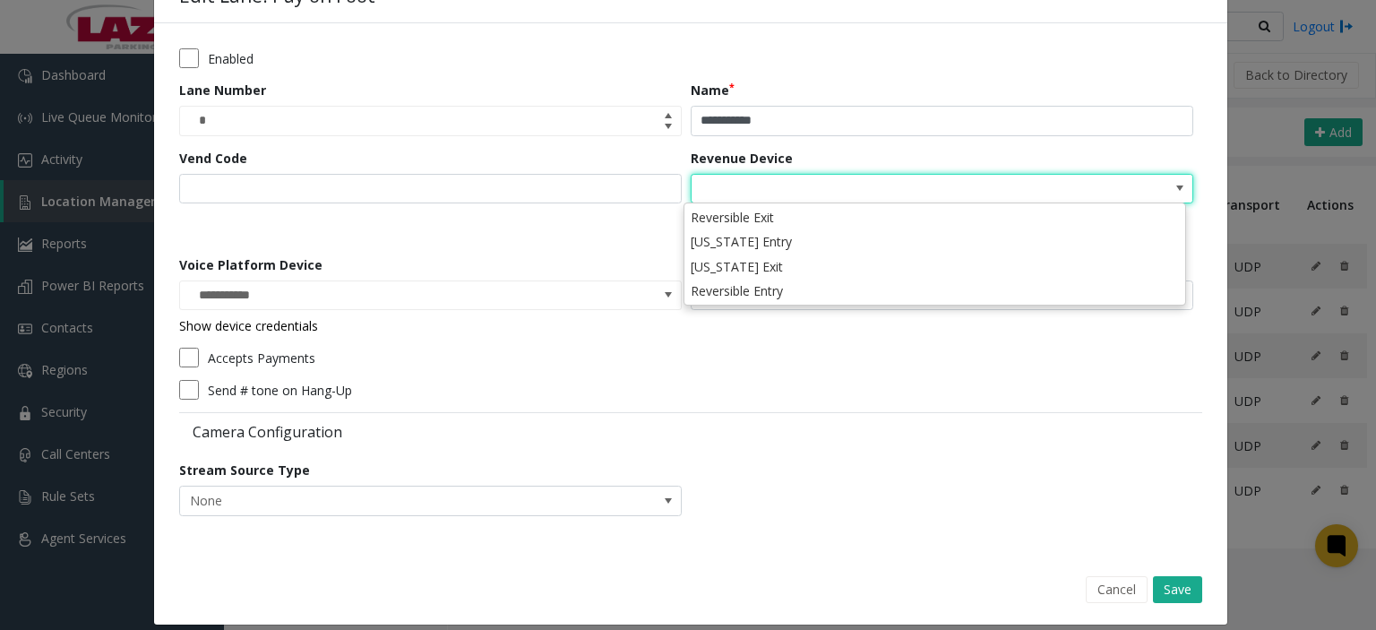
click at [764, 349] on div "Accepts Payments" at bounding box center [686, 358] width 1014 height 20
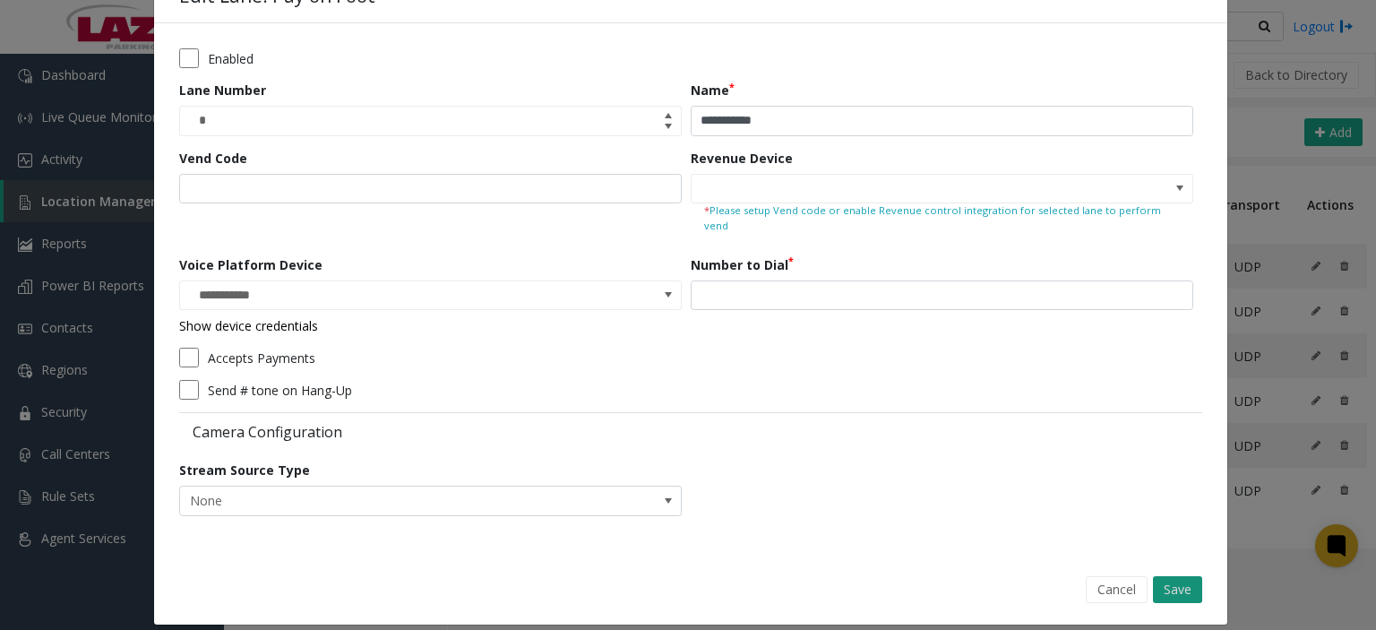
click at [1169, 579] on button "Save" at bounding box center [1177, 589] width 49 height 27
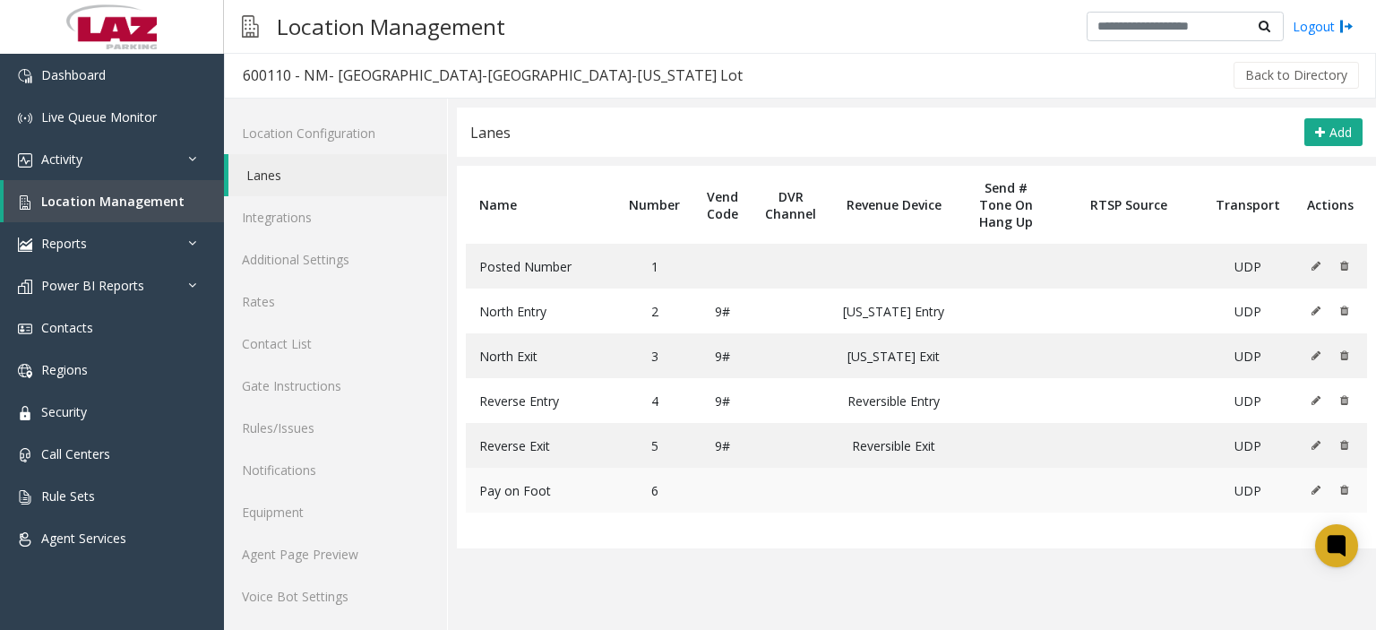
click at [1312, 486] on icon at bounding box center [1316, 490] width 9 height 11
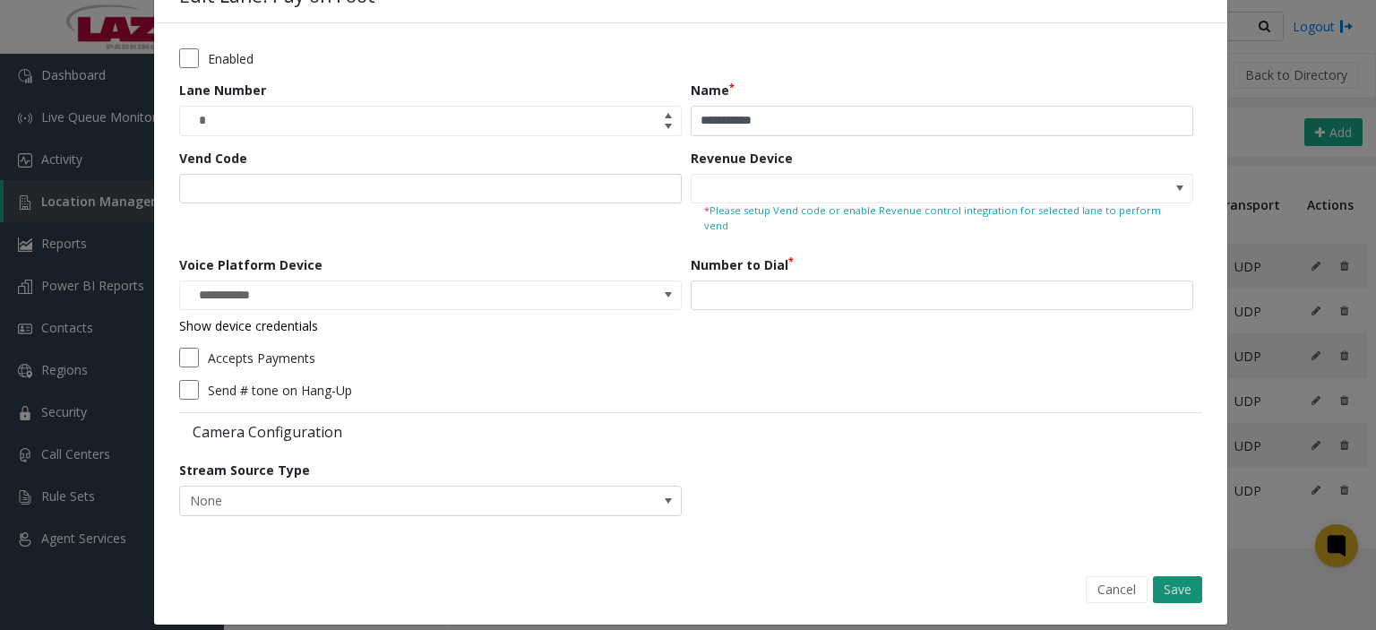
click at [1161, 576] on button "Save" at bounding box center [1177, 589] width 49 height 27
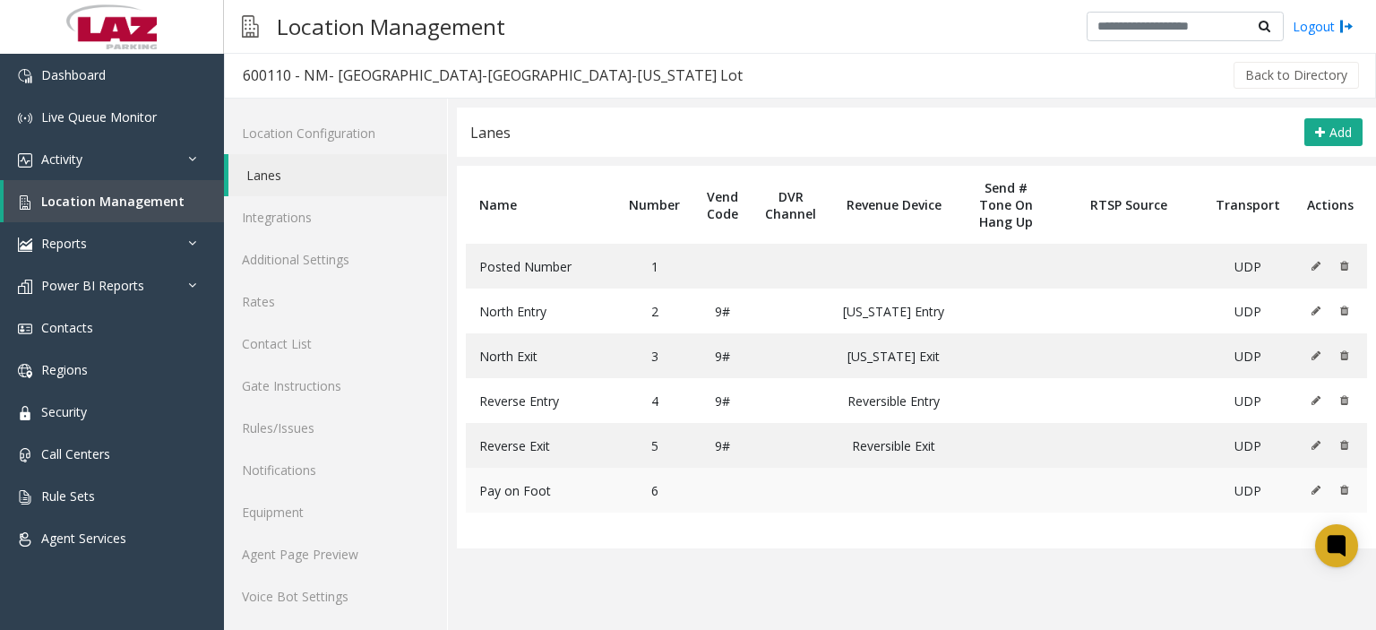
click at [1311, 494] on button at bounding box center [1321, 490] width 20 height 27
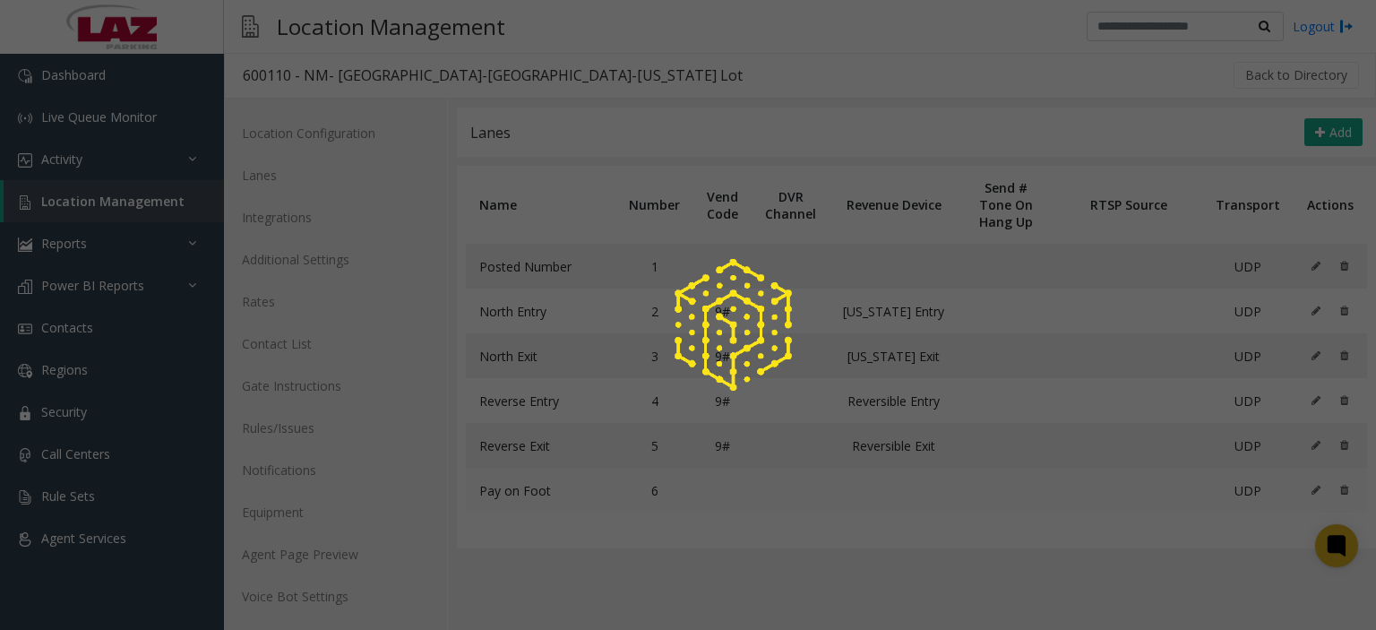
type input "**********"
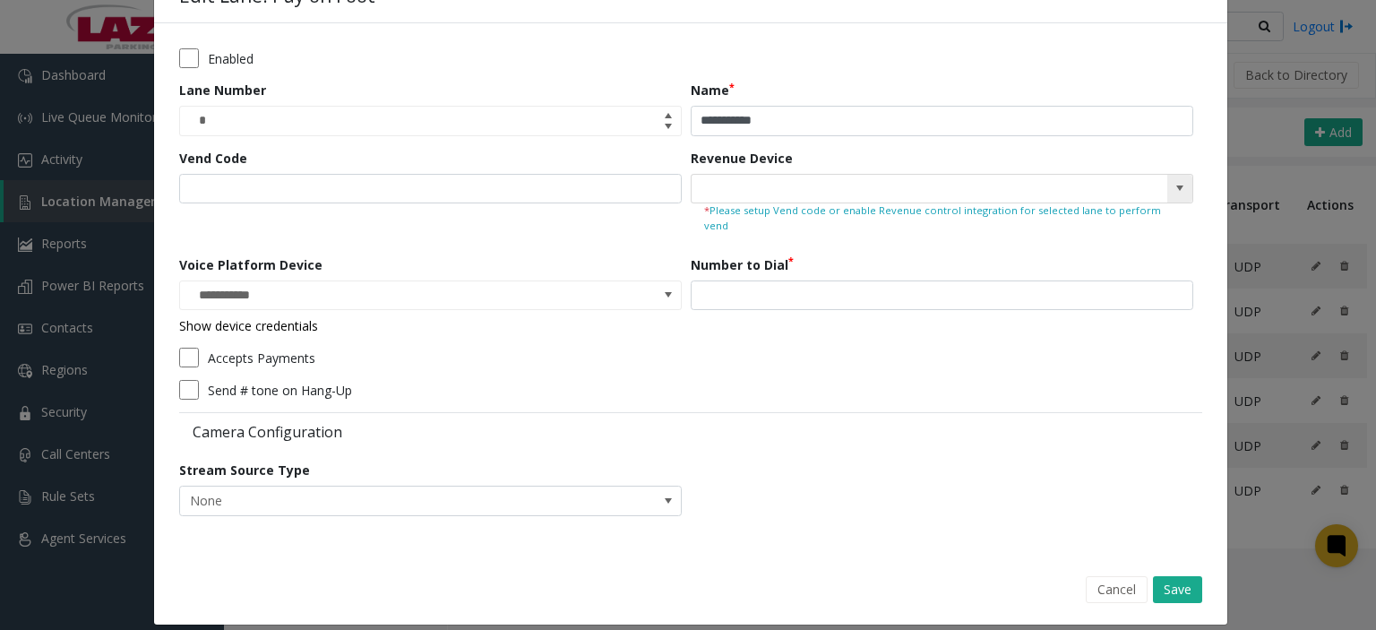
click at [857, 193] on input at bounding box center [892, 189] width 401 height 29
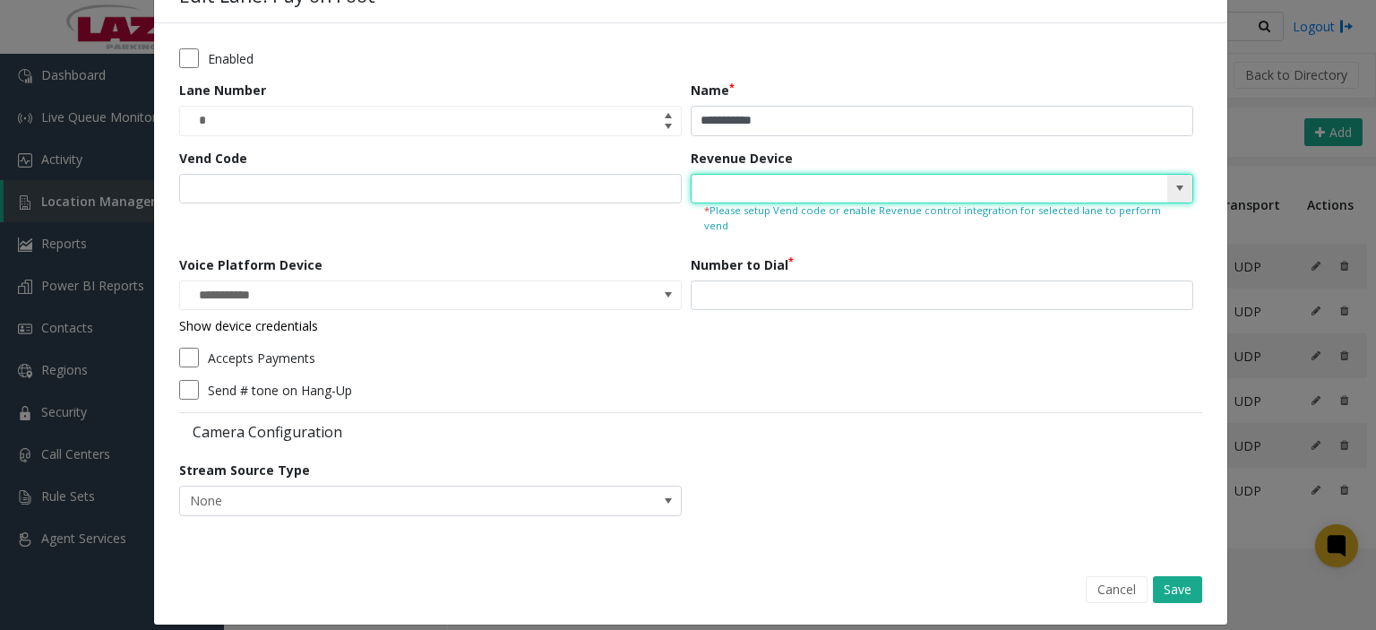
click at [1173, 182] on span at bounding box center [1180, 188] width 14 height 14
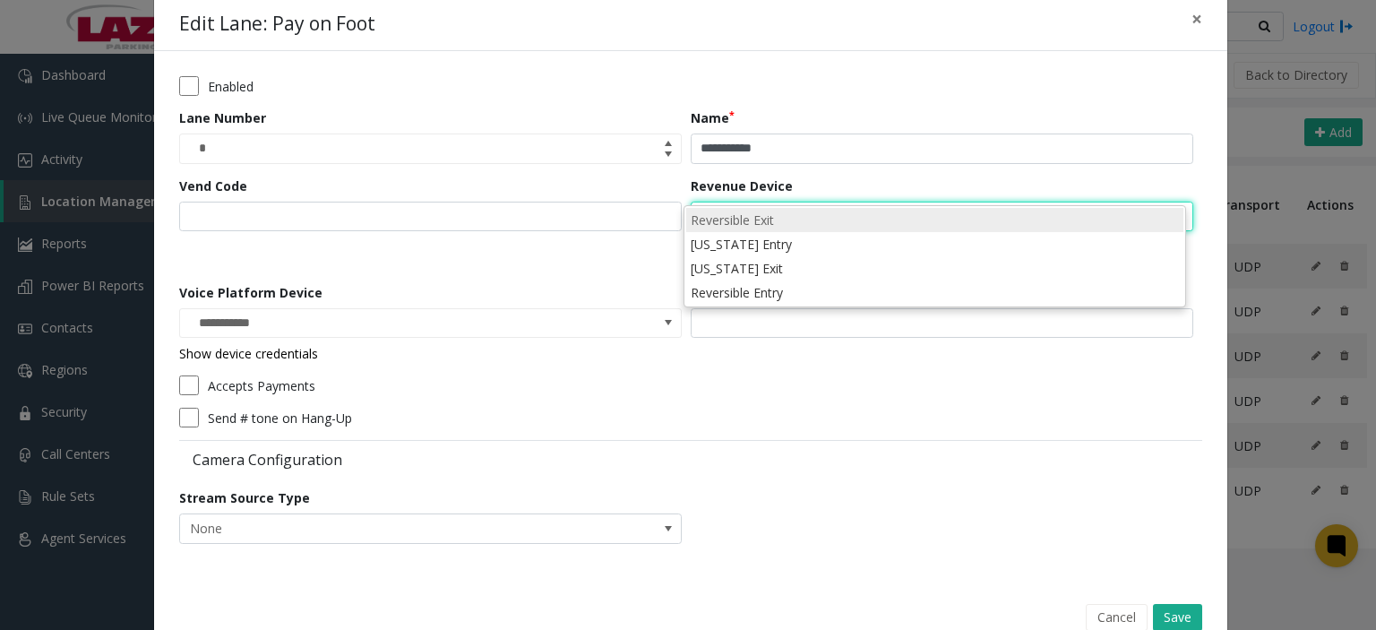
scroll to position [0, 0]
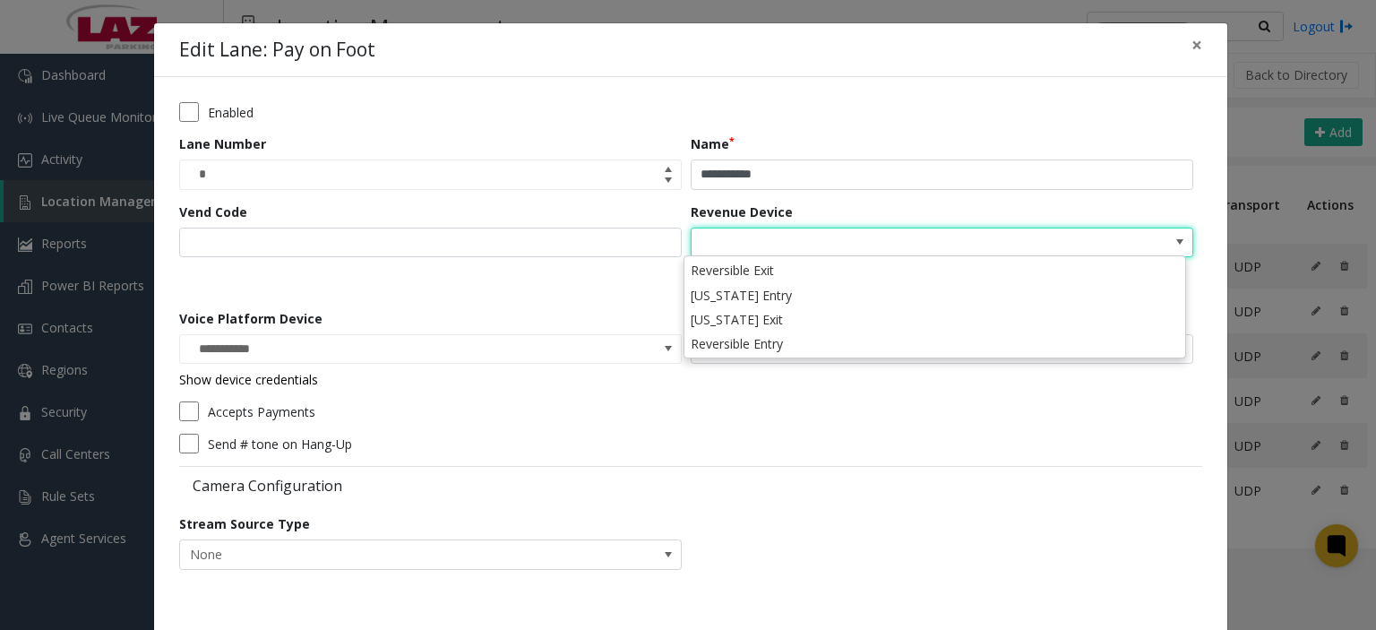
click at [670, 281] on form "**********" at bounding box center [690, 342] width 1023 height 480
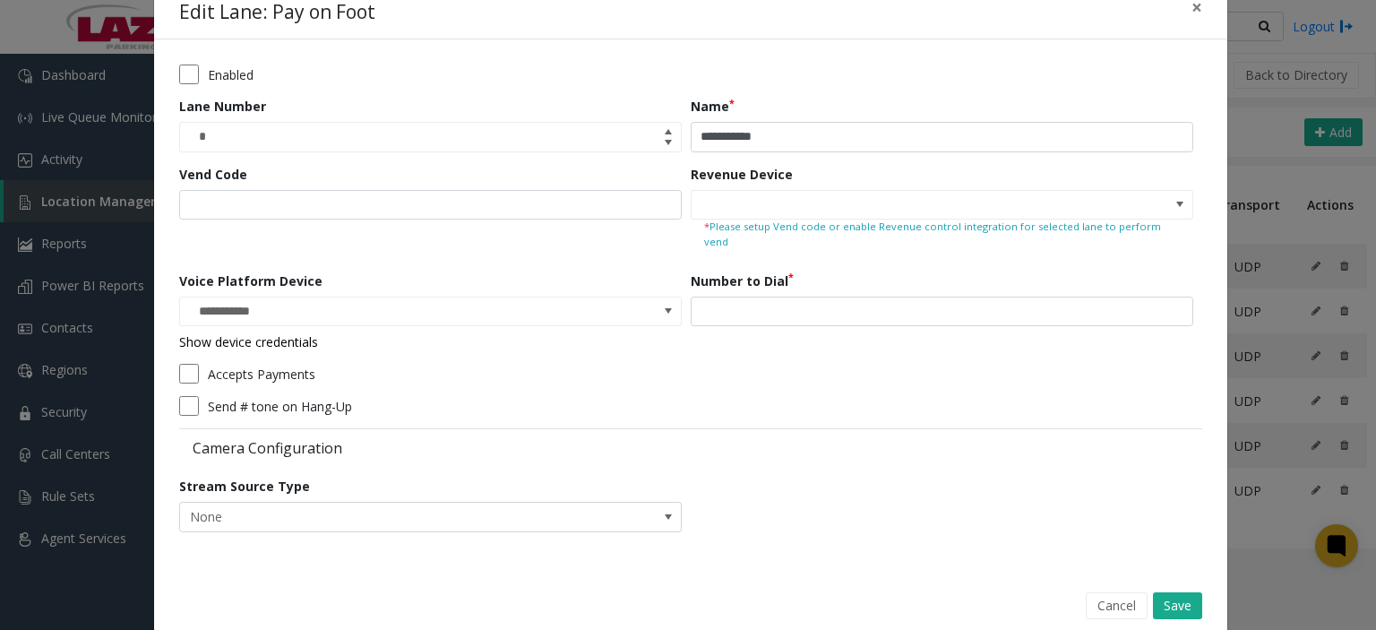
scroll to position [54, 0]
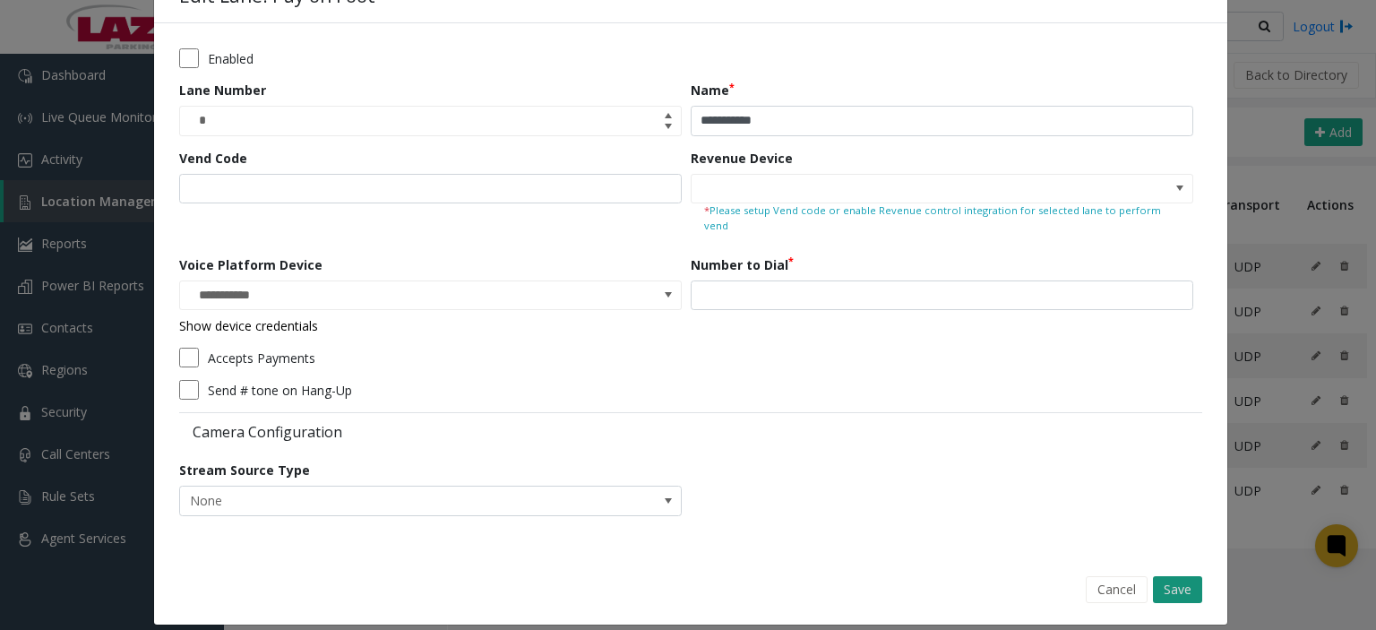
click at [1158, 576] on button "Save" at bounding box center [1177, 589] width 49 height 27
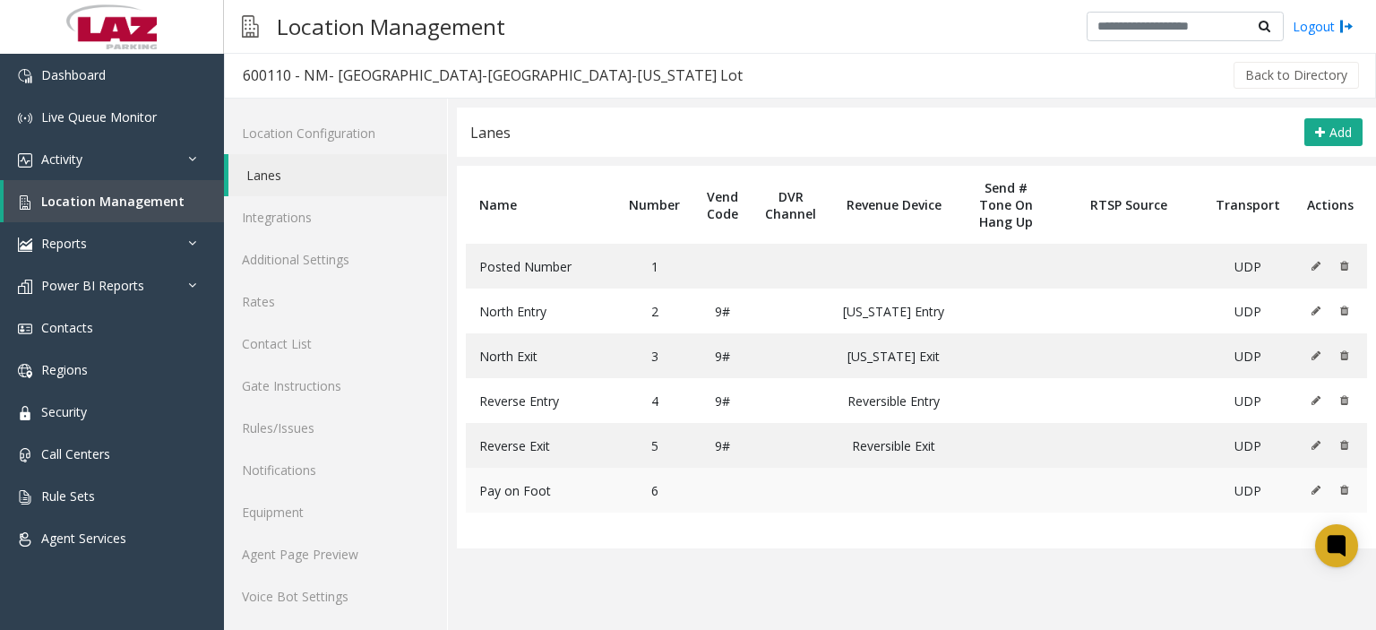
click at [1312, 490] on icon at bounding box center [1316, 490] width 9 height 11
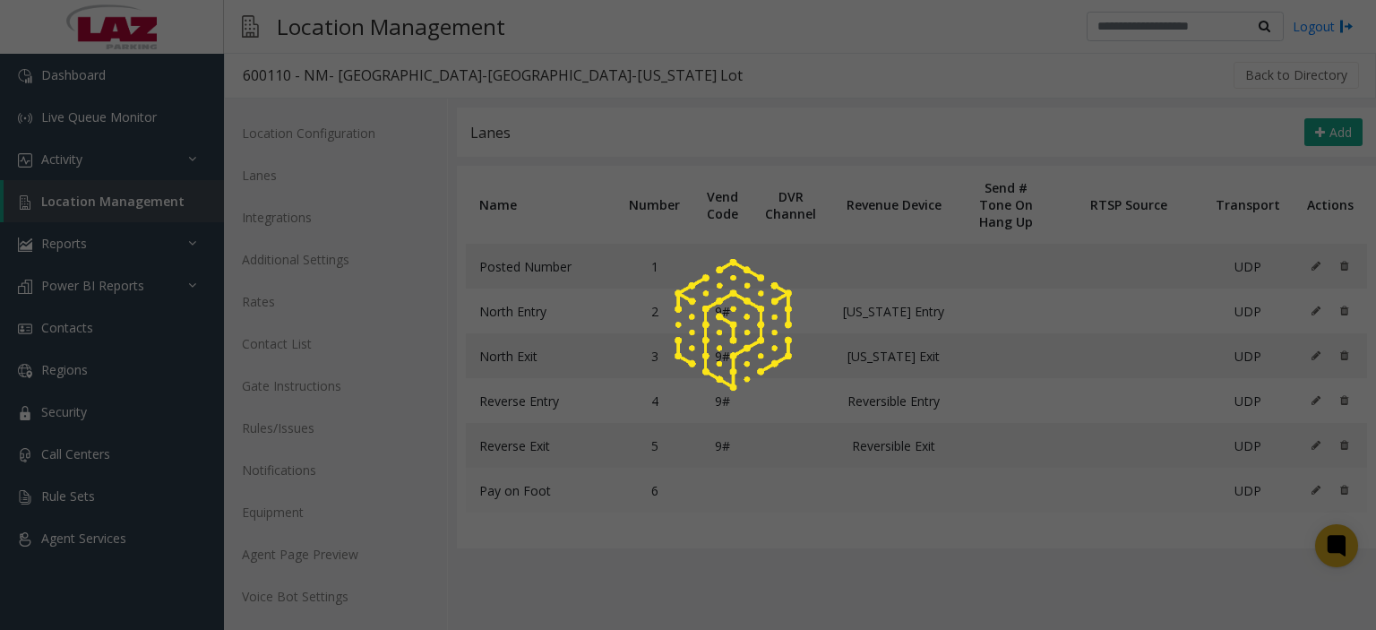
scroll to position [0, 0]
type input "**********"
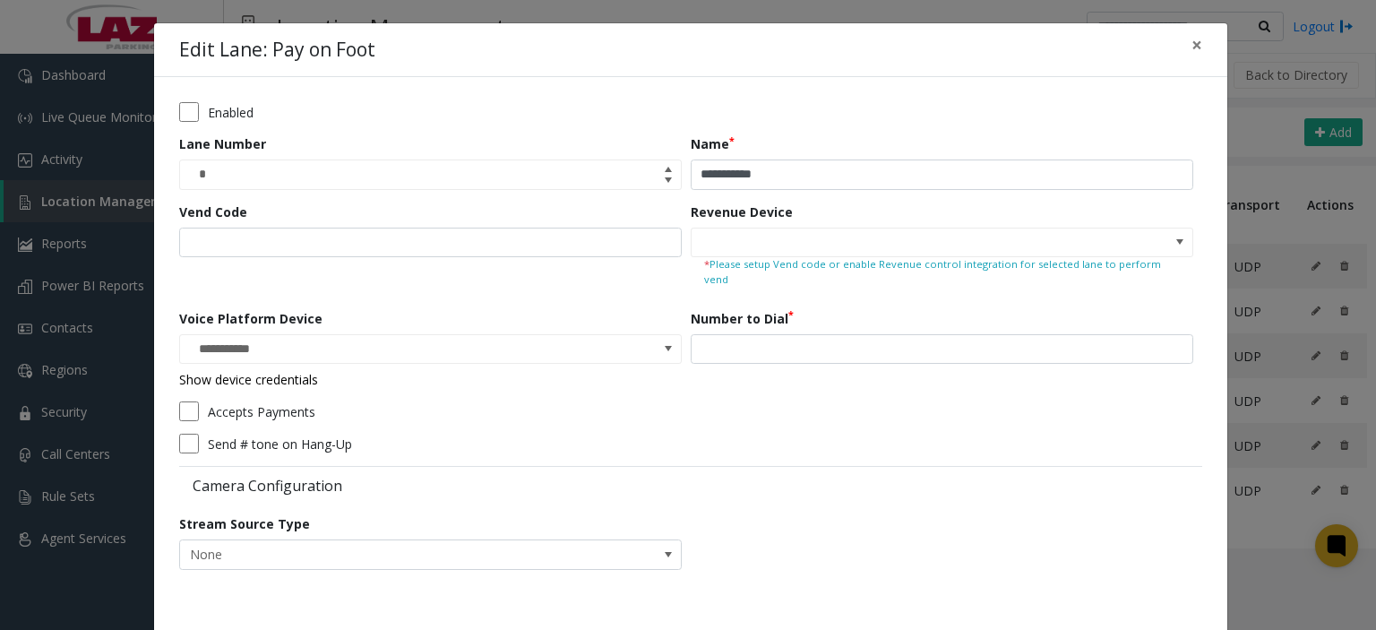
scroll to position [54, 0]
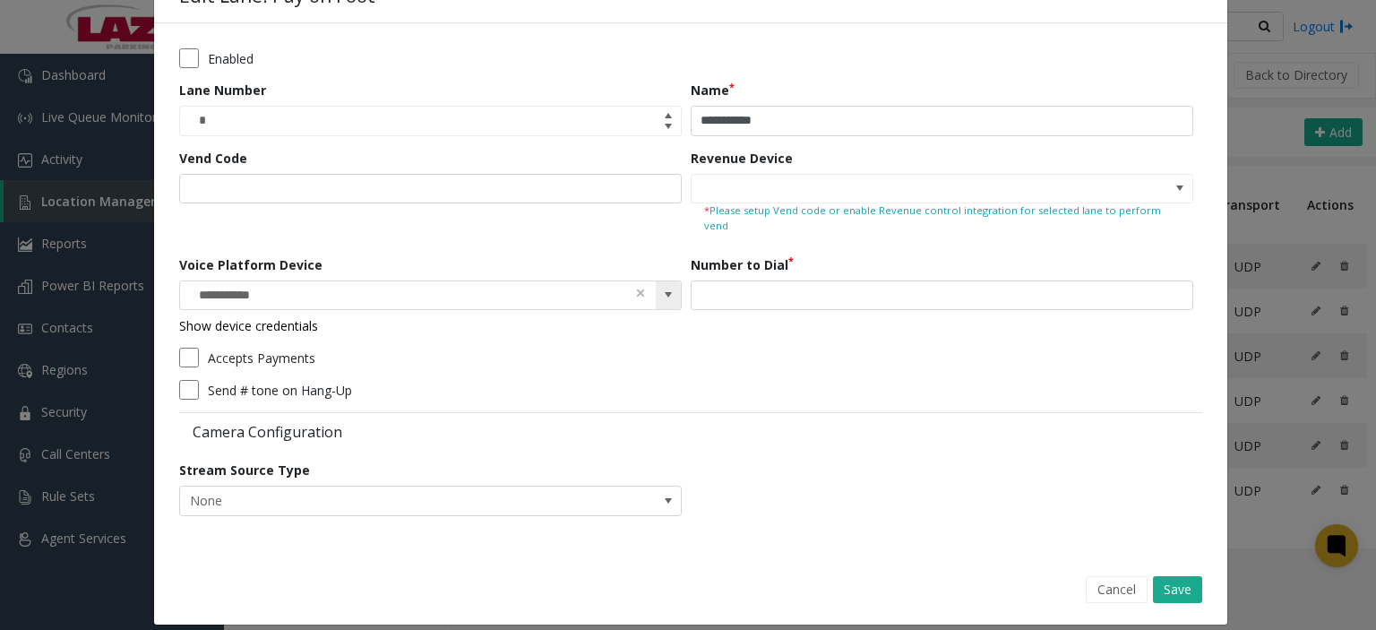
click at [663, 288] on span at bounding box center [668, 295] width 14 height 14
click at [334, 223] on div "Vend Code" at bounding box center [435, 196] width 512 height 94
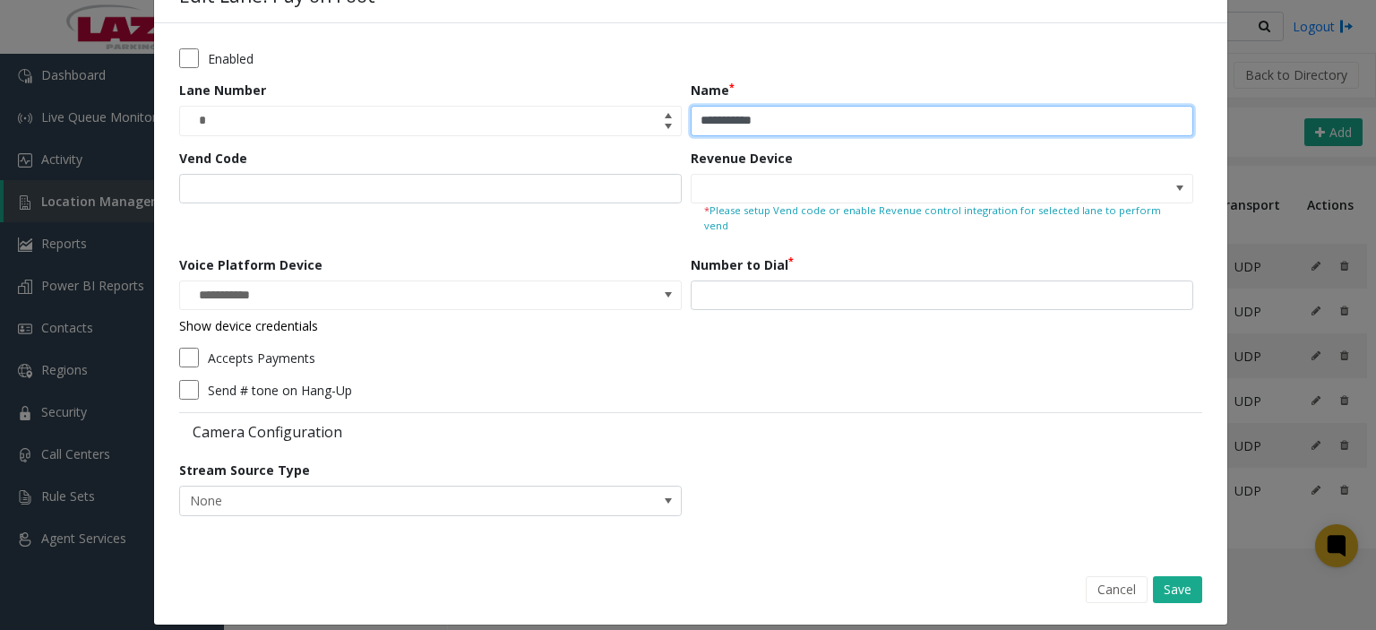
click at [752, 125] on input "**********" at bounding box center [942, 121] width 503 height 30
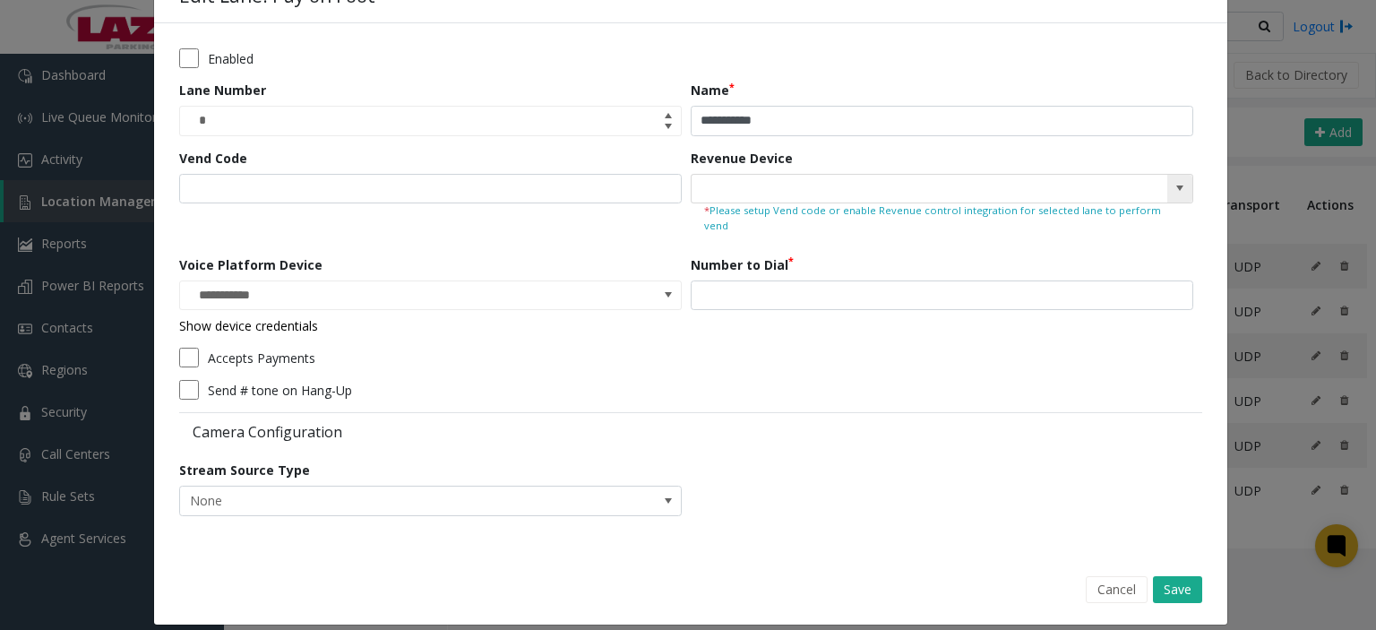
click at [764, 186] on input at bounding box center [892, 189] width 401 height 29
click at [1104, 576] on button "Cancel" at bounding box center [1117, 589] width 62 height 27
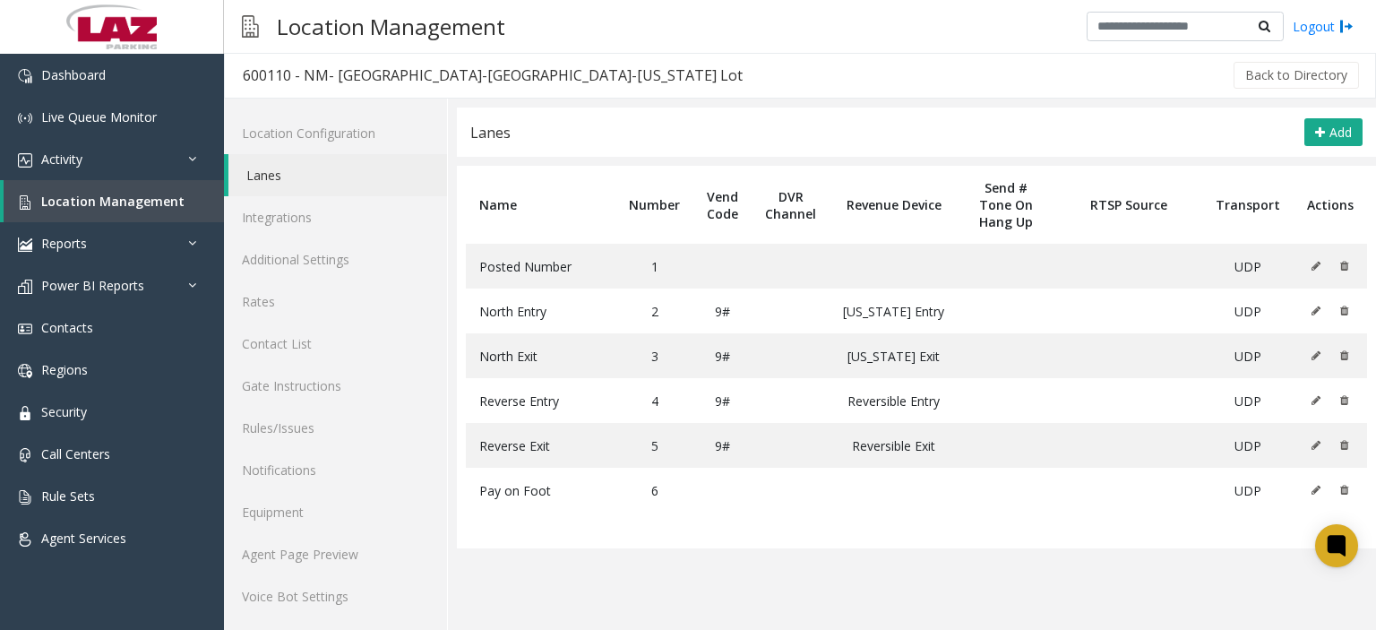
click at [633, 48] on div "Location Management Logout" at bounding box center [800, 27] width 1152 height 54
click at [1311, 317] on button at bounding box center [1321, 311] width 20 height 27
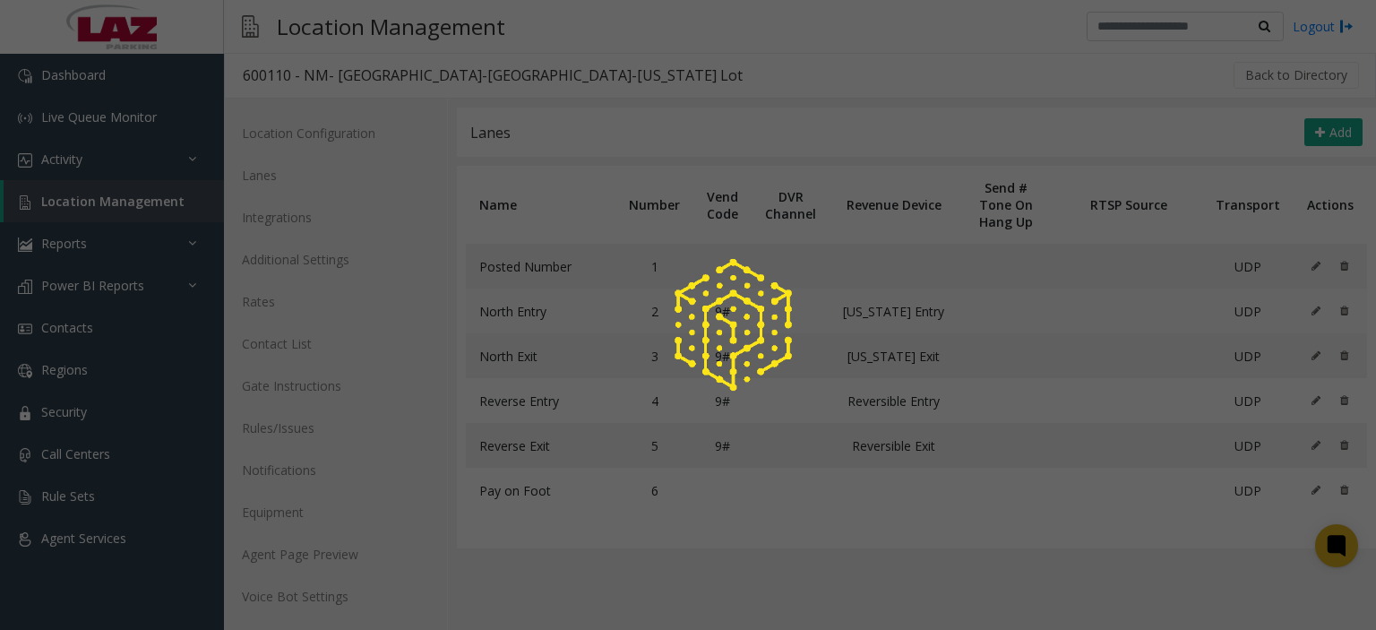
type input "**********"
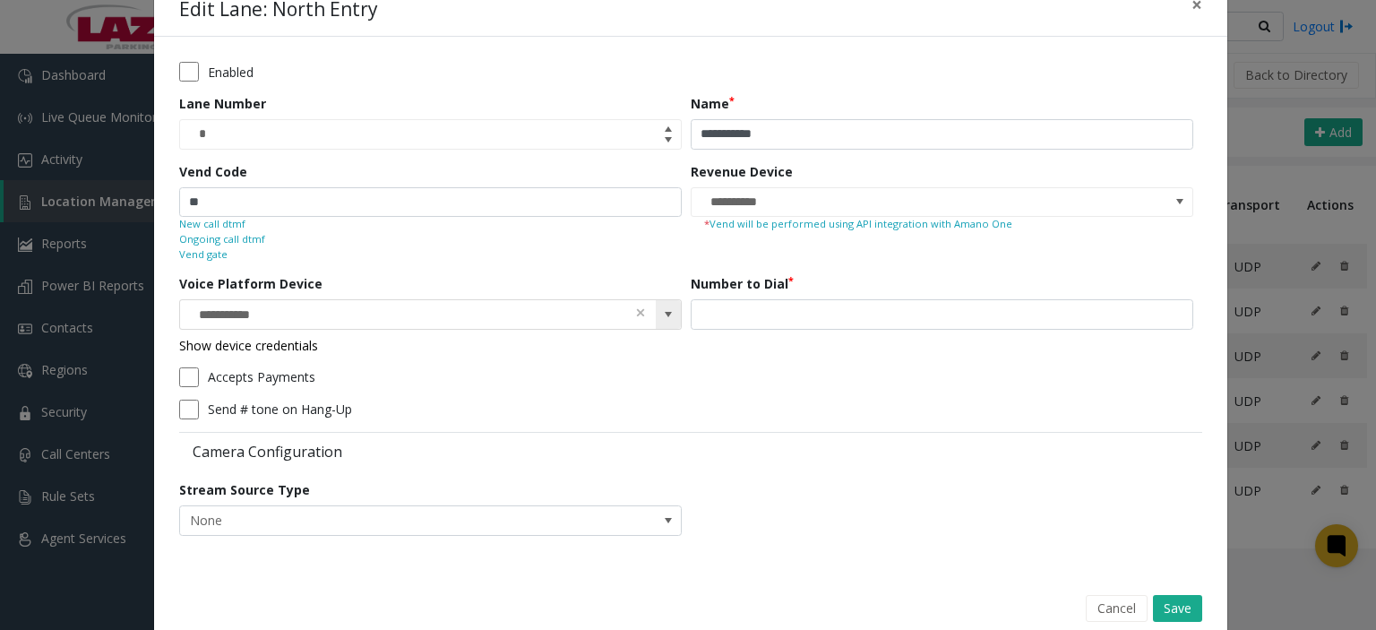
scroll to position [75, 0]
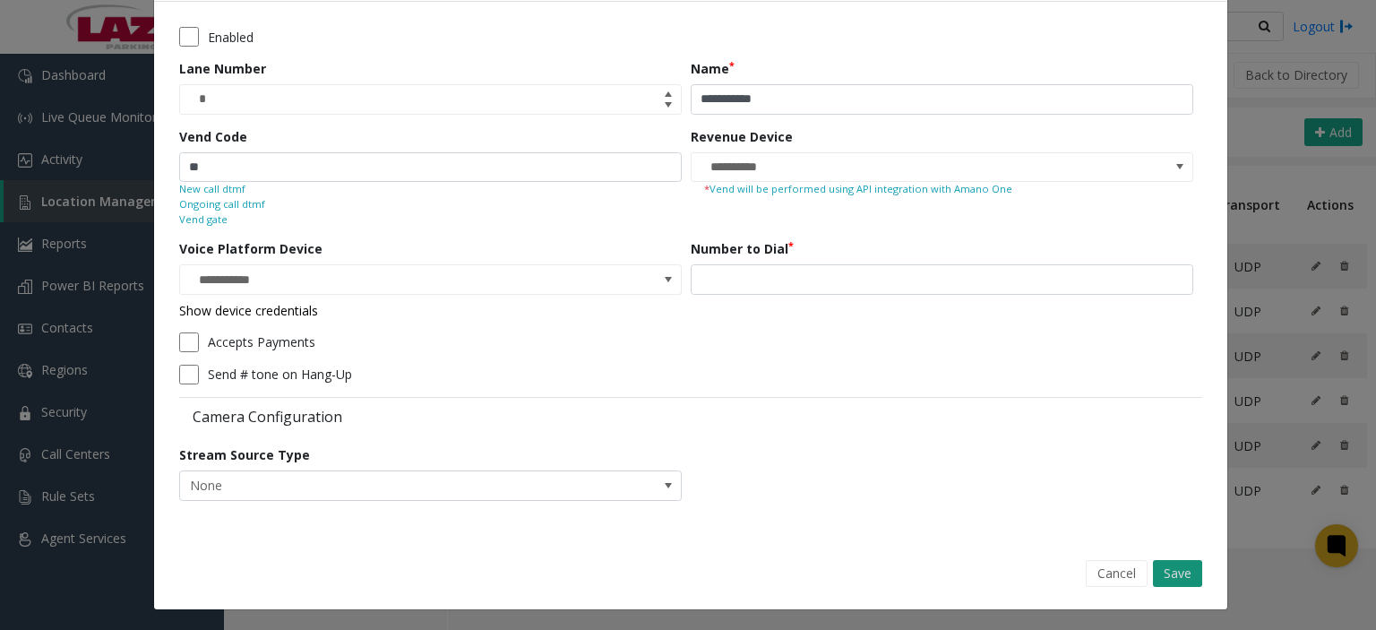
click at [1174, 565] on button "Save" at bounding box center [1177, 573] width 49 height 27
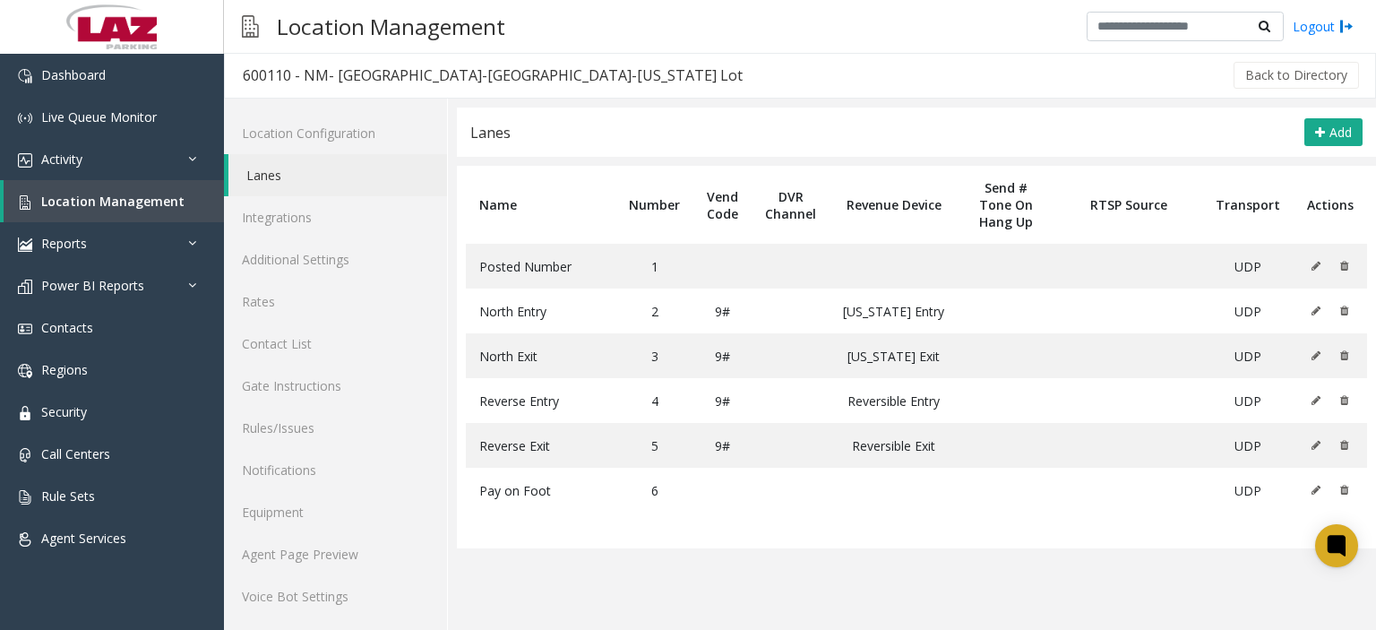
click at [730, 47] on div "Location Management Logout" at bounding box center [800, 27] width 1152 height 54
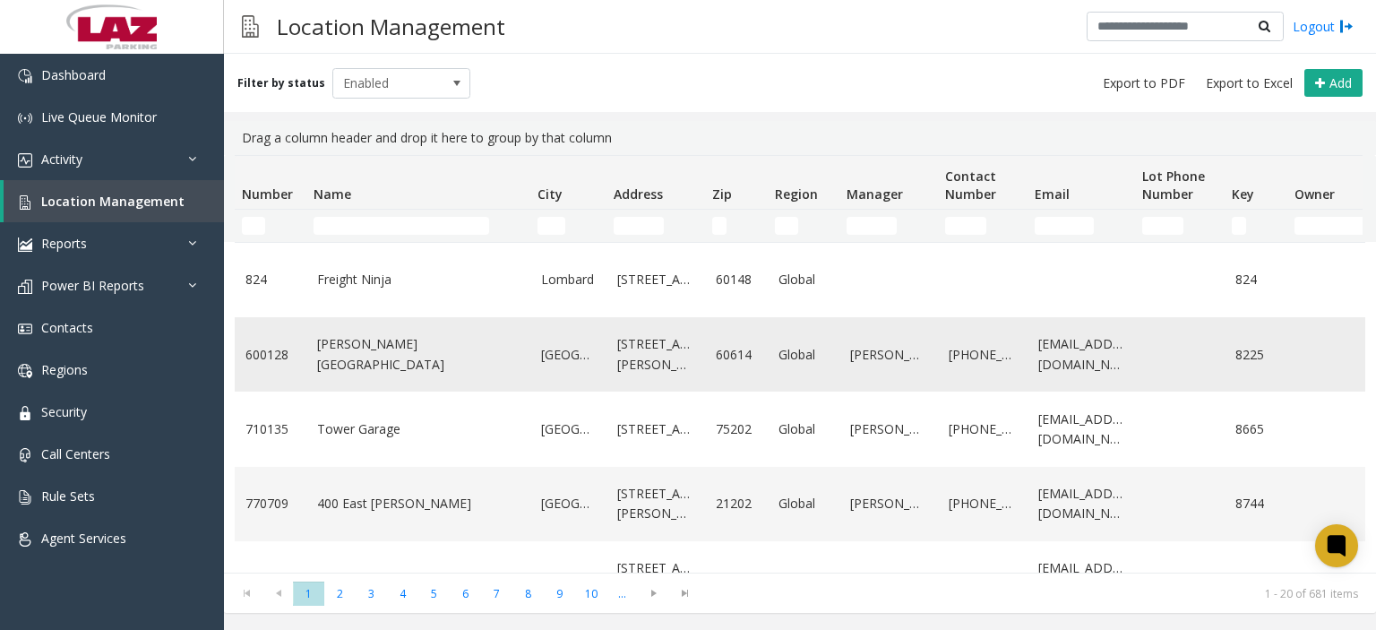
click at [374, 353] on link "[PERSON_NAME][GEOGRAPHIC_DATA]" at bounding box center [418, 354] width 203 height 40
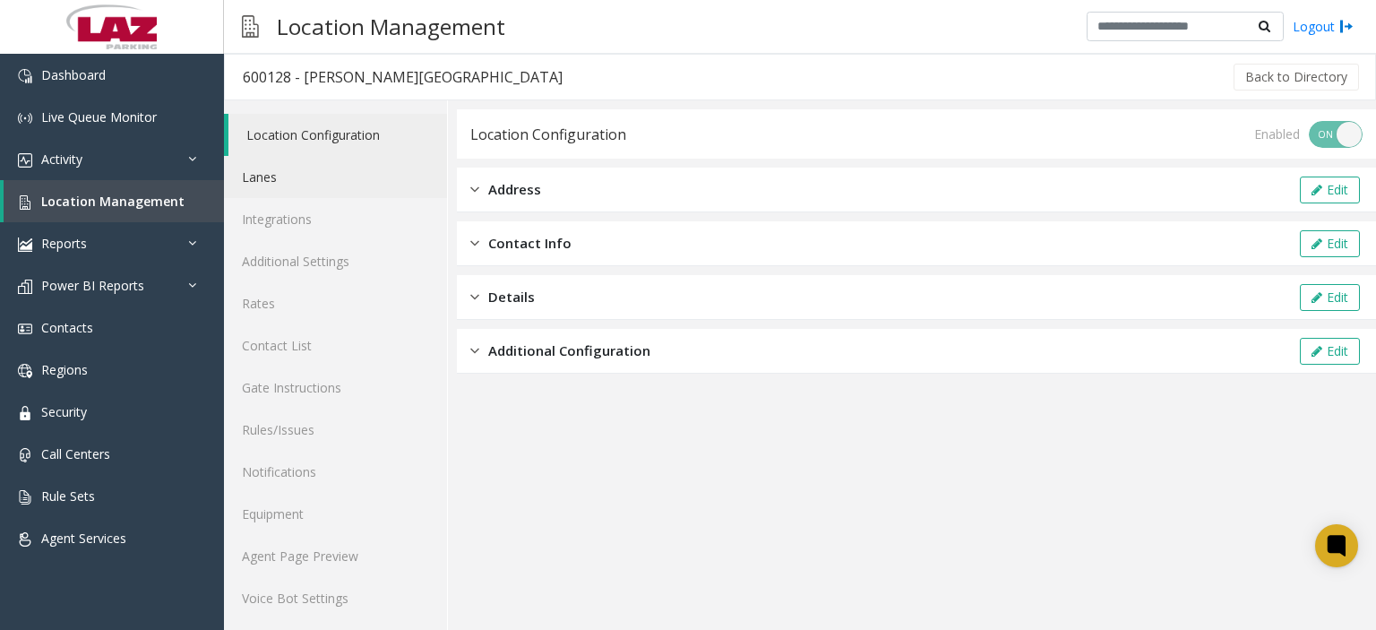
click at [280, 196] on link "Lanes" at bounding box center [335, 177] width 223 height 42
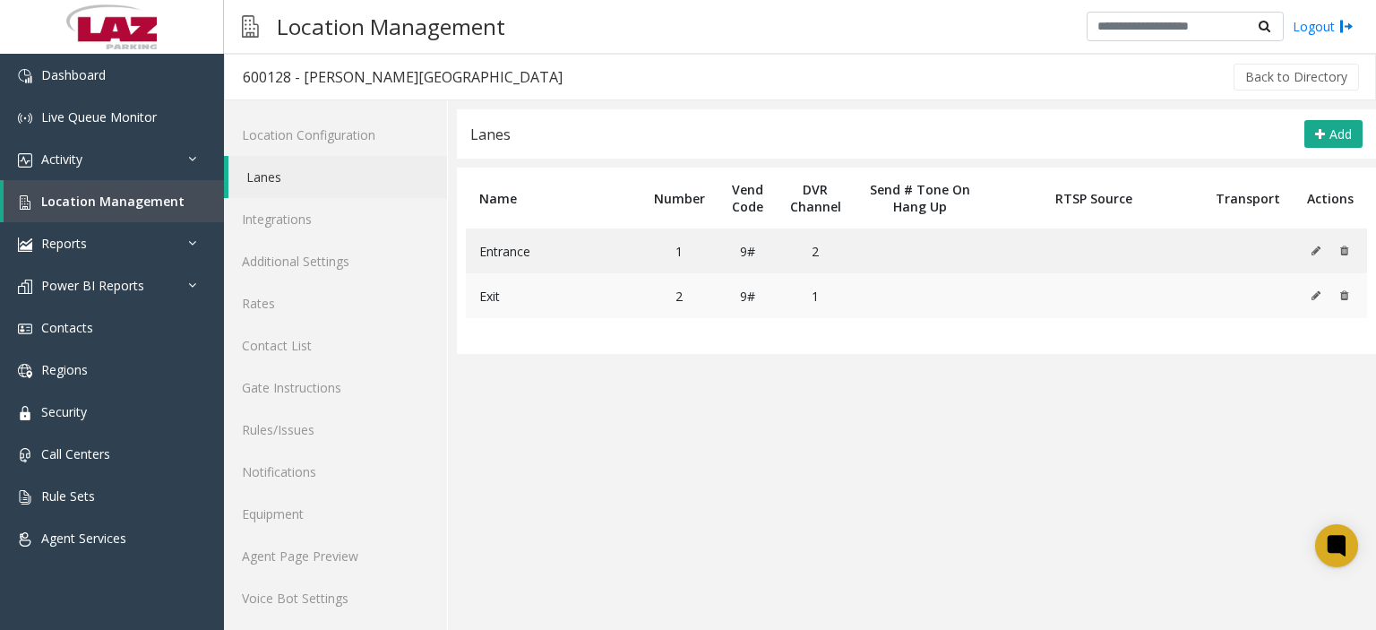
click at [1311, 302] on button at bounding box center [1321, 295] width 20 height 27
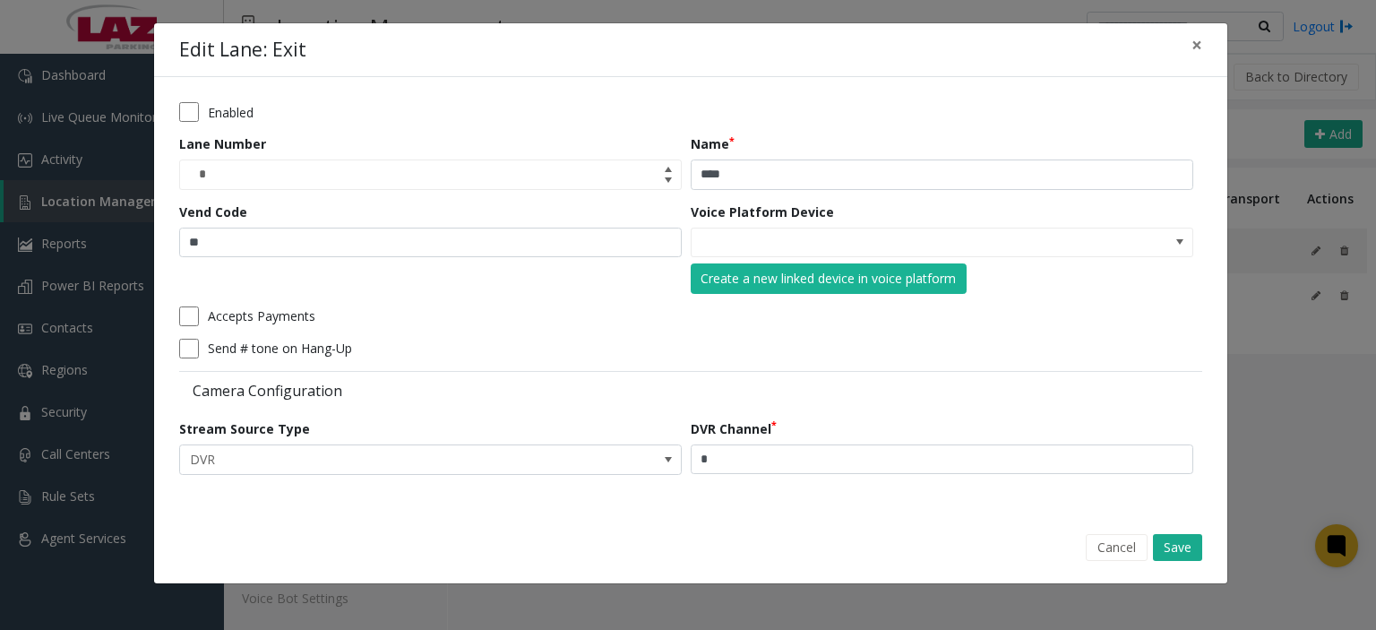
click at [1117, 546] on button "Cancel" at bounding box center [1117, 547] width 62 height 27
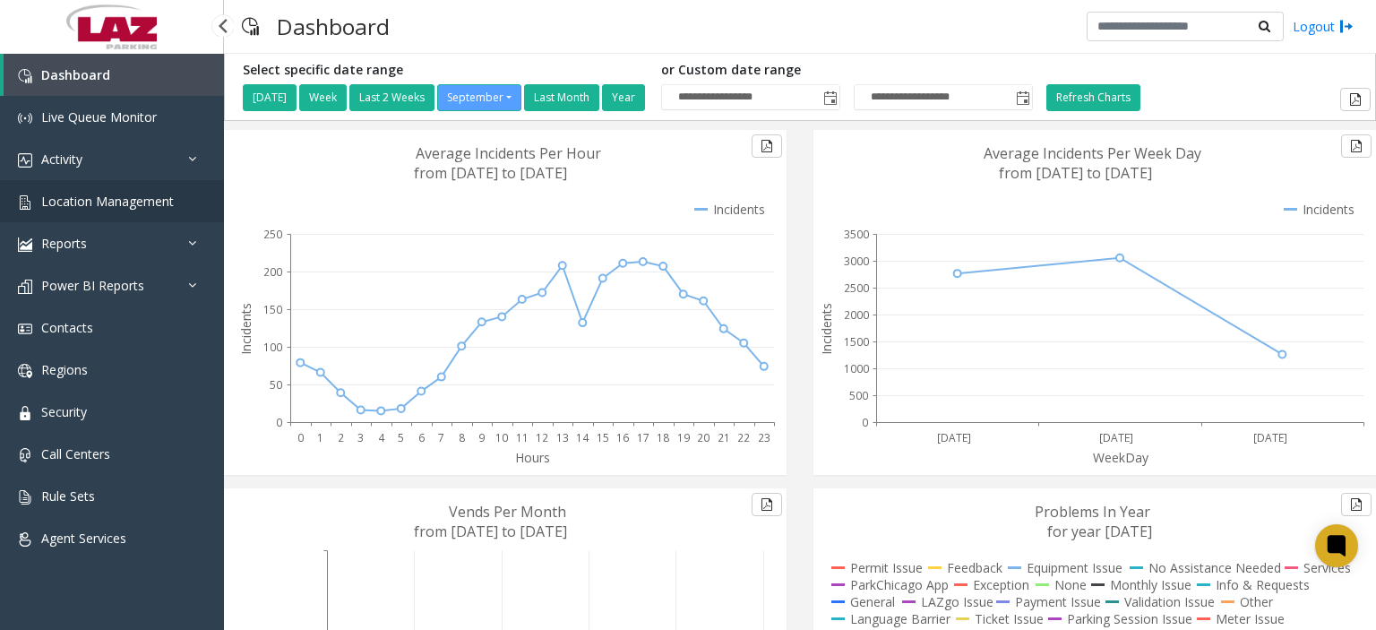
click at [108, 193] on span "Location Management" at bounding box center [107, 201] width 133 height 17
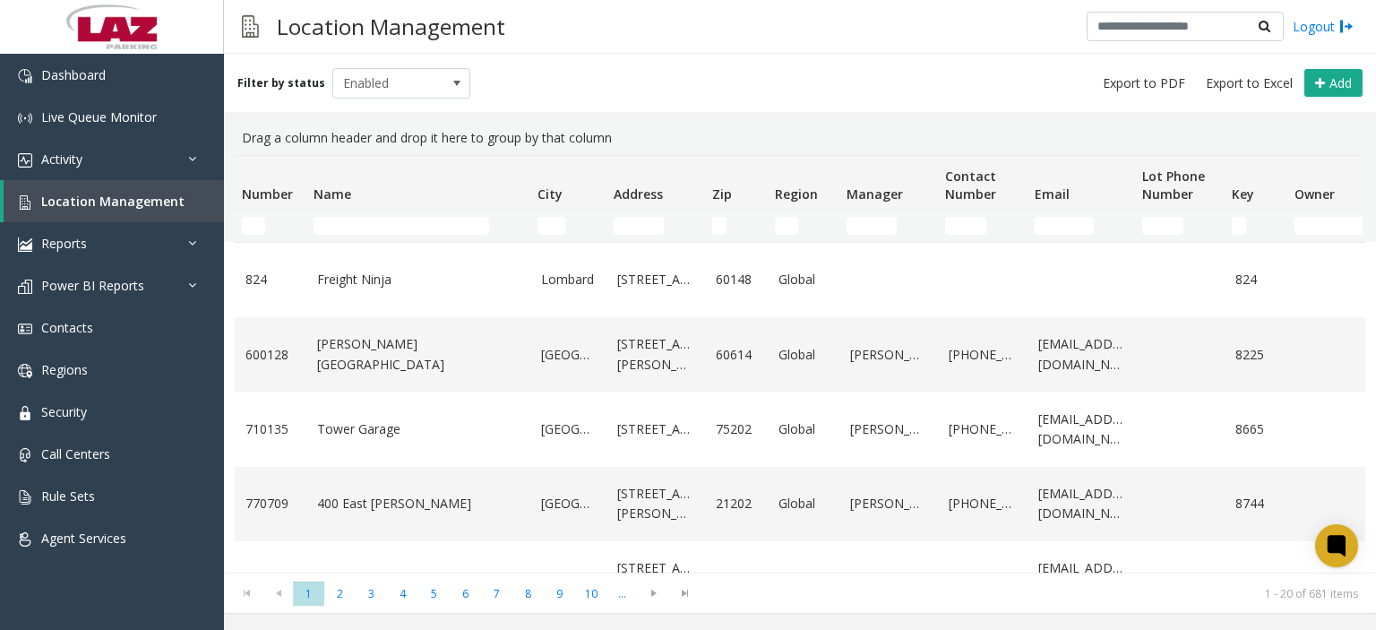
click at [420, 205] on th "Name" at bounding box center [418, 183] width 224 height 54
click at [413, 212] on td "Name Filter" at bounding box center [418, 226] width 224 height 32
click at [402, 229] on input "Name Filter" at bounding box center [402, 226] width 176 height 18
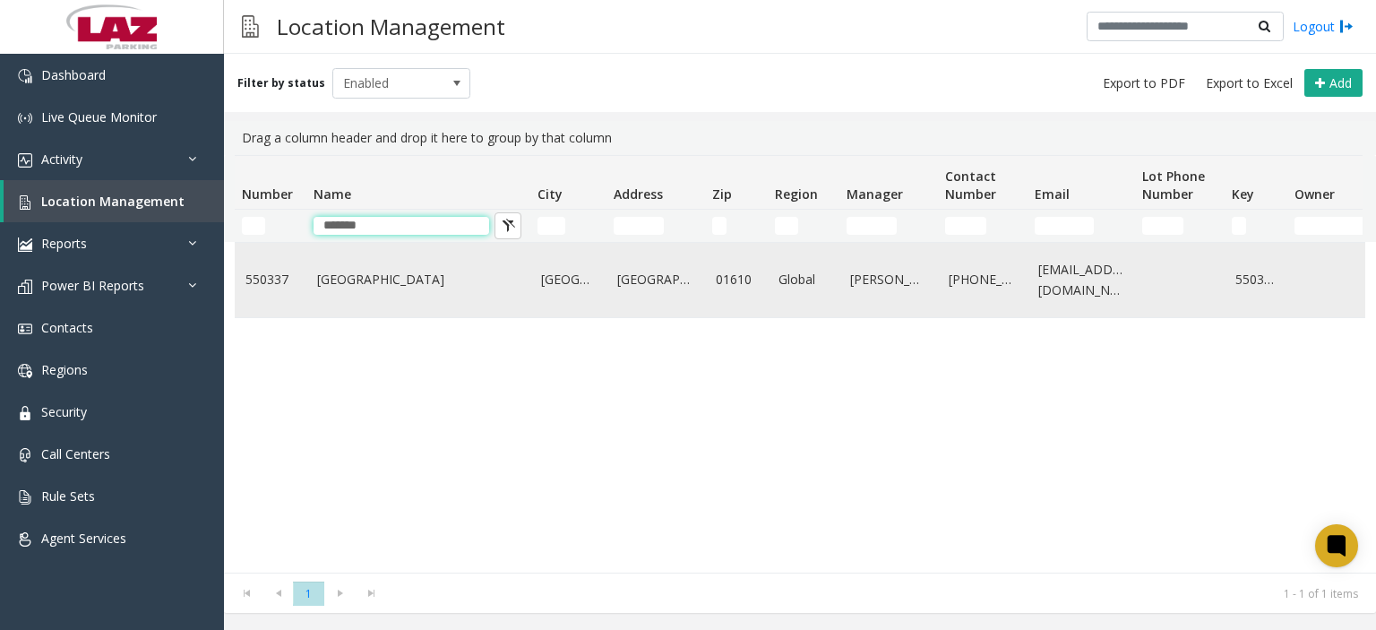
type input "*******"
click at [384, 272] on link "Green Island Blvd" at bounding box center [418, 280] width 203 height 20
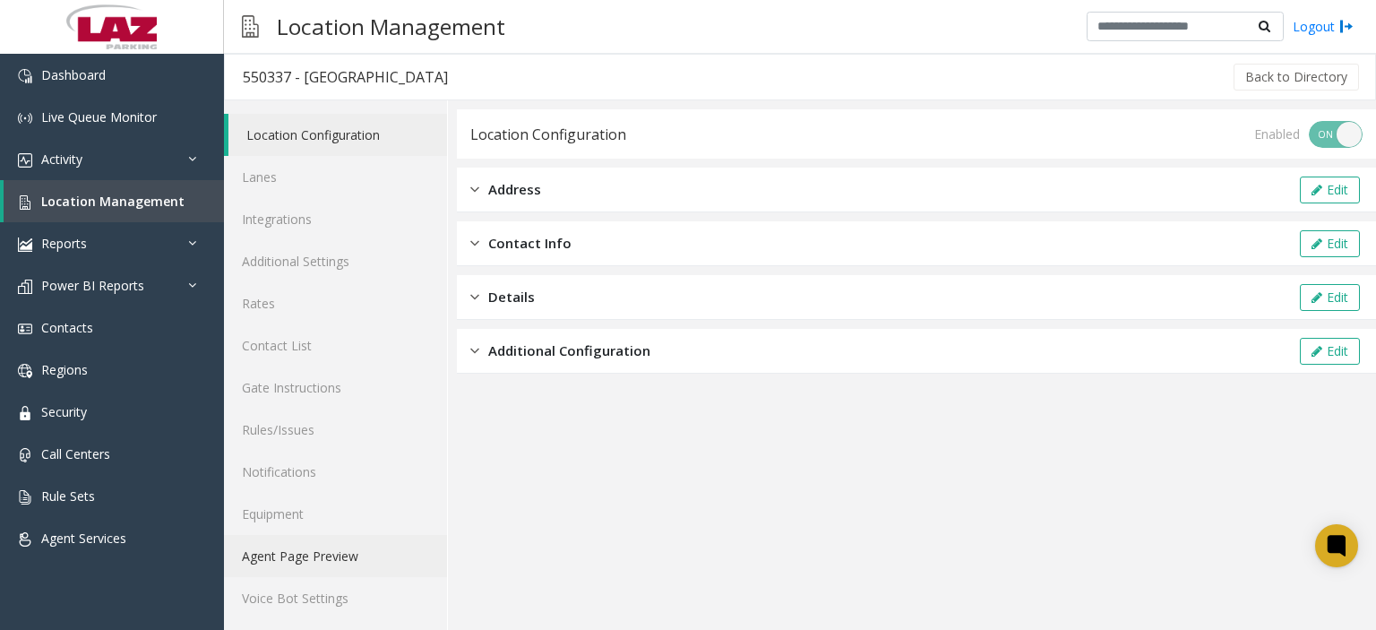
click at [324, 557] on link "Agent Page Preview" at bounding box center [335, 556] width 223 height 42
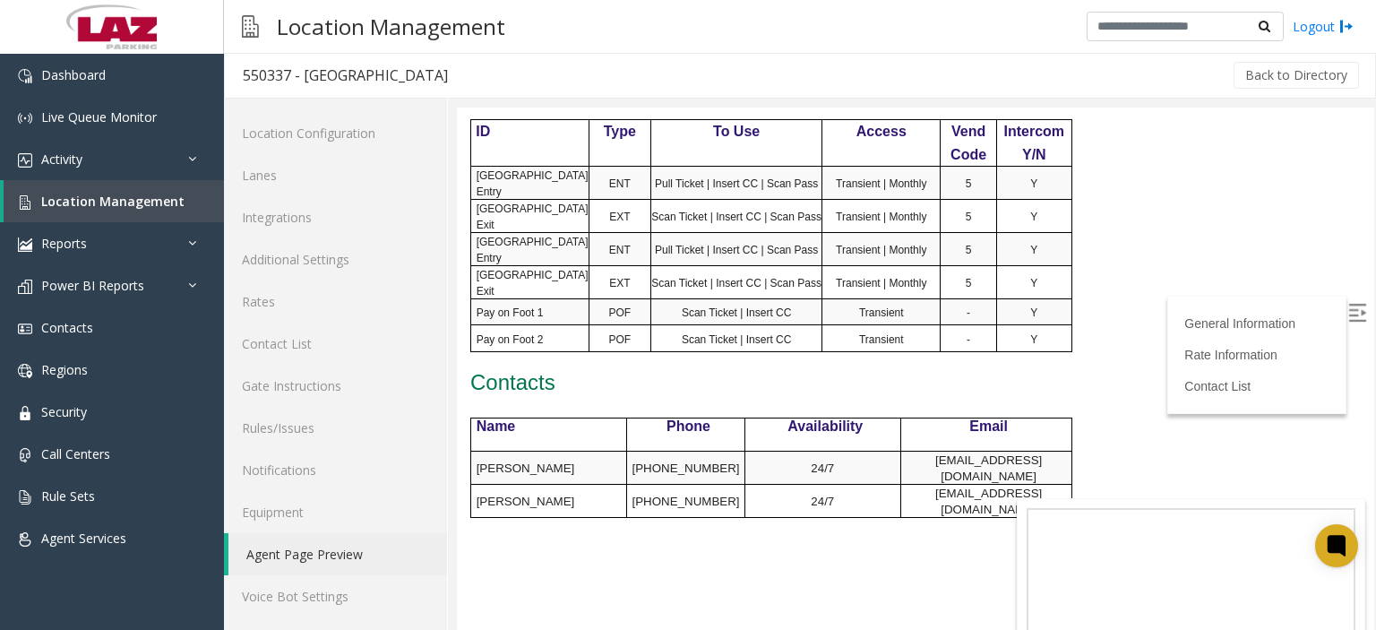
scroll to position [997, 0]
click at [1349, 311] on img at bounding box center [1358, 313] width 18 height 18
click at [282, 346] on link "Contact List" at bounding box center [335, 344] width 223 height 42
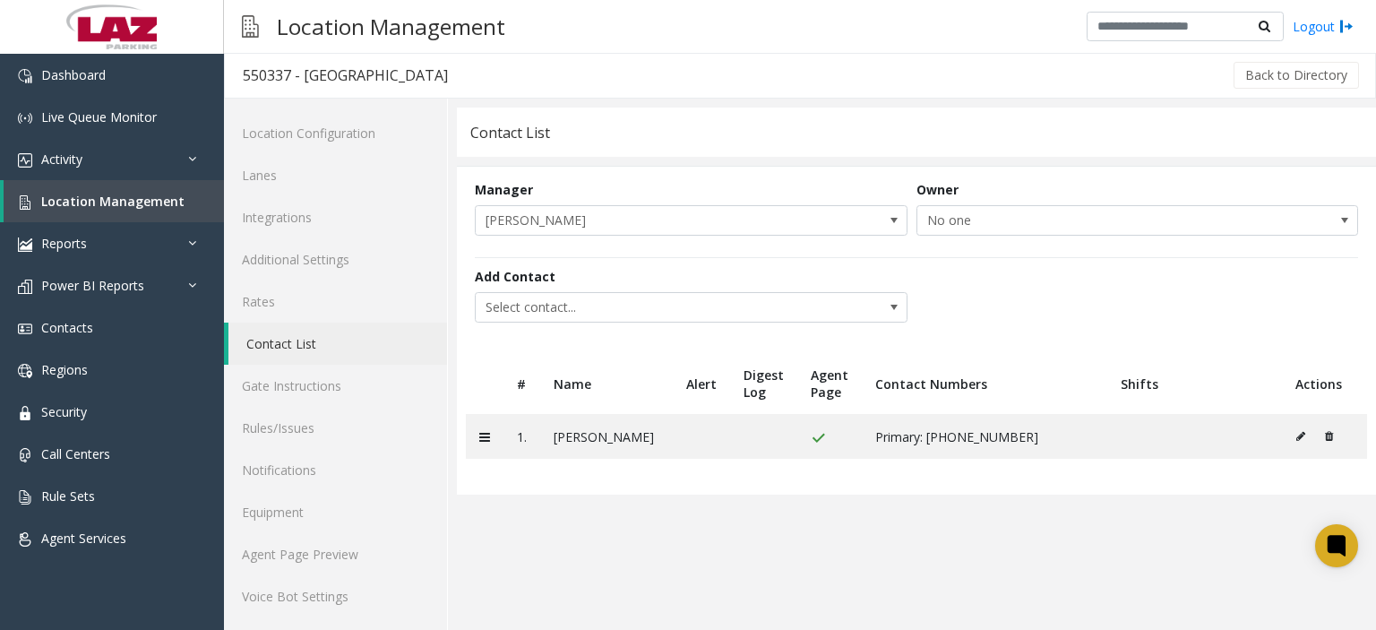
click at [742, 331] on div "Add Contact Select contact..." at bounding box center [917, 296] width 884 height 78
click at [738, 322] on div "Add Contact Select contact..." at bounding box center [917, 296] width 884 height 78
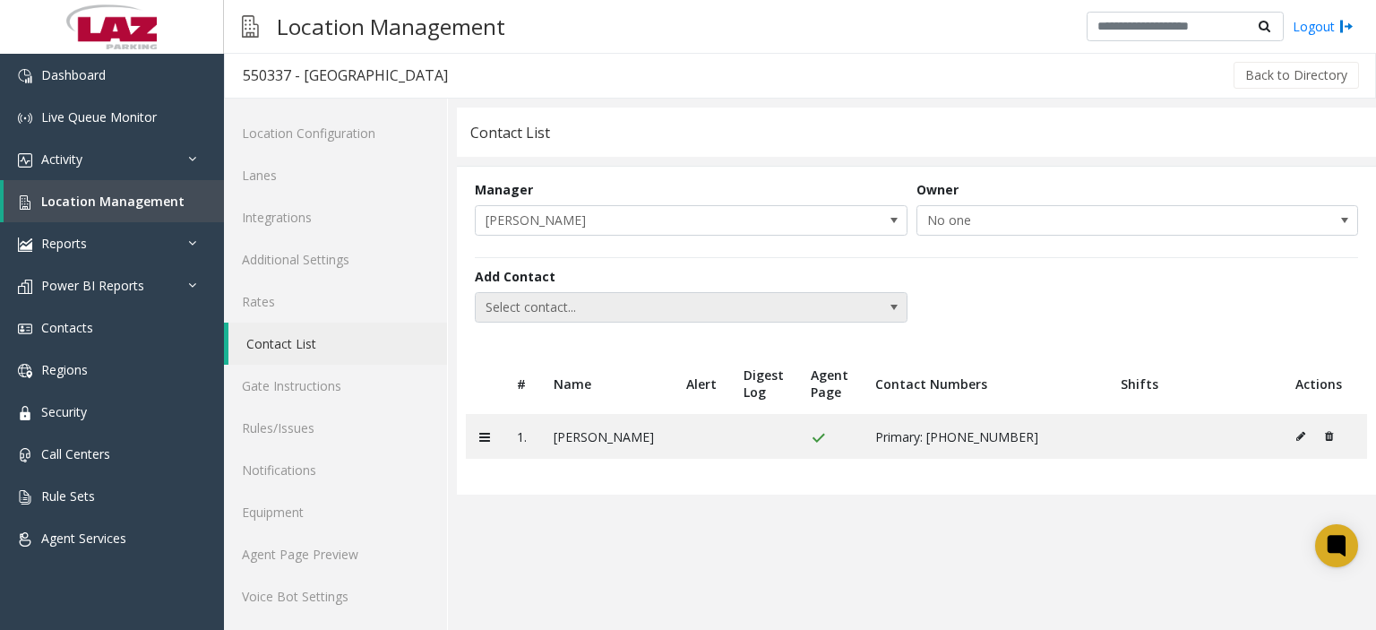
click at [724, 308] on span "Select contact..." at bounding box center [648, 307] width 345 height 29
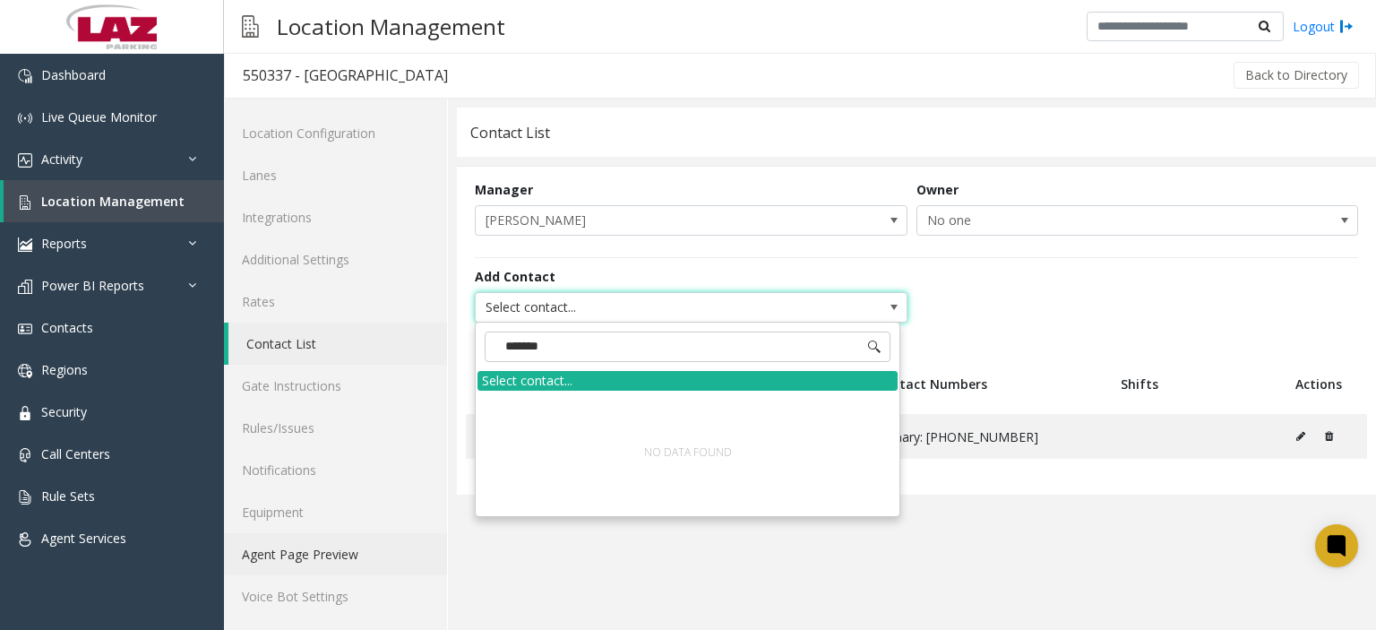
type input "*******"
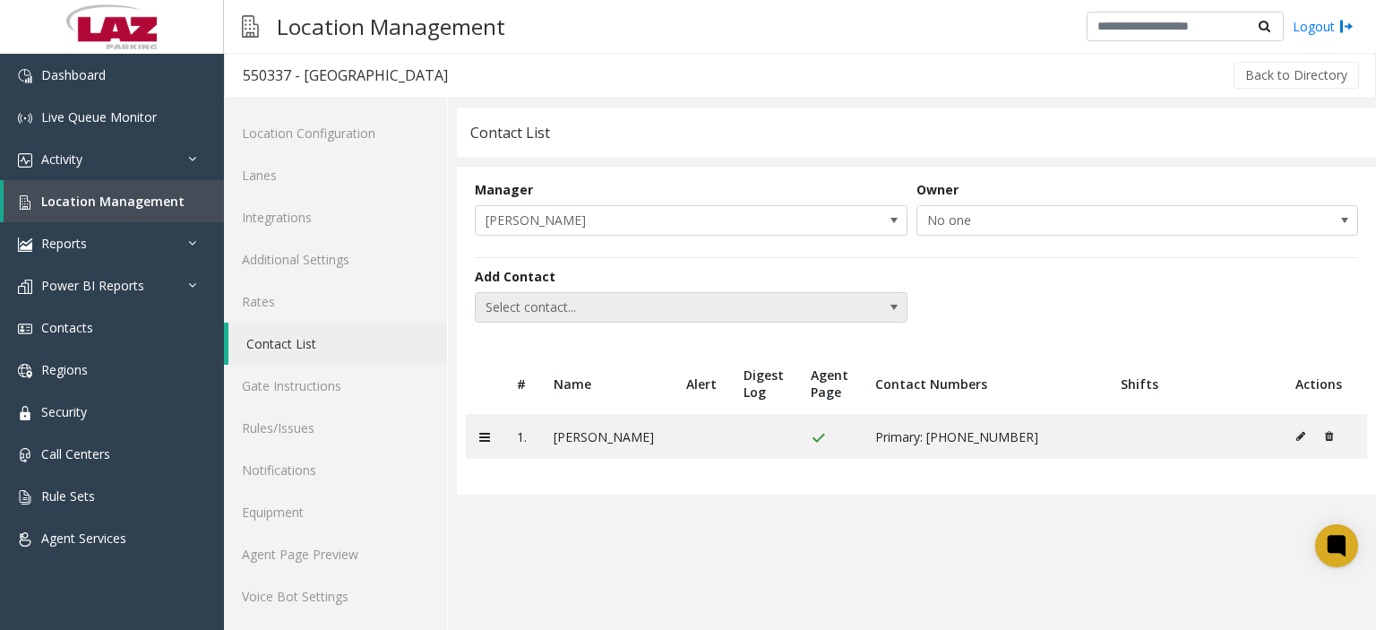
click at [565, 299] on span "Select contact..." at bounding box center [648, 307] width 345 height 29
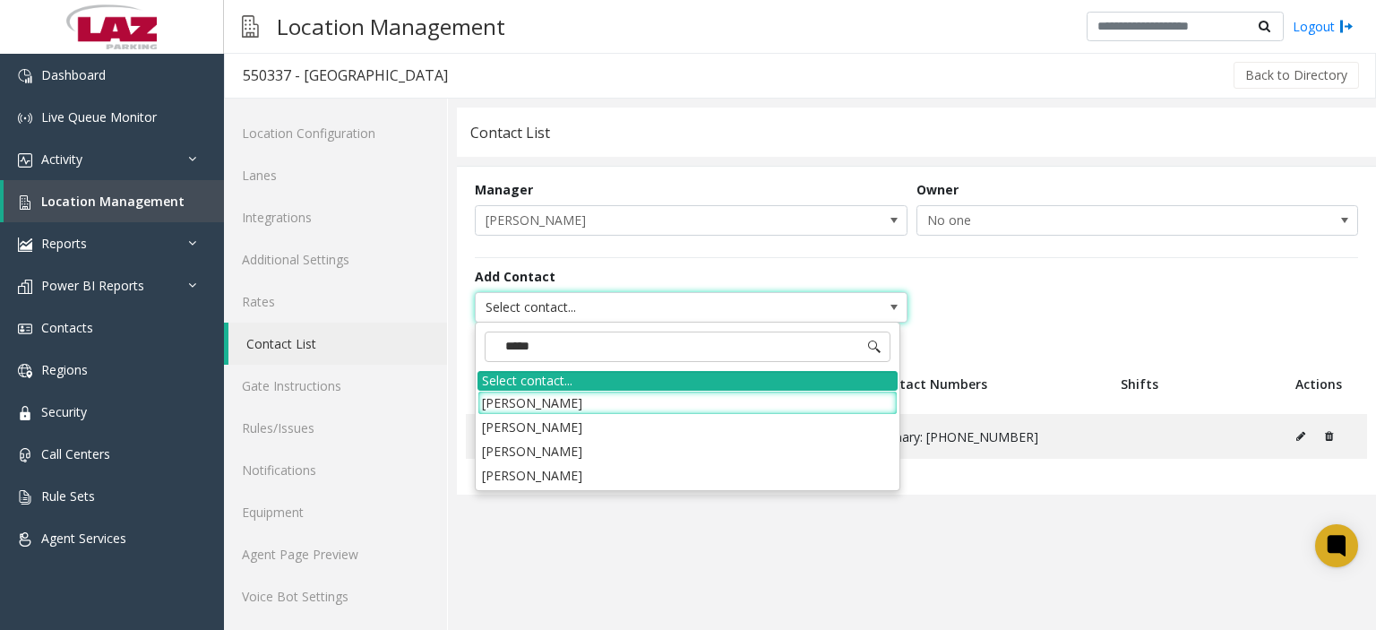
type input "******"
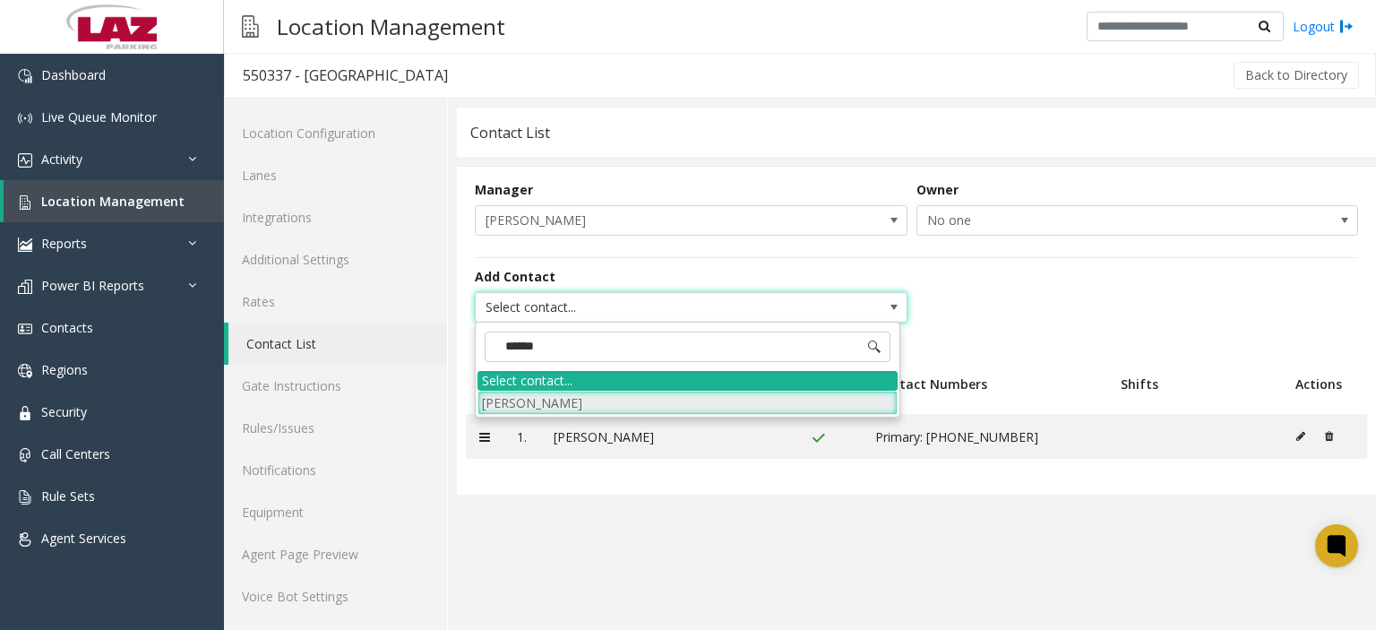
click at [529, 401] on li "[PERSON_NAME]" at bounding box center [688, 403] width 420 height 24
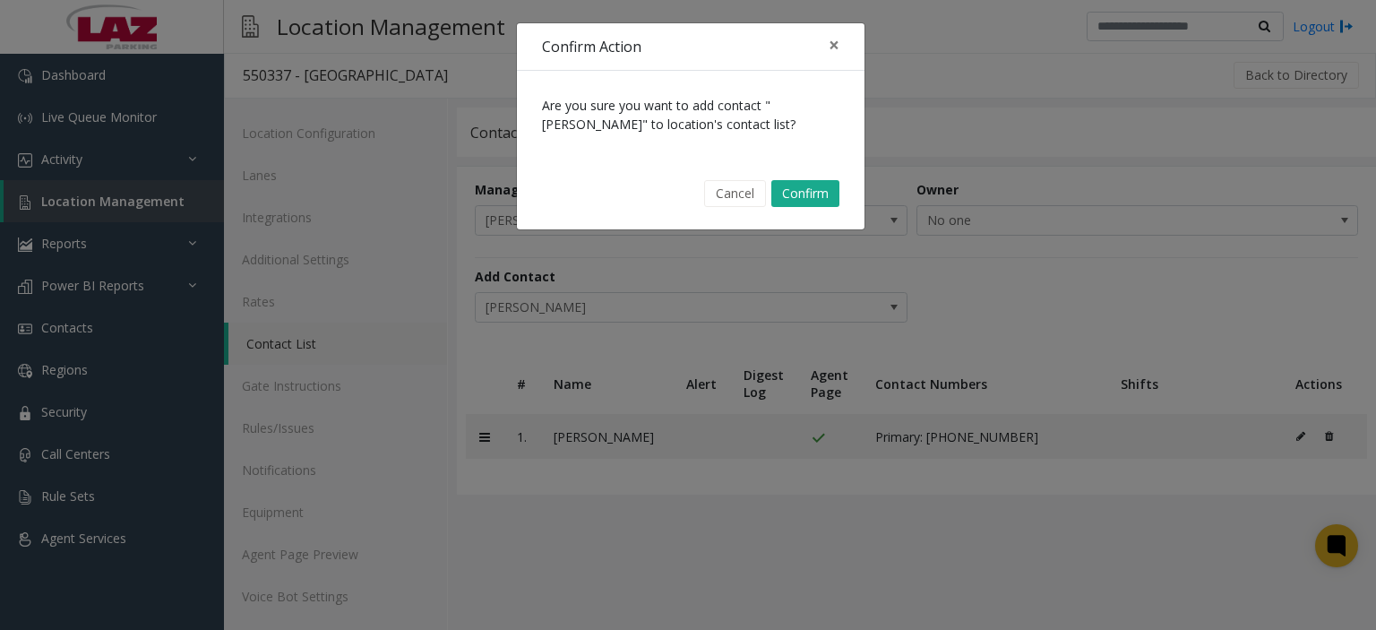
click at [840, 197] on div "Cancel Confirm" at bounding box center [691, 194] width 323 height 46
click at [824, 202] on button "Confirm" at bounding box center [806, 193] width 68 height 27
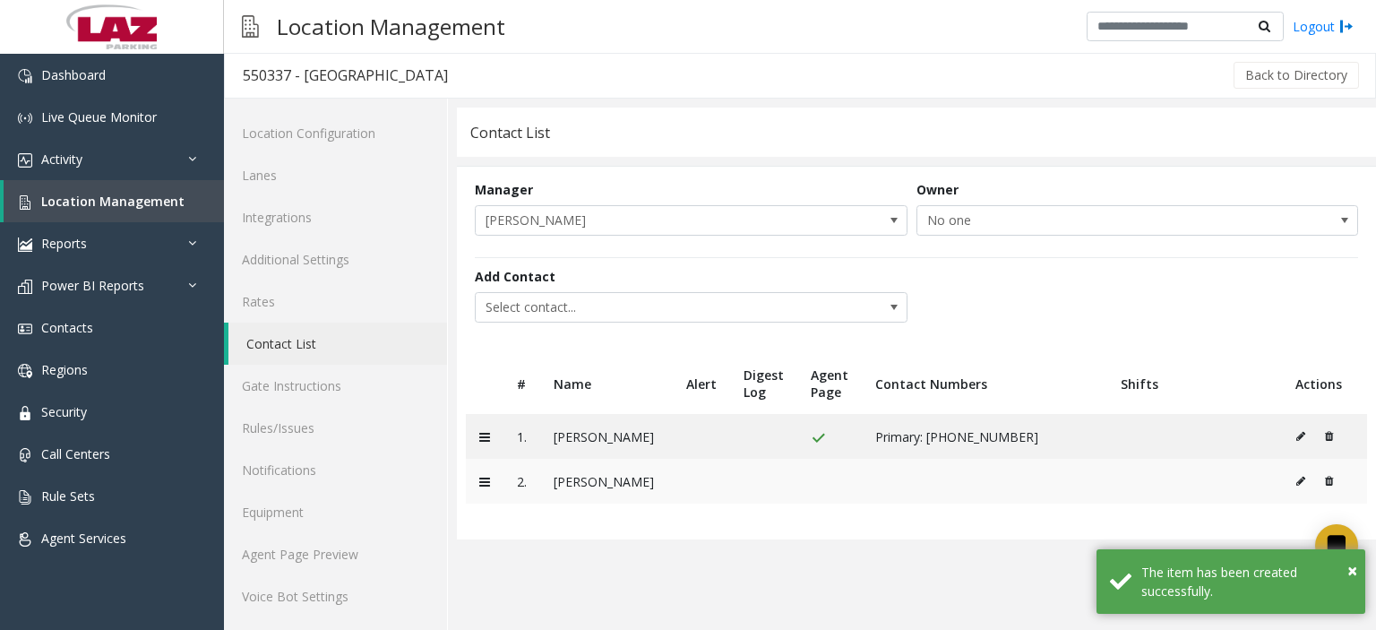
click at [1297, 482] on icon at bounding box center [1301, 481] width 9 height 11
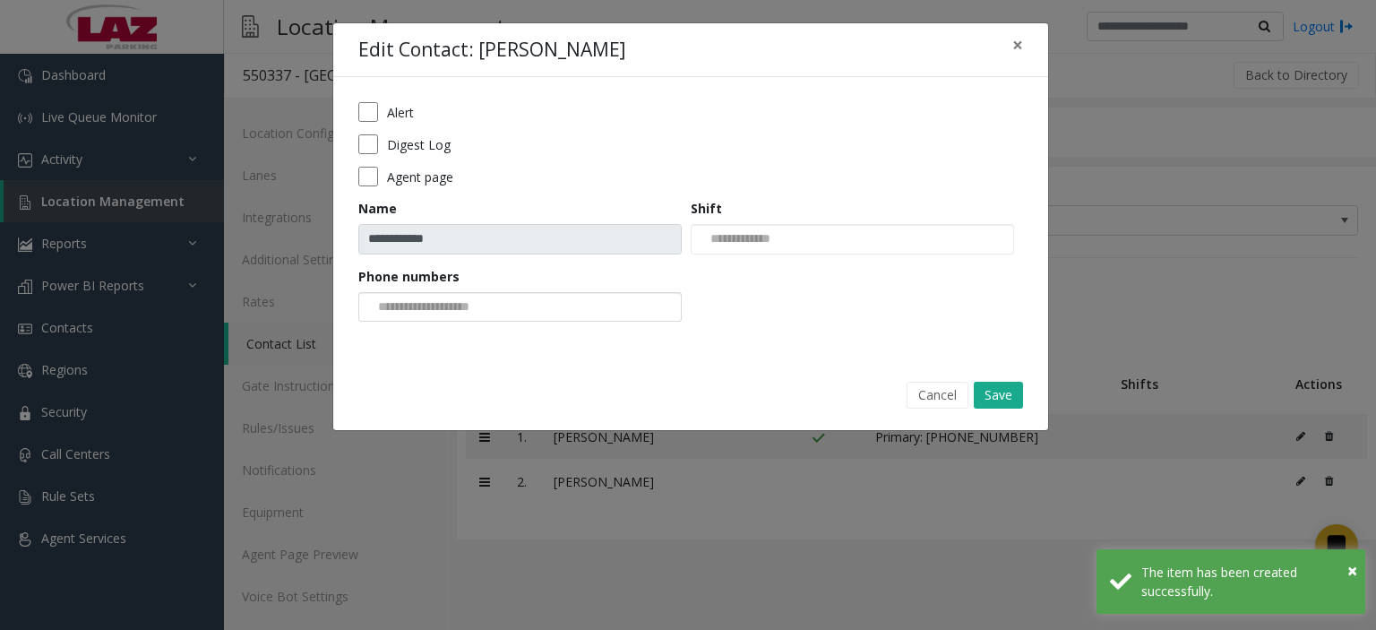
click at [413, 292] on div at bounding box center [520, 307] width 324 height 30
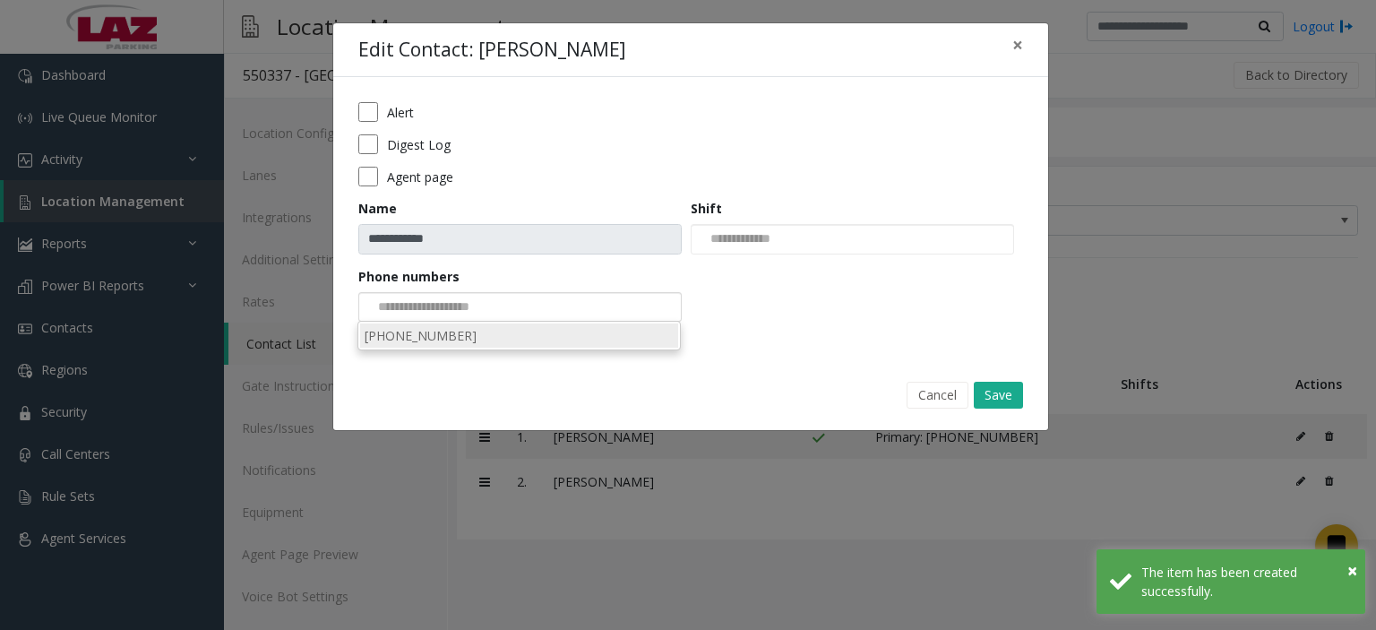
click at [437, 326] on li "[PHONE_NUMBER]" at bounding box center [519, 336] width 318 height 24
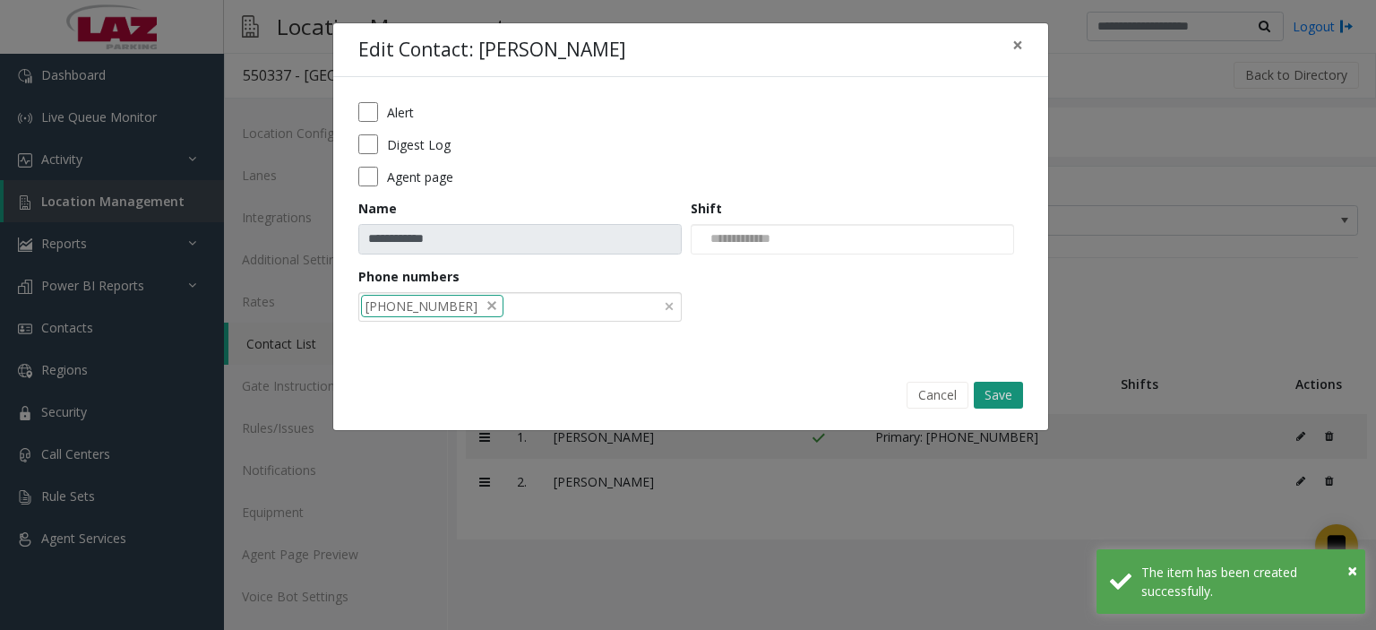
click at [987, 382] on button "Save" at bounding box center [998, 395] width 49 height 27
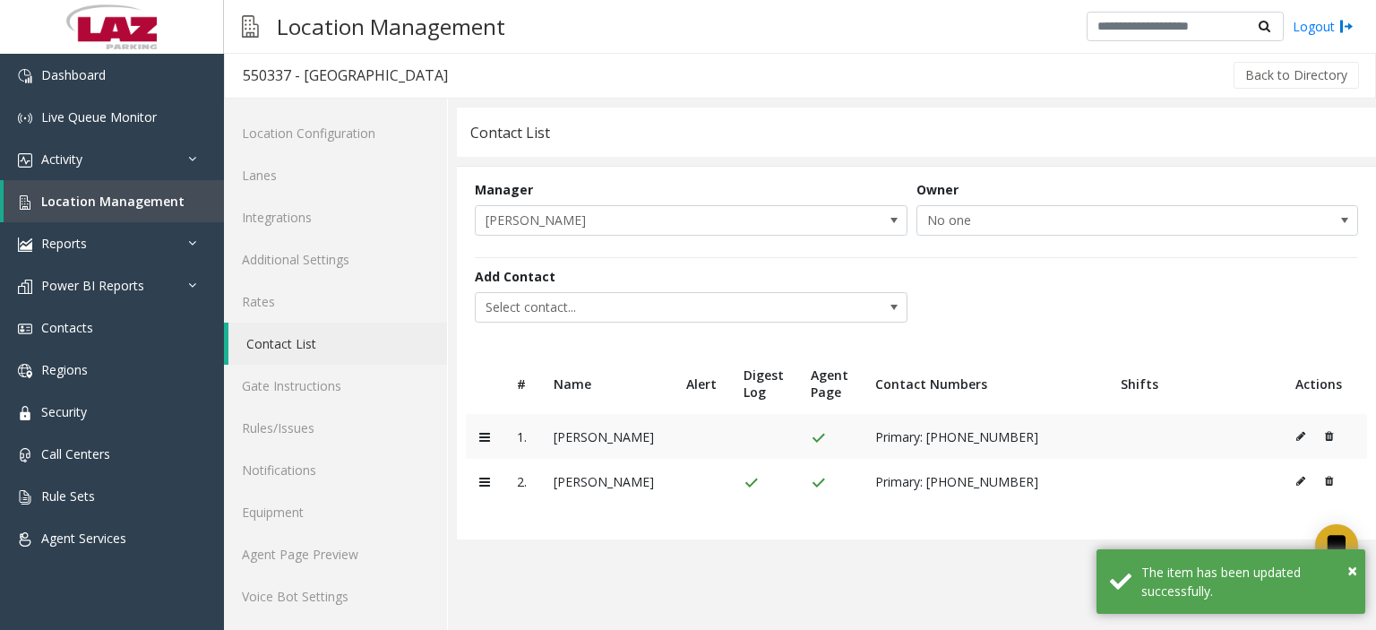
click at [1297, 436] on icon at bounding box center [1301, 436] width 9 height 11
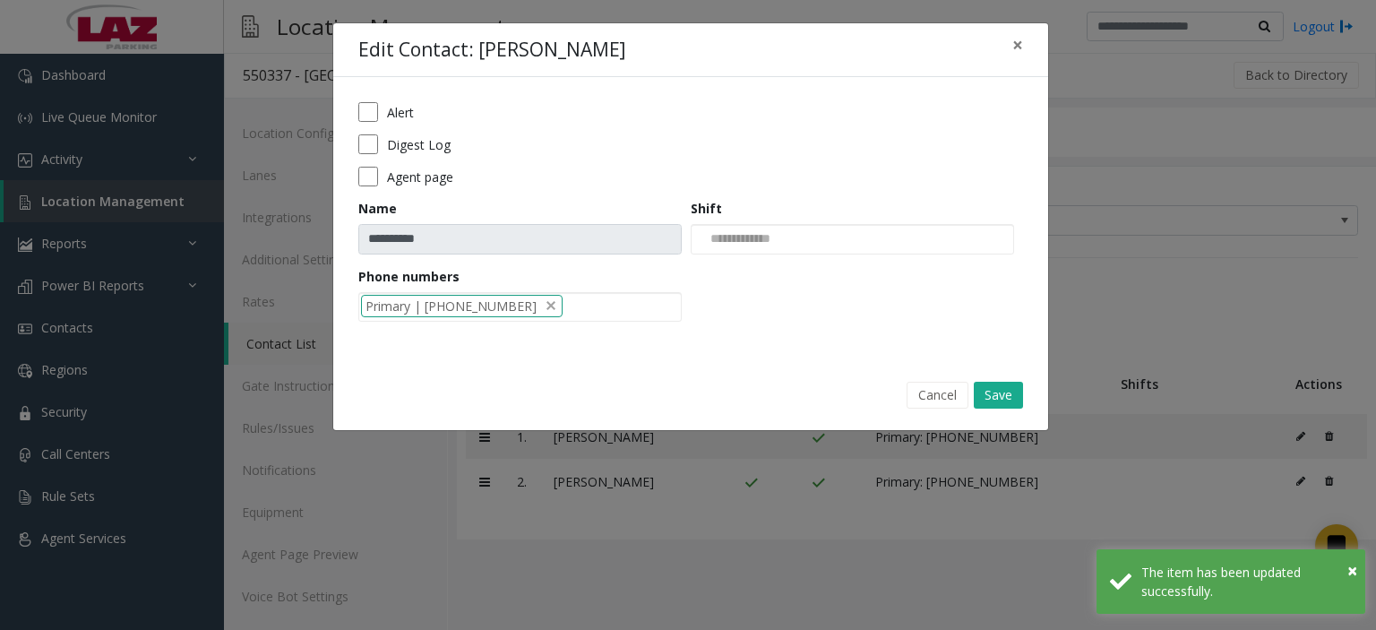
click at [355, 132] on div "Alert Digest Log Agent page Name ********* Shift Phone numbers Primary | 617-80…" at bounding box center [690, 218] width 715 height 282
click at [994, 382] on button "Save" at bounding box center [998, 395] width 49 height 27
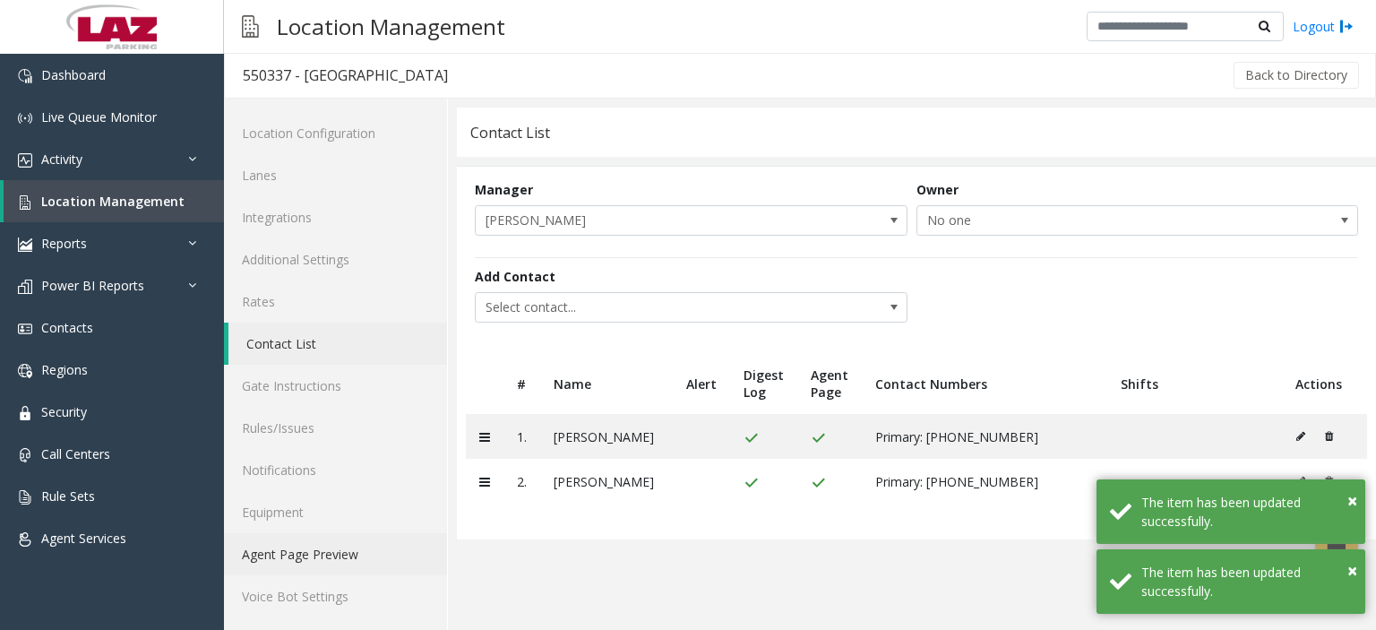
click at [348, 559] on link "Agent Page Preview" at bounding box center [335, 554] width 223 height 42
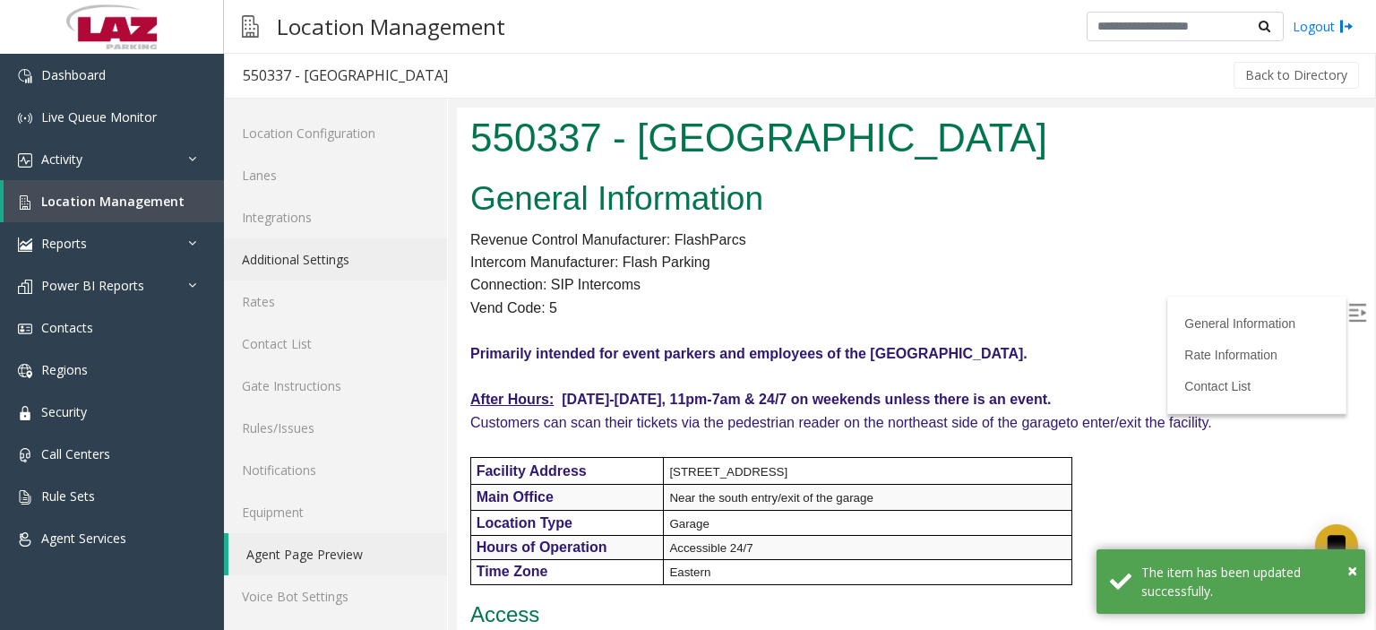
click at [344, 263] on link "Additional Settings" at bounding box center [335, 259] width 223 height 42
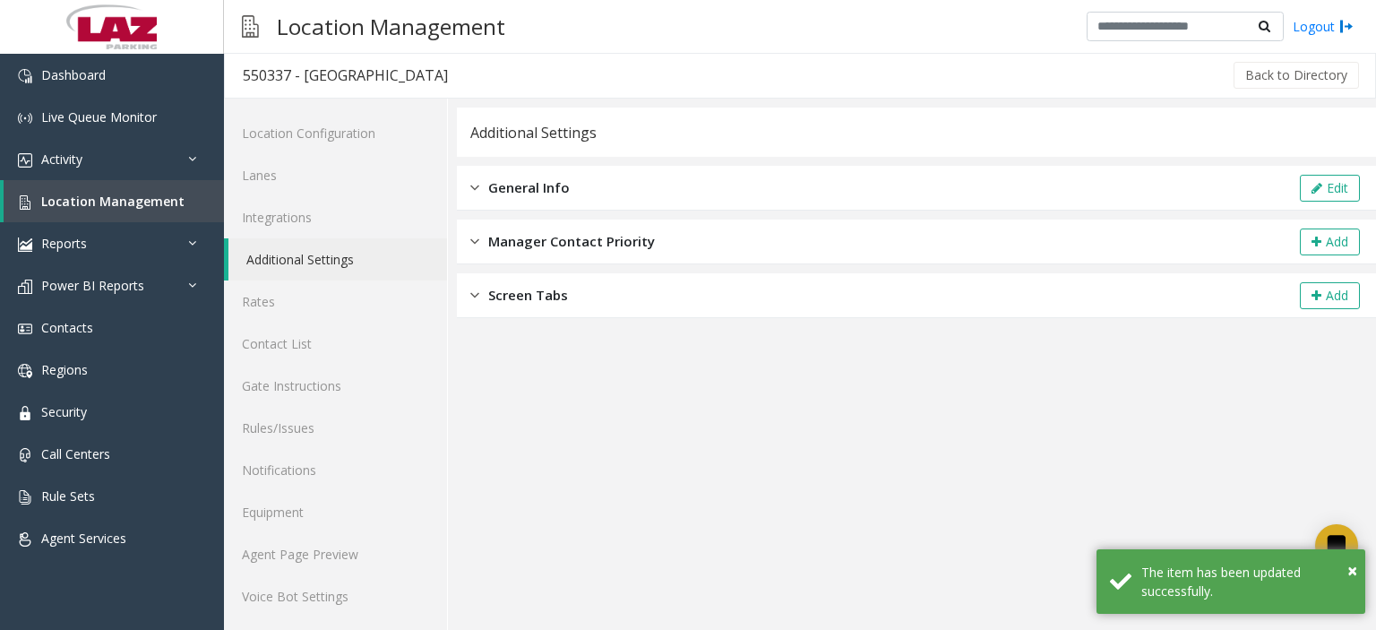
click at [663, 193] on div "General Info Edit" at bounding box center [916, 188] width 919 height 45
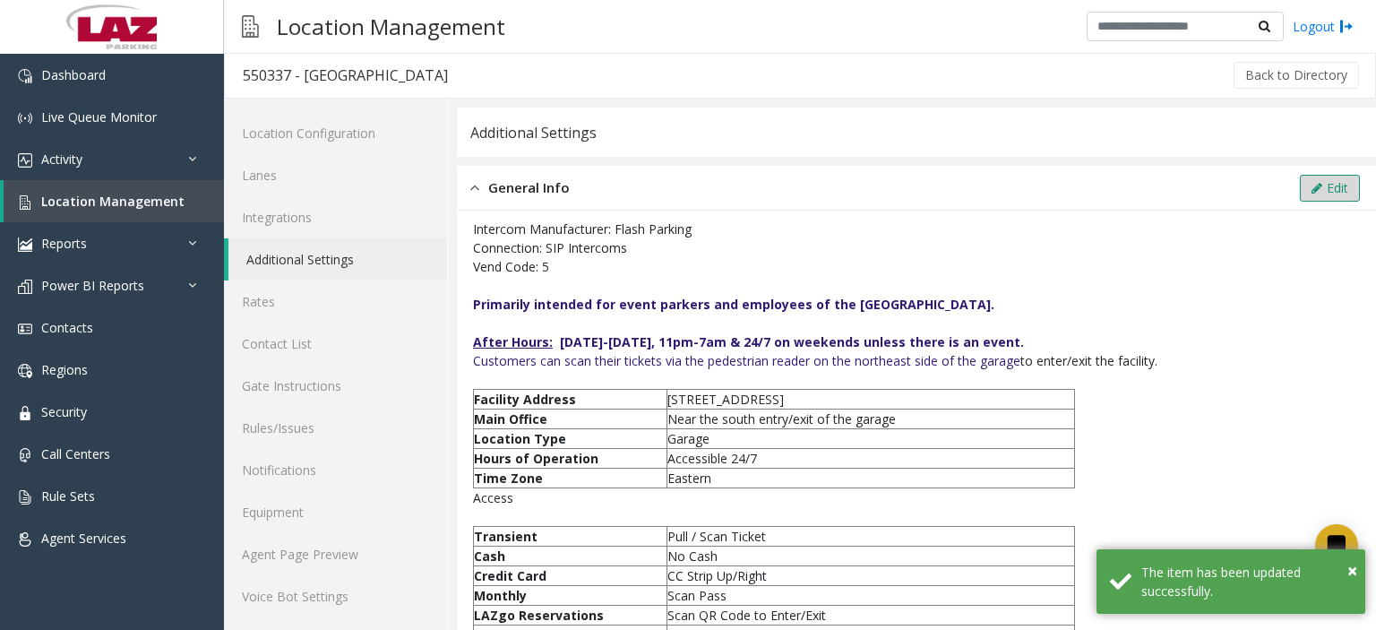
click at [1312, 189] on icon at bounding box center [1317, 188] width 11 height 13
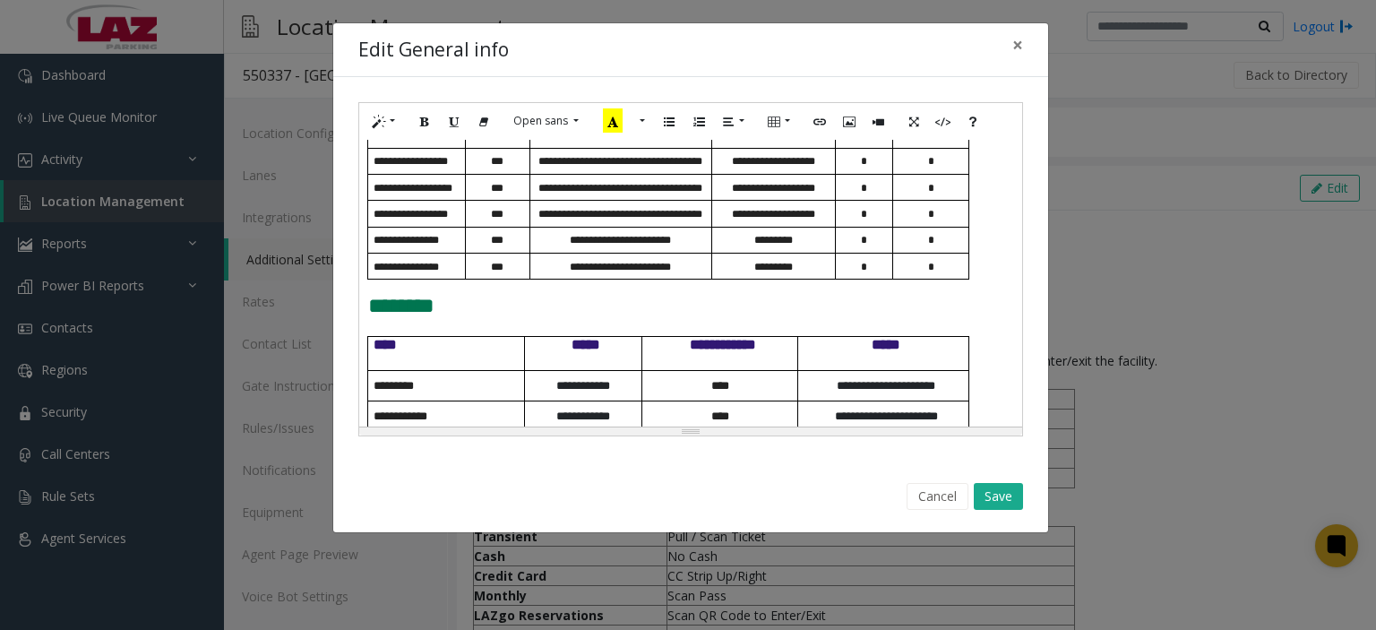
scroll to position [959, 0]
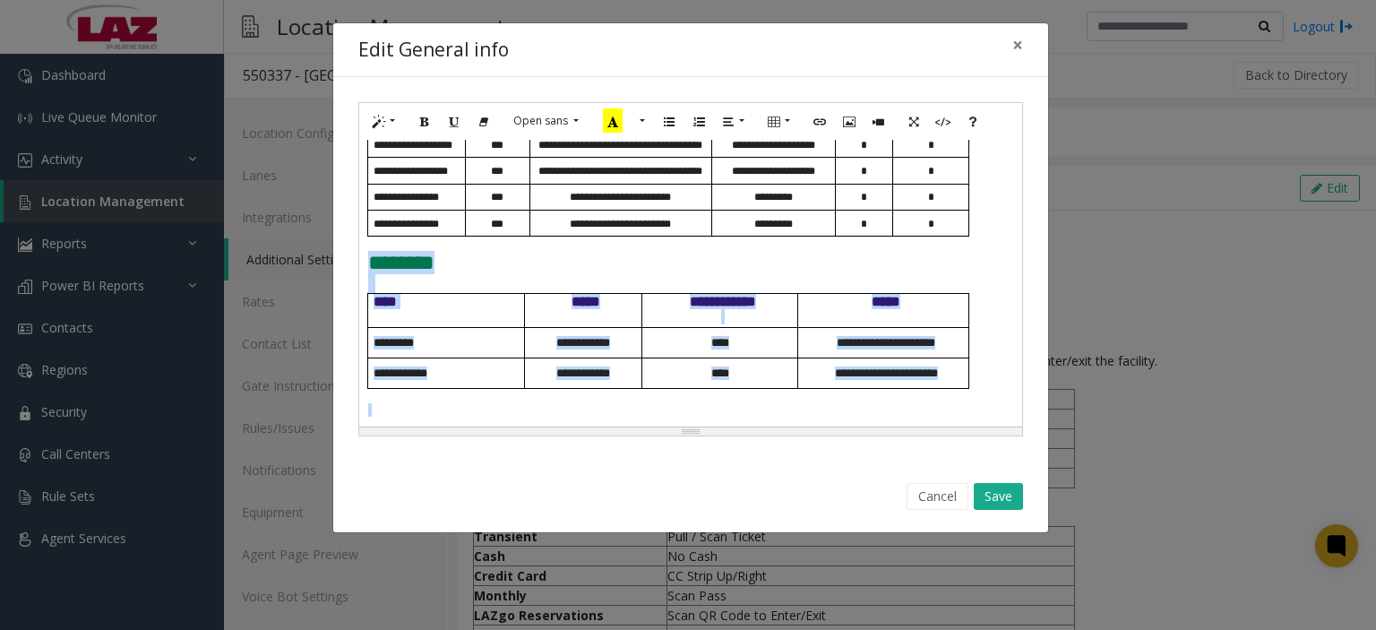
drag, startPoint x: 367, startPoint y: 263, endPoint x: 962, endPoint y: 393, distance: 609.1
click at [965, 391] on div "**********" at bounding box center [691, 283] width 664 height 287
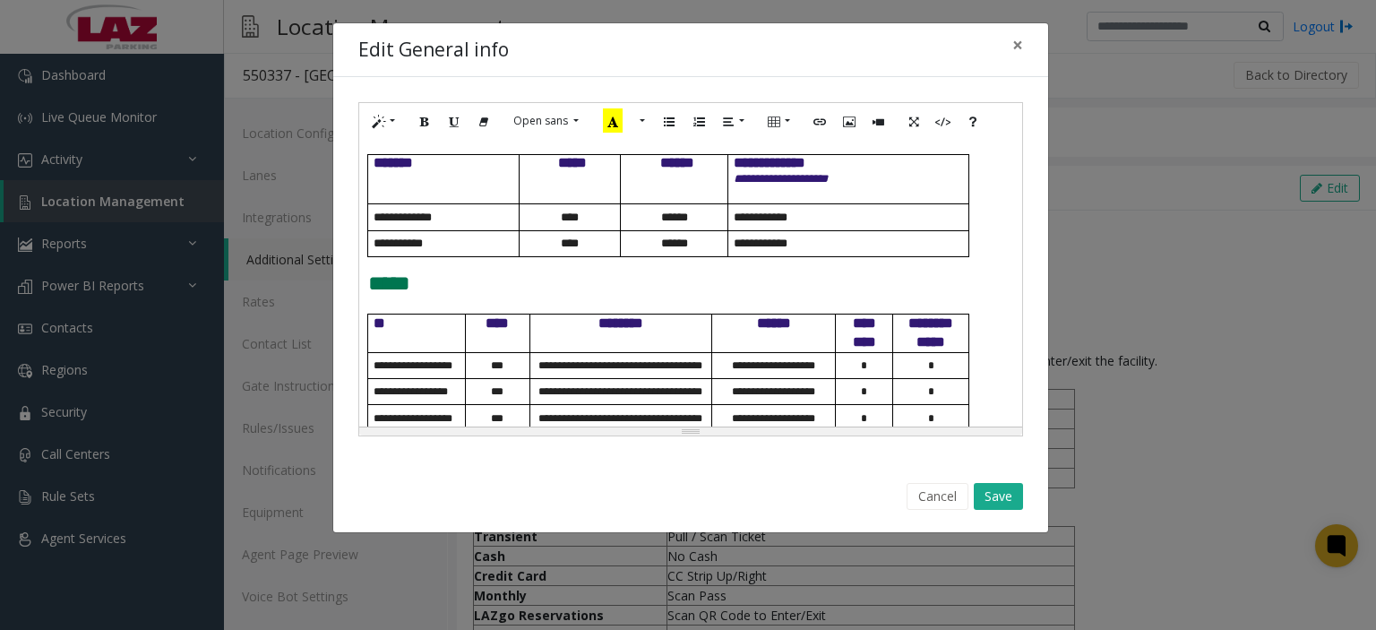
scroll to position [800, 0]
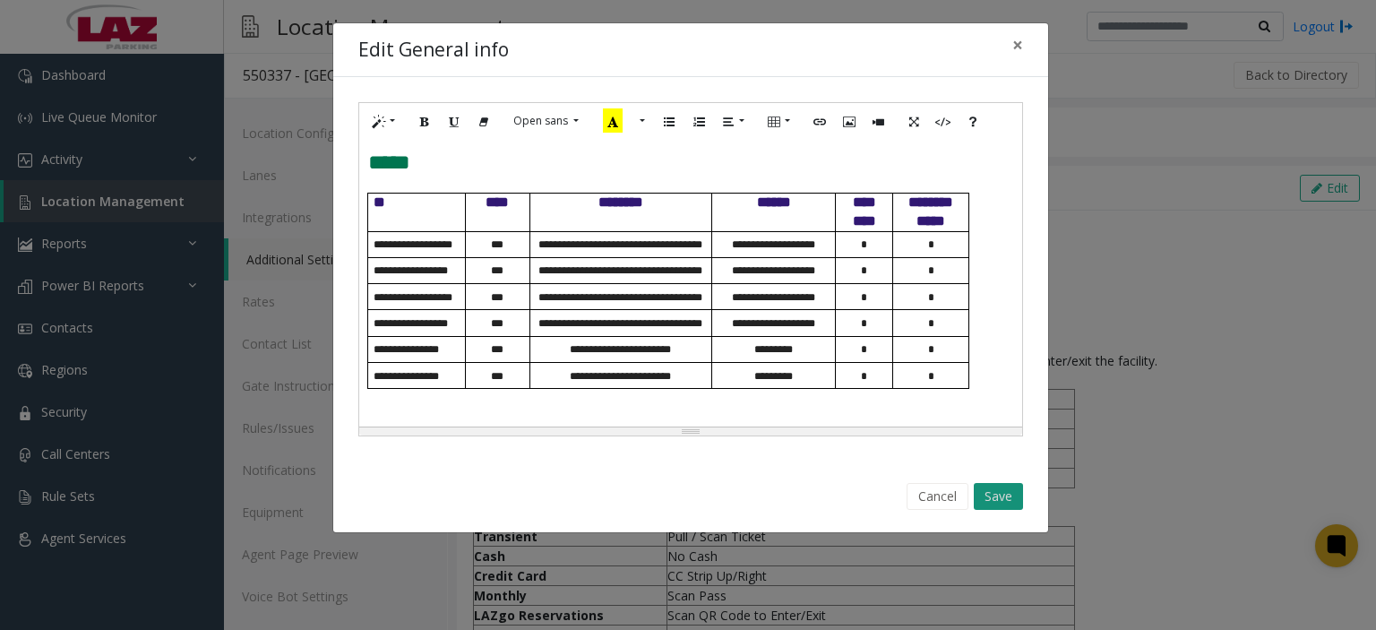
click at [1010, 501] on button "Save" at bounding box center [998, 496] width 49 height 27
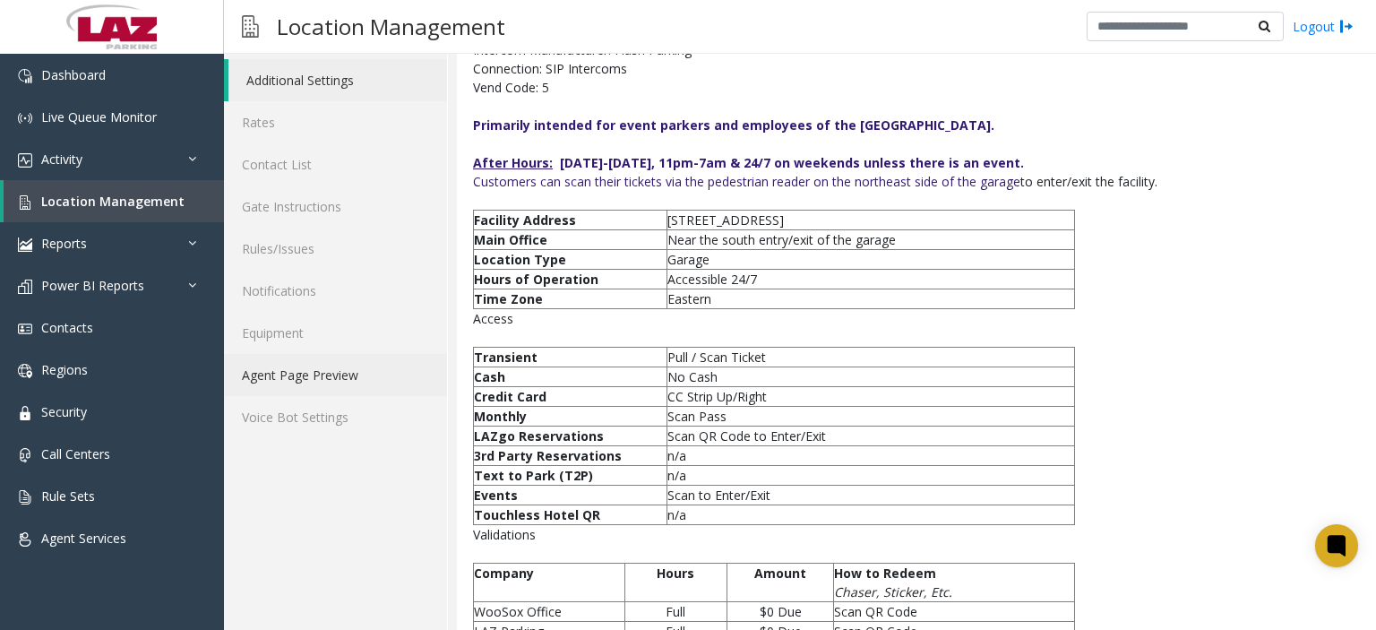
click at [334, 362] on link "Agent Page Preview" at bounding box center [335, 375] width 223 height 42
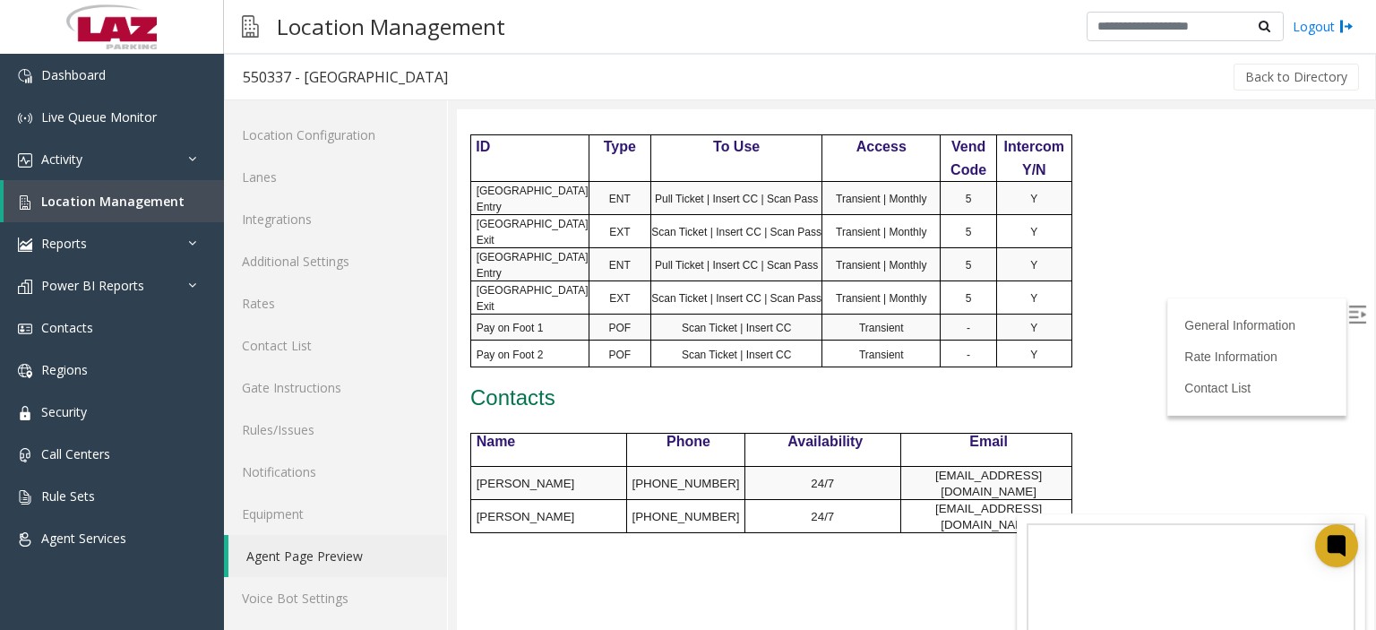
scroll to position [1075, 0]
